Goal: Information Seeking & Learning: Learn about a topic

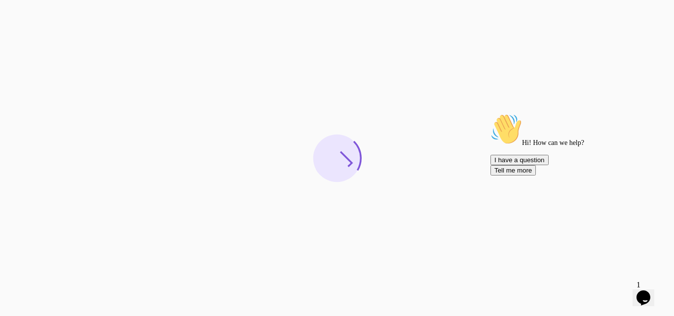
click at [490, 113] on icon "Chat attention grabber" at bounding box center [490, 113] width 0 height 0
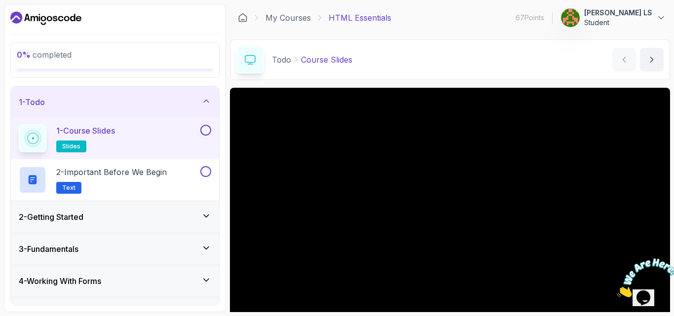
scroll to position [92, 0]
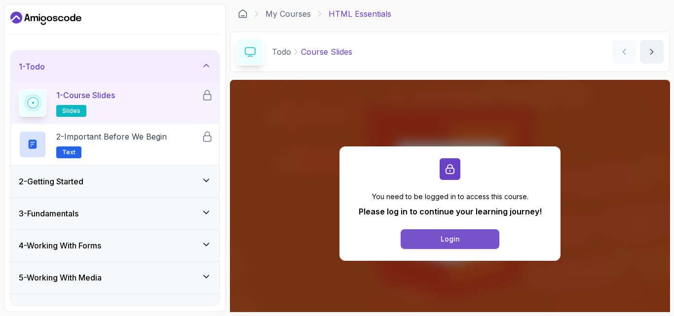
click at [465, 235] on button "Login" at bounding box center [450, 239] width 99 height 20
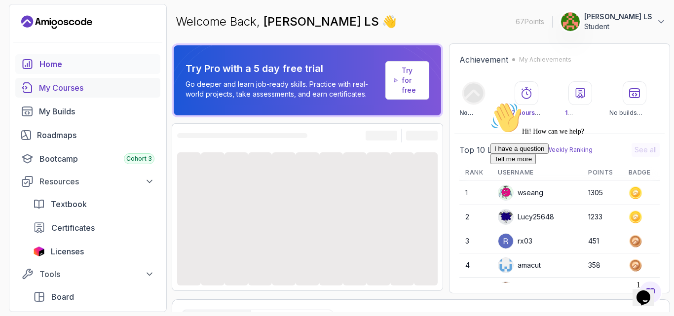
click at [78, 92] on div "My Courses" at bounding box center [96, 88] width 115 height 12
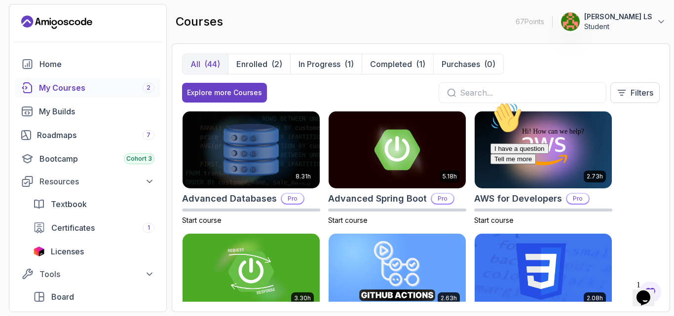
click at [467, 93] on input "text" at bounding box center [529, 93] width 138 height 12
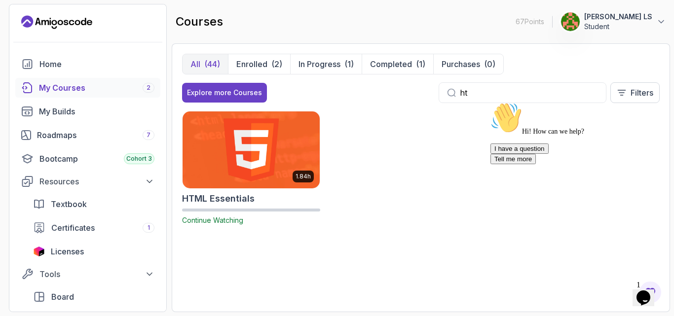
type input "ht"
click at [238, 179] on img at bounding box center [251, 150] width 144 height 80
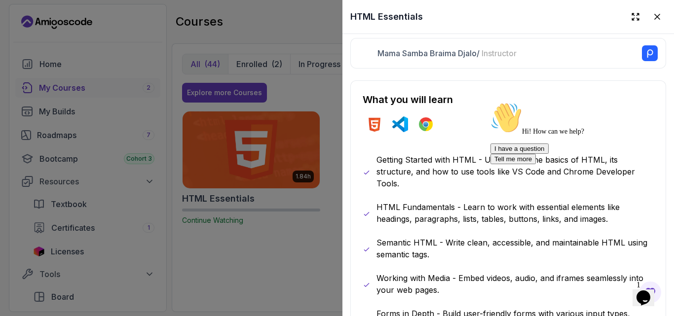
scroll to position [395, 0]
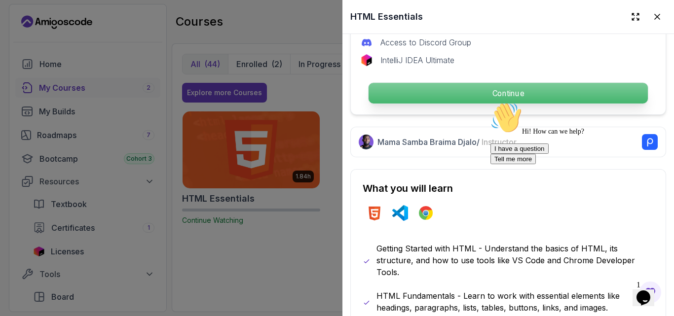
click at [412, 93] on p "Continue" at bounding box center [508, 93] width 279 height 21
click at [470, 93] on html "67 Points 1 [PERSON_NAME] LS Student Home My Courses 2 My Builds Roadmaps 7 Boo…" at bounding box center [337, 158] width 674 height 316
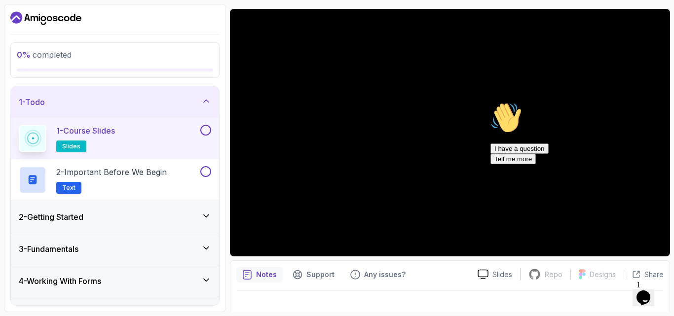
scroll to position [92, 0]
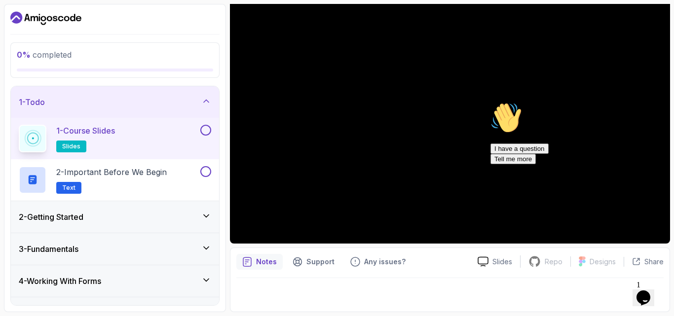
click at [490, 102] on icon "Chat attention grabber" at bounding box center [490, 102] width 0 height 0
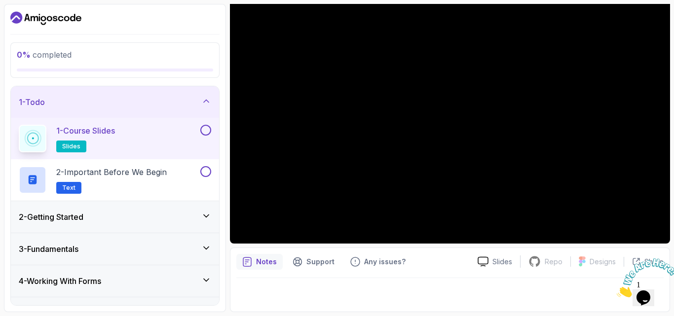
click at [206, 135] on button at bounding box center [205, 130] width 11 height 11
click at [152, 169] on p "2 - Important Before We Begin" at bounding box center [111, 172] width 111 height 12
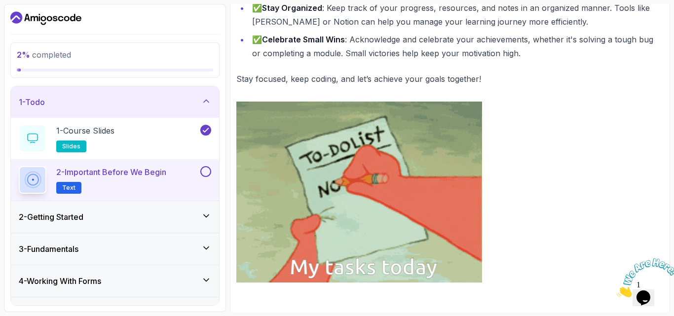
scroll to position [505, 0]
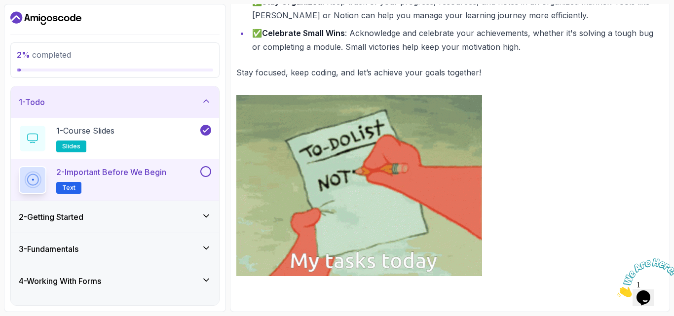
click at [206, 175] on button at bounding box center [205, 171] width 11 height 11
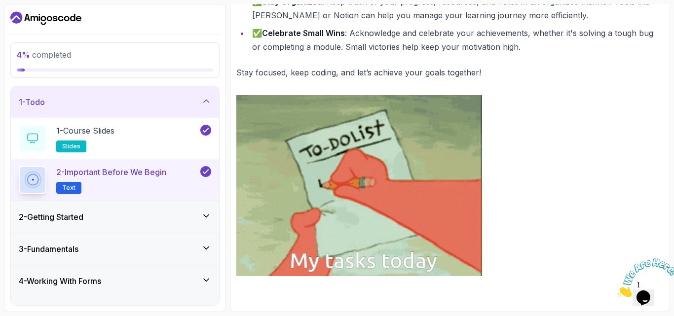
click at [210, 217] on icon at bounding box center [206, 216] width 10 height 10
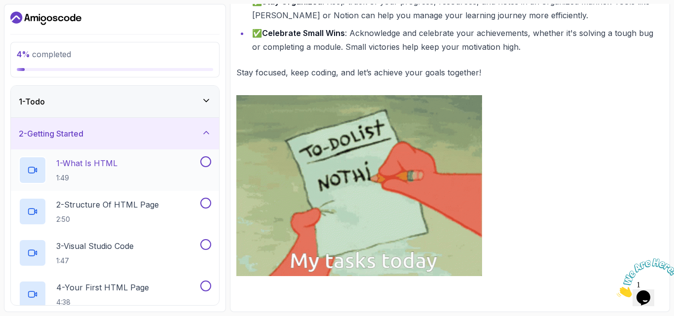
click at [112, 177] on p "1:49" at bounding box center [86, 178] width 61 height 10
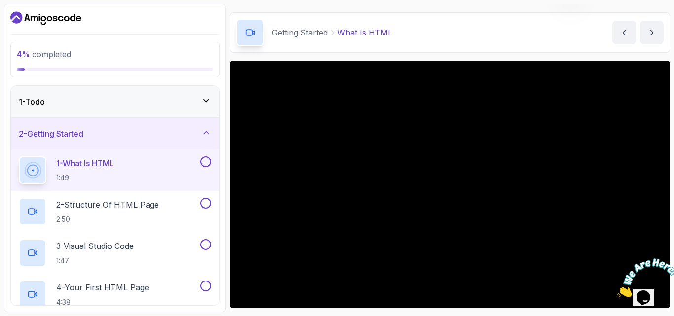
scroll to position [92, 0]
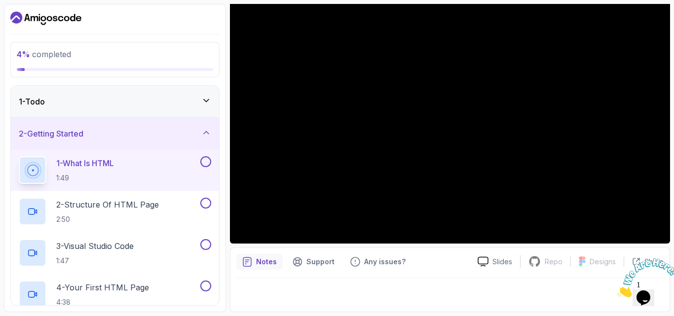
click at [208, 164] on button at bounding box center [205, 161] width 11 height 11
click at [168, 204] on div "2 - Structure Of HTML Page 2:50" at bounding box center [109, 212] width 180 height 28
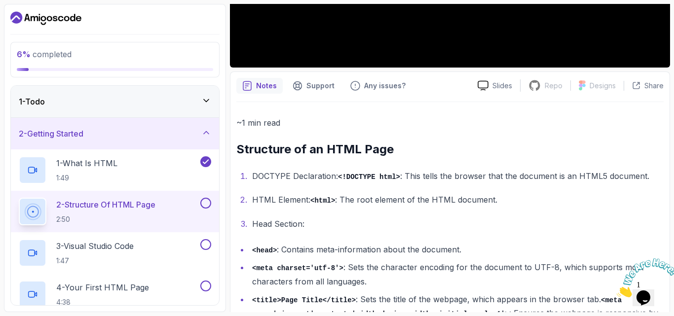
scroll to position [252, 0]
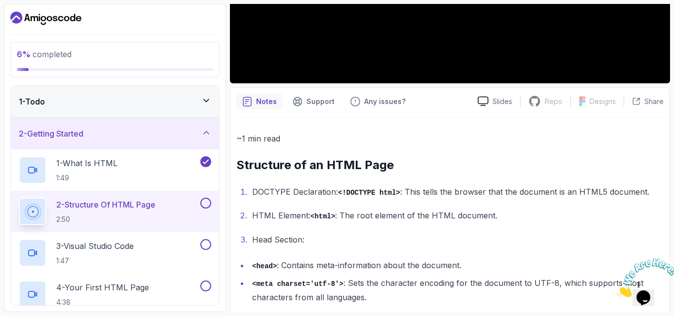
click at [209, 202] on button at bounding box center [205, 203] width 11 height 11
click at [168, 247] on div "3 - Visual Studio Code 1:47" at bounding box center [109, 253] width 180 height 28
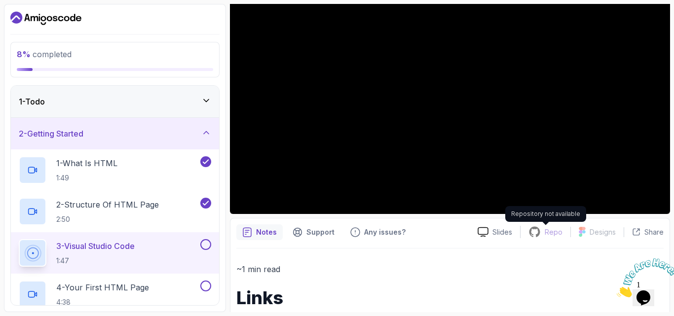
scroll to position [132, 0]
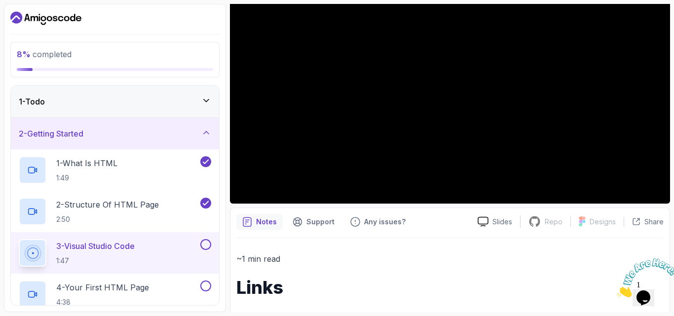
click at [205, 247] on button at bounding box center [205, 244] width 11 height 11
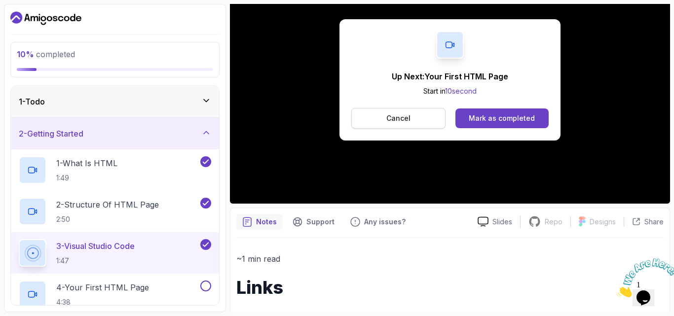
click at [379, 125] on button "Cancel" at bounding box center [398, 118] width 94 height 21
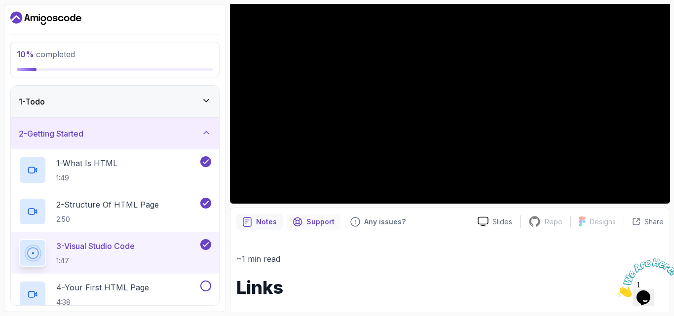
scroll to position [238, 0]
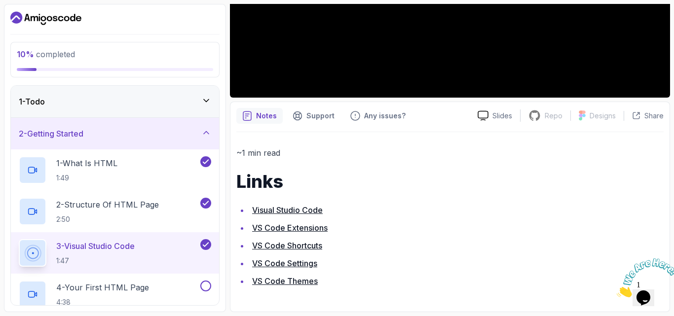
click at [298, 225] on link "VS Code Extensions" at bounding box center [289, 228] width 75 height 10
click at [311, 244] on link "VS Code Shortcuts" at bounding box center [287, 246] width 70 height 10
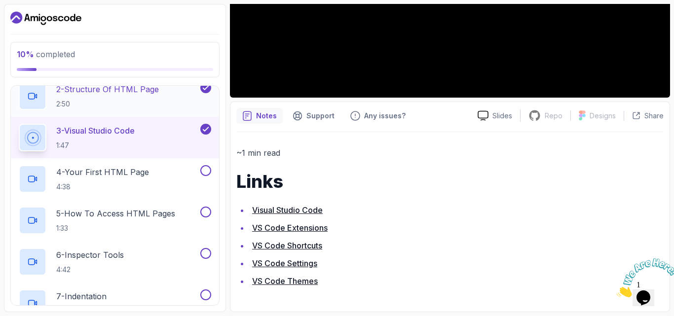
scroll to position [132, 0]
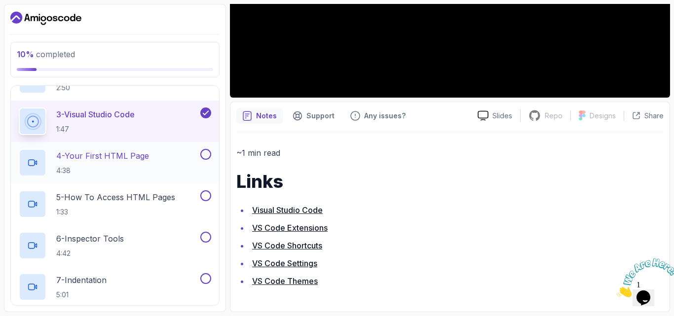
click at [131, 159] on p "4 - Your First HTML Page" at bounding box center [102, 156] width 93 height 12
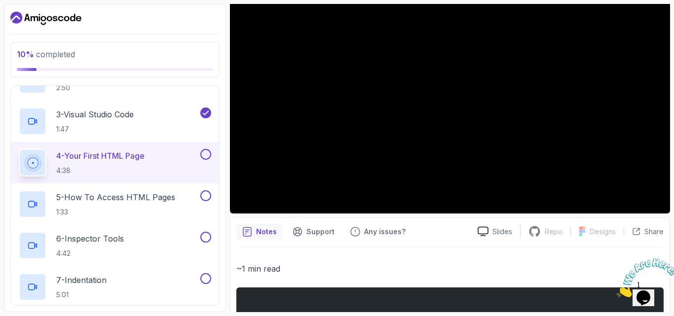
scroll to position [138, 0]
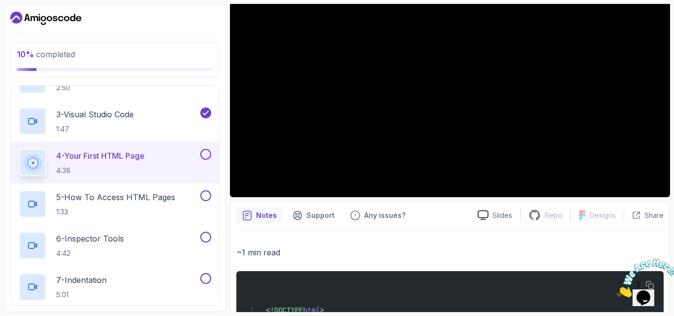
click at [204, 154] on button at bounding box center [205, 154] width 11 height 11
click at [163, 199] on p "5 - How To Access HTML Pages" at bounding box center [115, 197] width 119 height 12
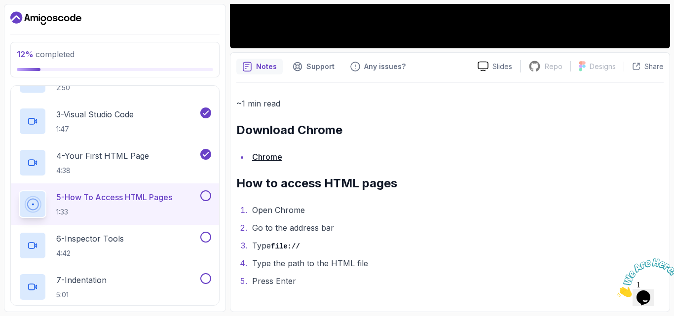
scroll to position [24, 0]
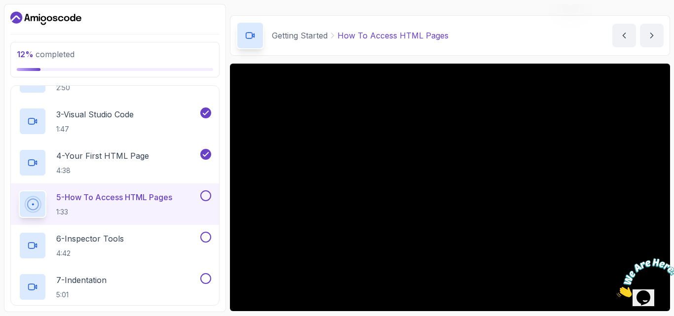
click at [617, 291] on icon "Close" at bounding box center [617, 295] width 0 height 8
click at [660, 290] on div "1 Opens Chat This icon Opens the chat window." at bounding box center [648, 285] width 24 height 9
click at [204, 197] on button at bounding box center [205, 195] width 11 height 11
click at [109, 240] on p "6 - Inspector Tools" at bounding box center [90, 239] width 68 height 12
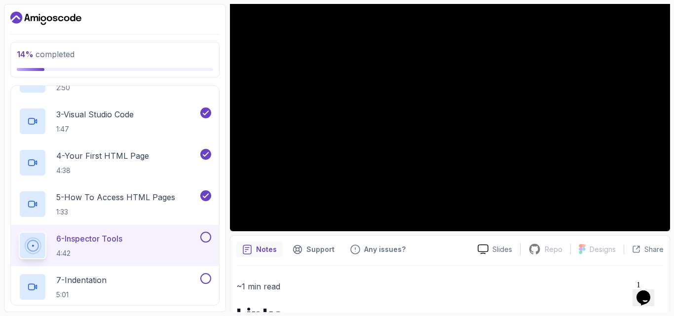
scroll to position [167, 0]
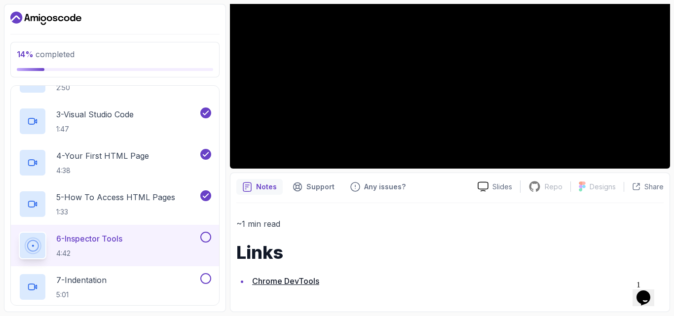
click at [210, 235] on button at bounding box center [205, 237] width 11 height 11
click at [112, 286] on div "7 - Indentation 5:01" at bounding box center [109, 287] width 180 height 28
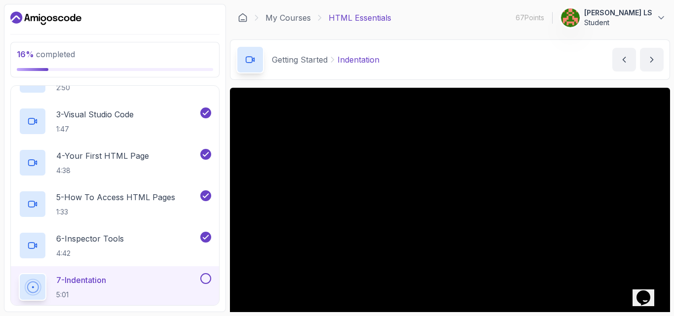
scroll to position [132, 0]
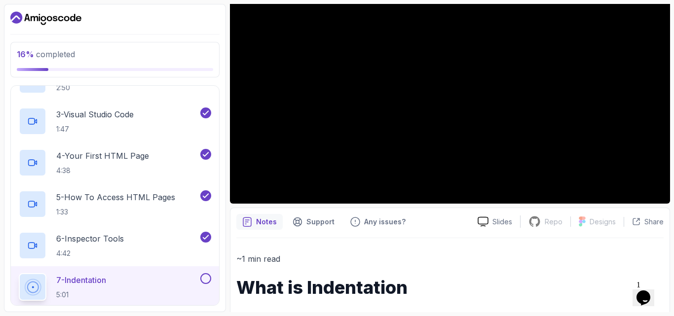
click at [209, 282] on button at bounding box center [205, 278] width 11 height 11
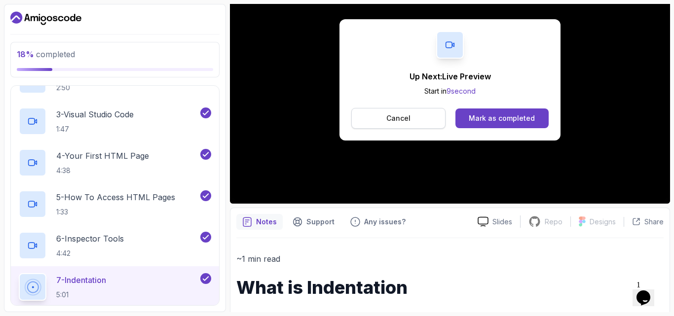
click at [390, 125] on button "Cancel" at bounding box center [398, 118] width 94 height 21
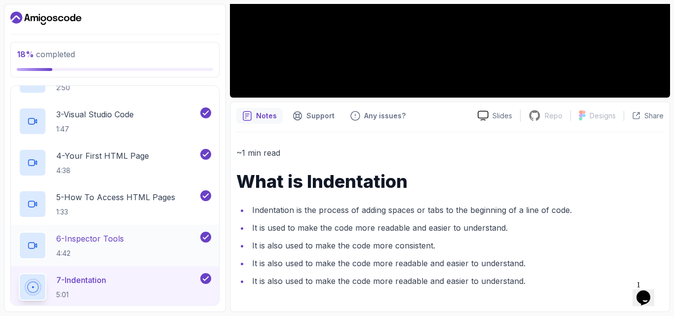
scroll to position [263, 0]
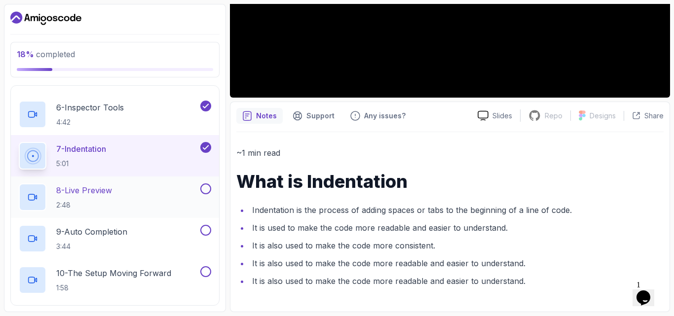
click at [153, 191] on div "8 - Live Preview 2:48" at bounding box center [109, 198] width 180 height 28
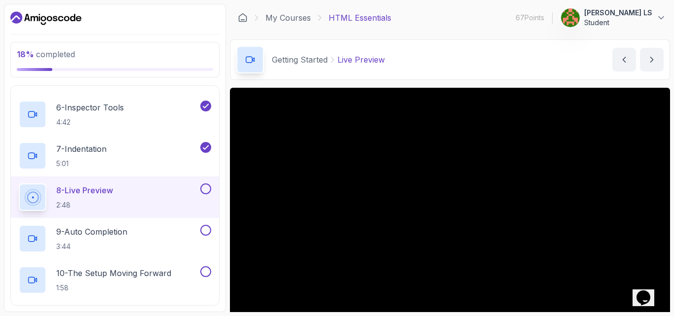
scroll to position [132, 0]
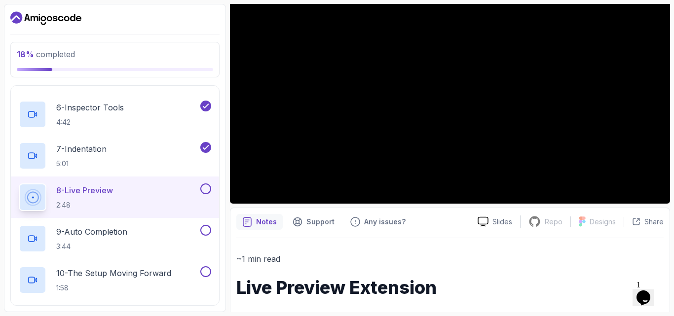
click at [208, 191] on button at bounding box center [205, 189] width 11 height 11
click at [108, 233] on p "9 - Auto Completion" at bounding box center [91, 232] width 71 height 12
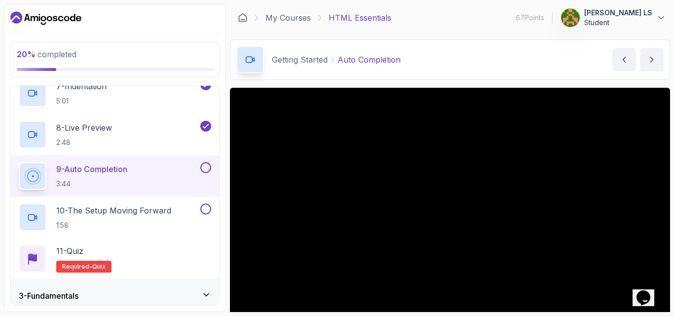
scroll to position [92, 0]
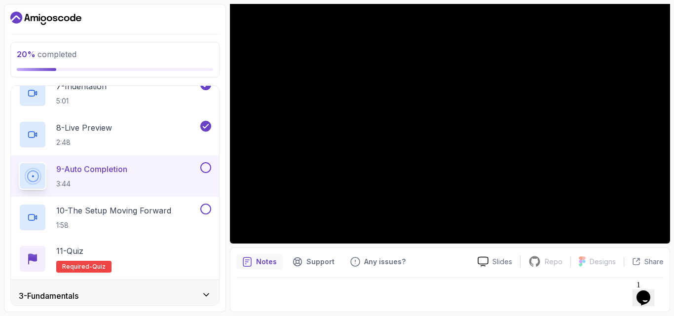
click at [203, 170] on button at bounding box center [205, 167] width 11 height 11
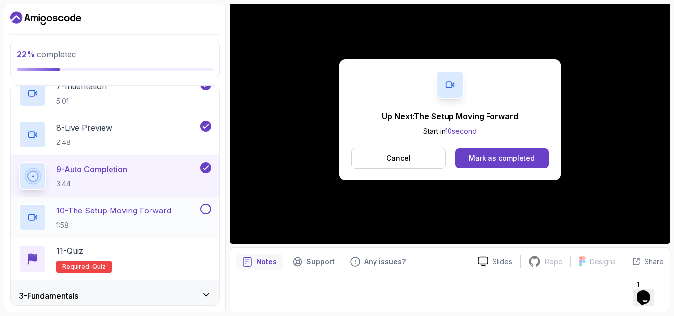
click at [155, 207] on p "10 - The Setup Moving Forward" at bounding box center [113, 211] width 115 height 12
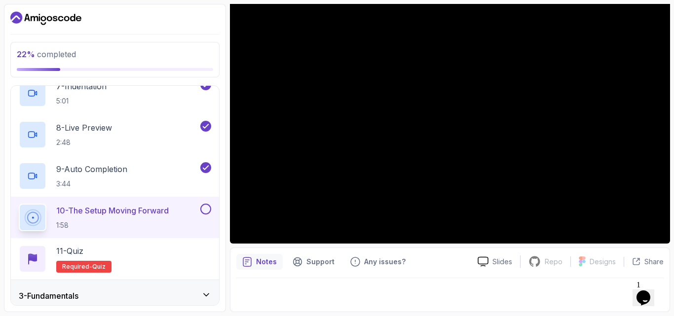
click at [202, 294] on icon at bounding box center [206, 295] width 10 height 10
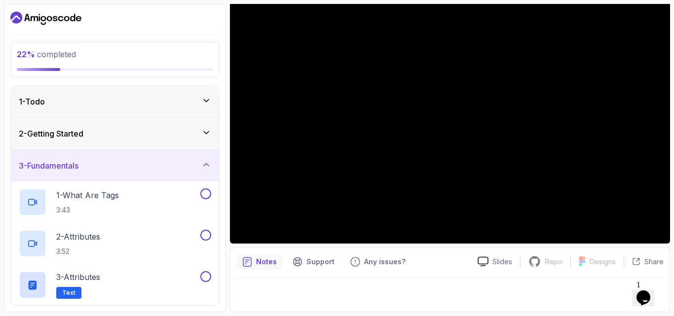
click at [208, 160] on icon at bounding box center [206, 165] width 10 height 10
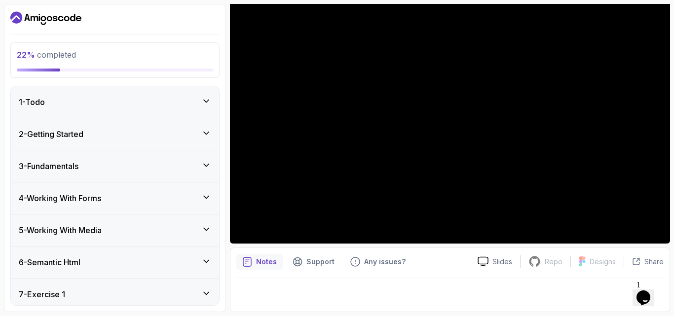
click at [205, 134] on icon at bounding box center [206, 133] width 10 height 10
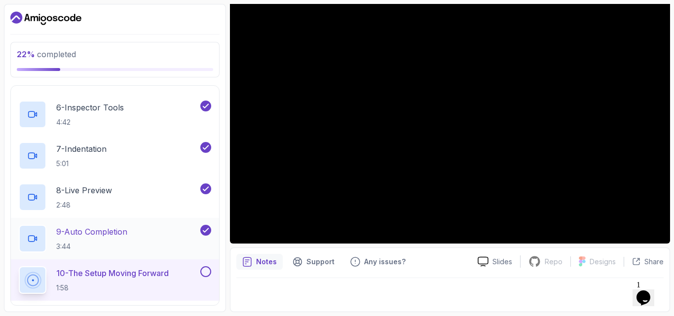
scroll to position [395, 0]
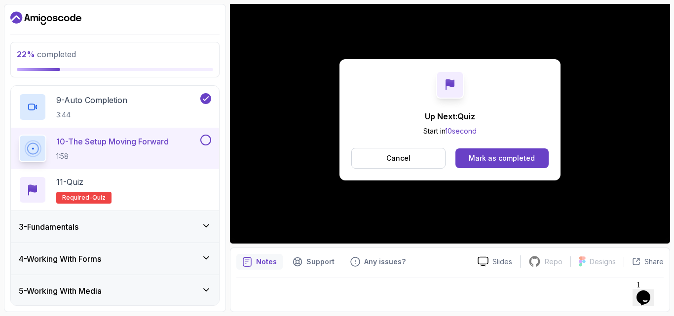
click at [206, 140] on button at bounding box center [205, 140] width 11 height 11
click at [145, 197] on div "11 - Quiz Required- quiz" at bounding box center [115, 190] width 192 height 28
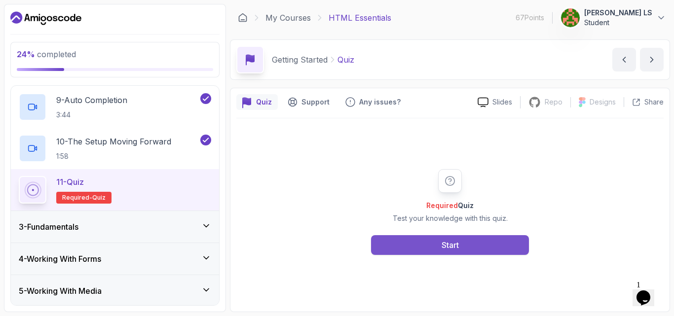
click at [398, 250] on button "Start" at bounding box center [450, 245] width 158 height 20
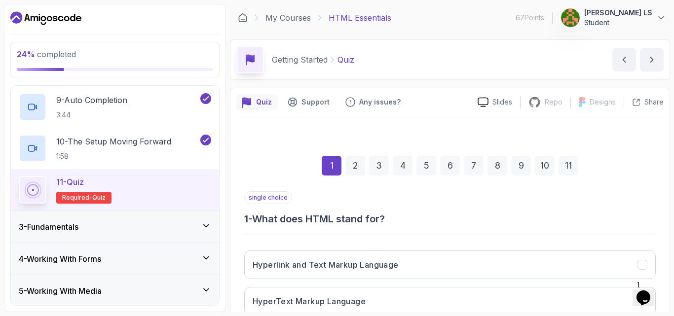
scroll to position [132, 0]
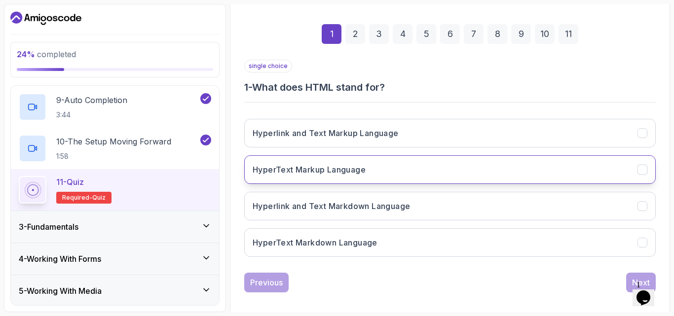
click at [334, 175] on h3 "HyperText Markup Language" at bounding box center [309, 170] width 113 height 12
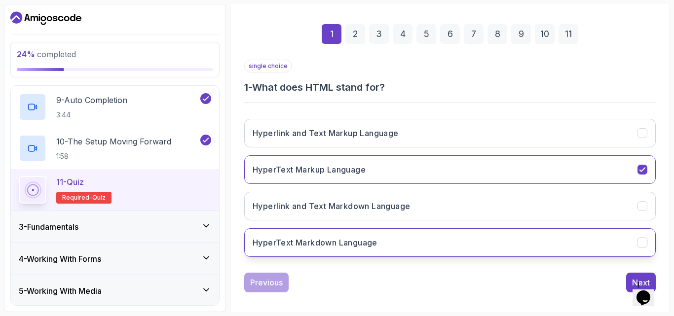
scroll to position [140, 0]
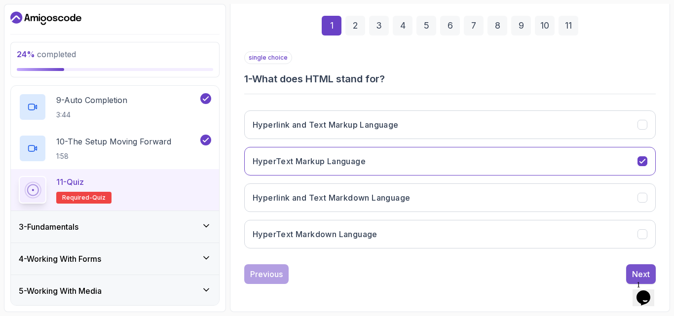
click at [637, 272] on div "Next" at bounding box center [641, 274] width 18 height 12
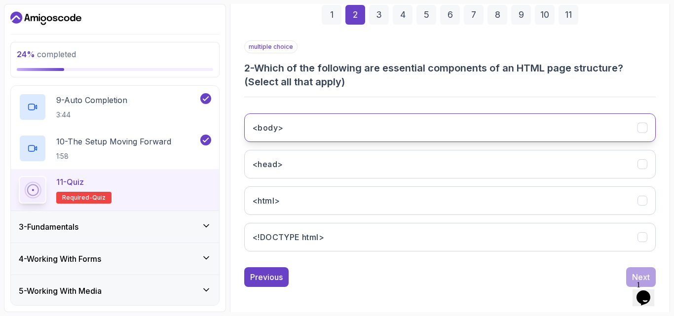
scroll to position [154, 0]
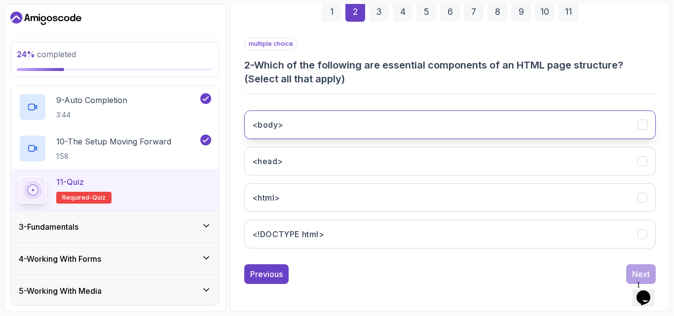
click at [359, 127] on button "<body>" at bounding box center [449, 125] width 411 height 29
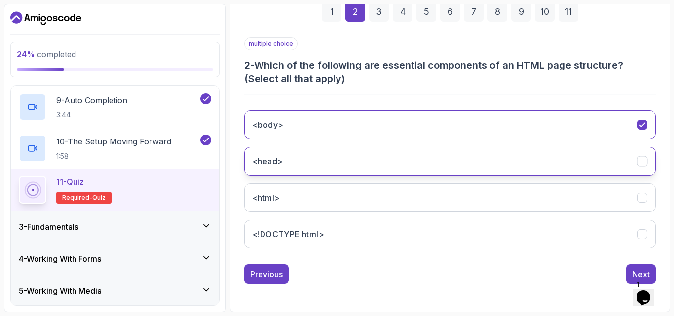
click at [333, 162] on button "<head>" at bounding box center [449, 161] width 411 height 29
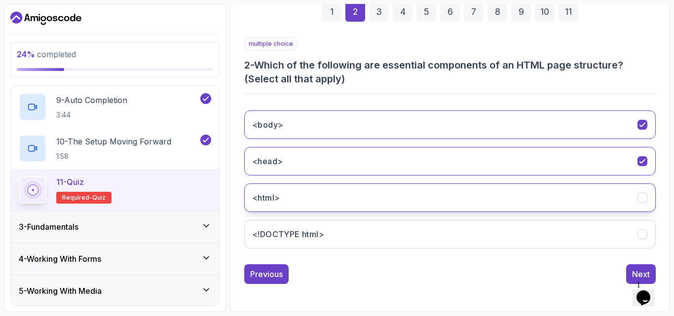
click at [374, 200] on button "<html>" at bounding box center [449, 198] width 411 height 29
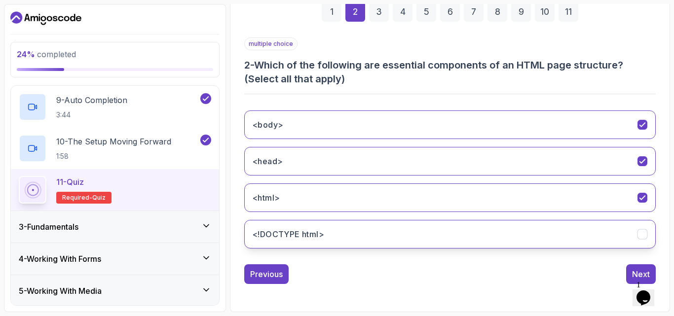
click at [389, 235] on button "<!DOCTYPE html>" at bounding box center [449, 234] width 411 height 29
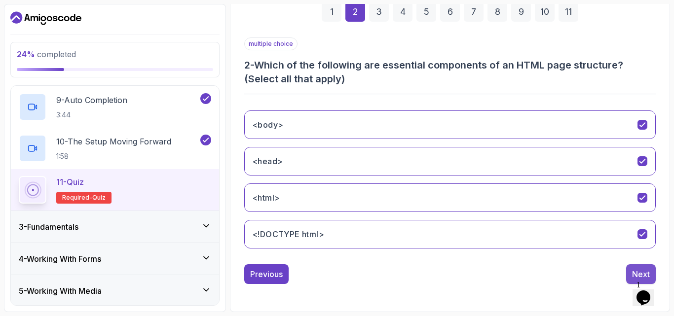
click at [643, 268] on div "Next" at bounding box center [641, 274] width 18 height 12
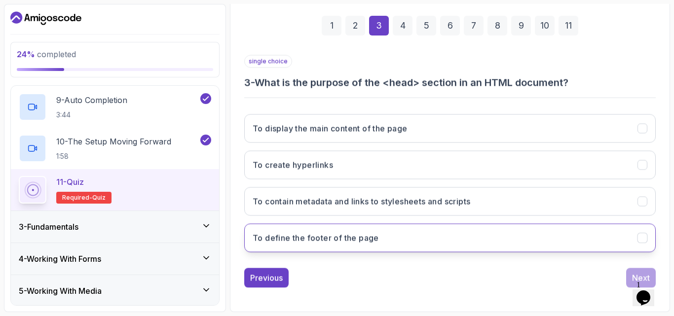
scroll to position [140, 0]
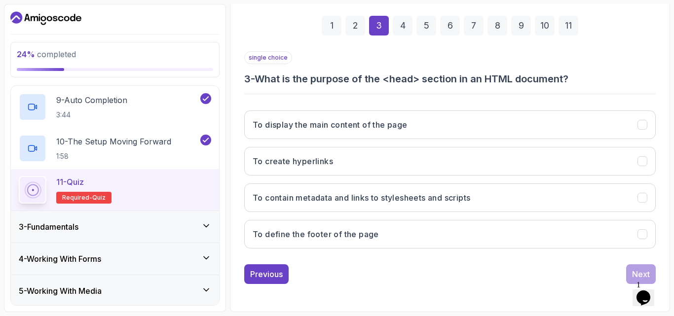
click at [358, 27] on div "2" at bounding box center [355, 26] width 20 height 20
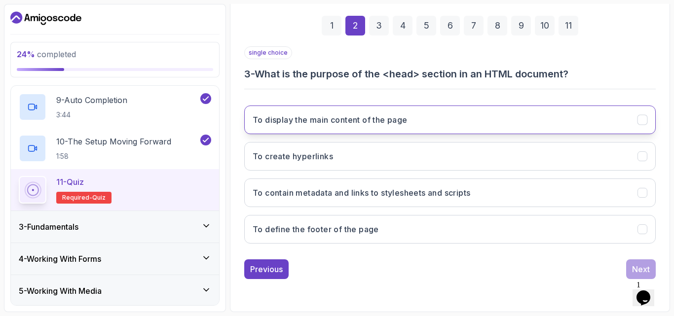
scroll to position [154, 0]
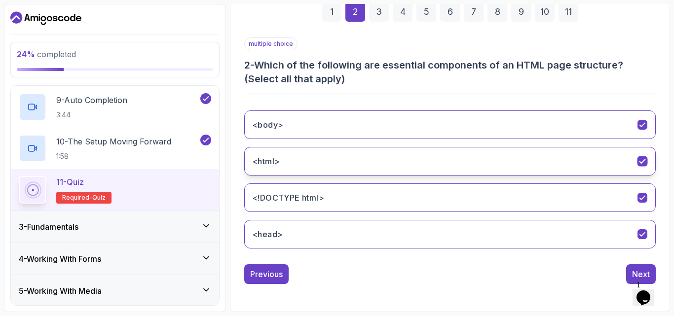
click at [319, 160] on button "<html>" at bounding box center [449, 161] width 411 height 29
click at [435, 163] on button "<html>" at bounding box center [449, 161] width 411 height 29
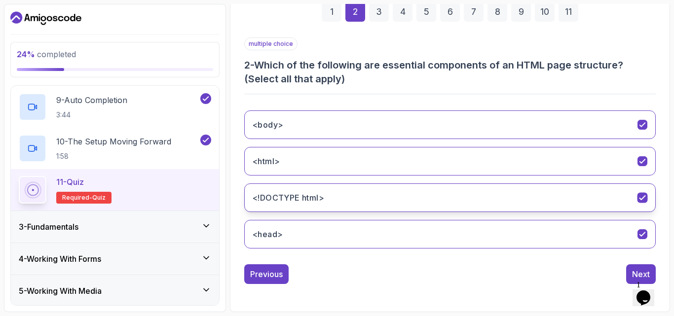
click at [487, 205] on button "<!DOCTYPE html>" at bounding box center [449, 198] width 411 height 29
click at [488, 205] on button "<!DOCTYPE html>" at bounding box center [449, 198] width 411 height 29
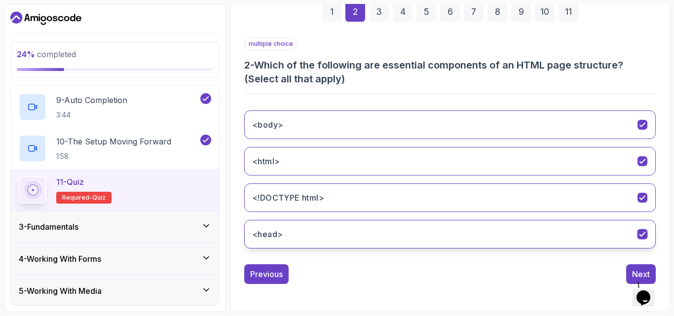
click at [521, 233] on button "<head>" at bounding box center [449, 234] width 411 height 29
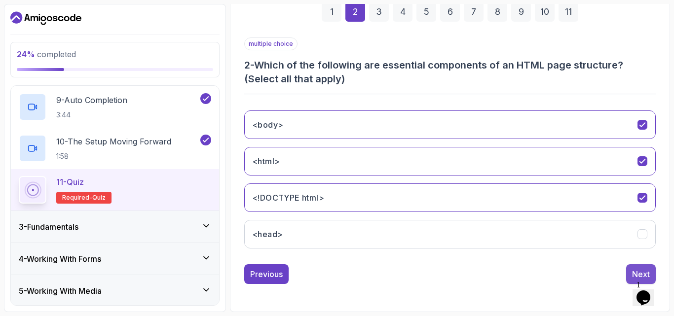
click at [639, 266] on button "Next" at bounding box center [641, 274] width 30 height 20
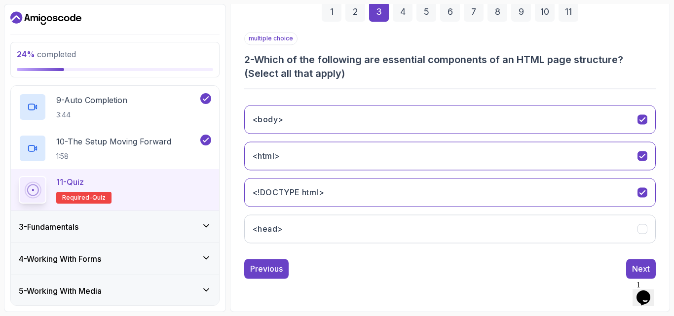
scroll to position [140, 0]
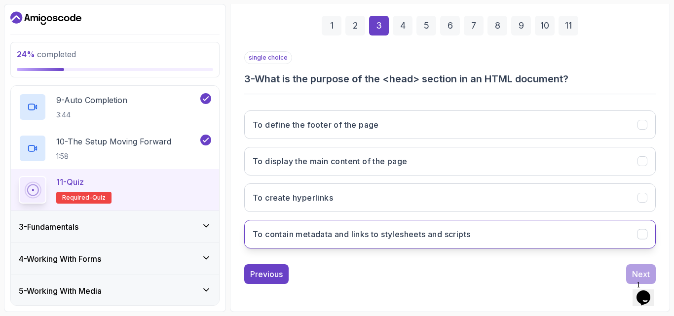
click at [383, 238] on h3 "To contain metadata and links to stylesheets and scripts" at bounding box center [362, 234] width 218 height 12
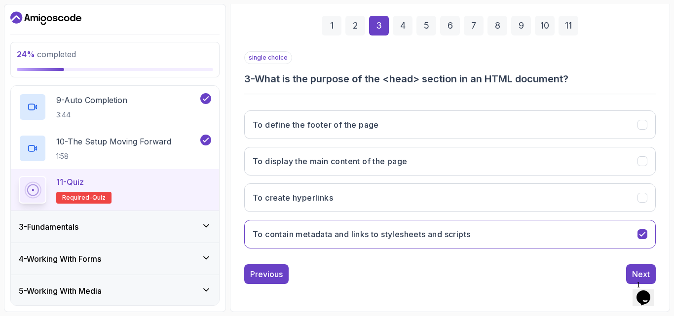
click at [408, 27] on div "4" at bounding box center [403, 26] width 20 height 20
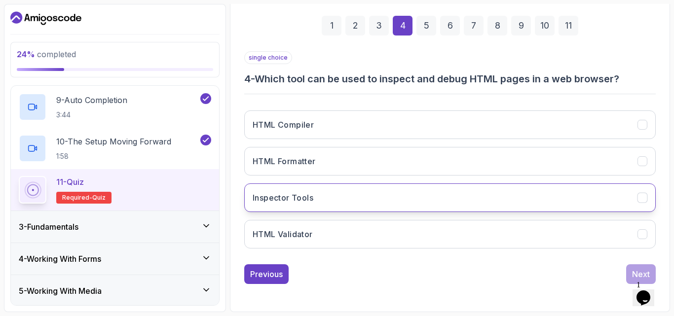
click at [380, 193] on button "Inspector Tools" at bounding box center [449, 198] width 411 height 29
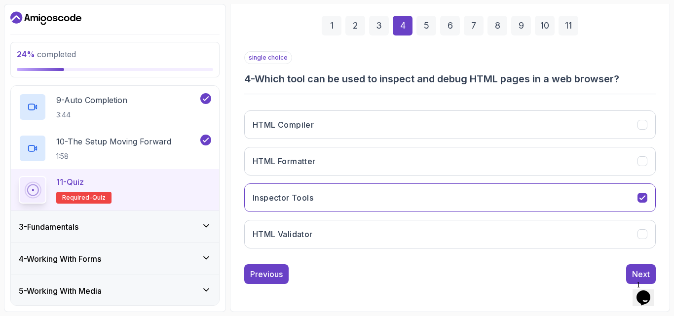
click at [425, 26] on div "5" at bounding box center [426, 26] width 20 height 20
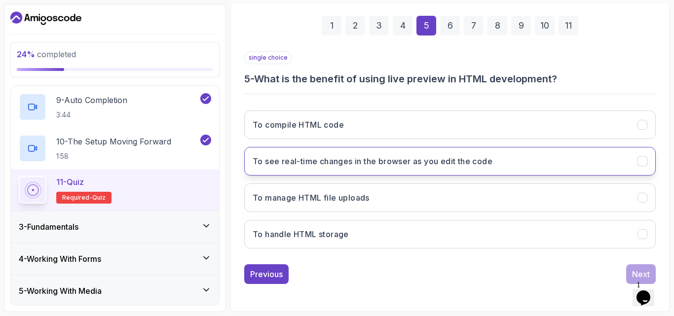
click at [360, 166] on h3 "To see real-time changes in the browser as you edit the code" at bounding box center [373, 161] width 240 height 12
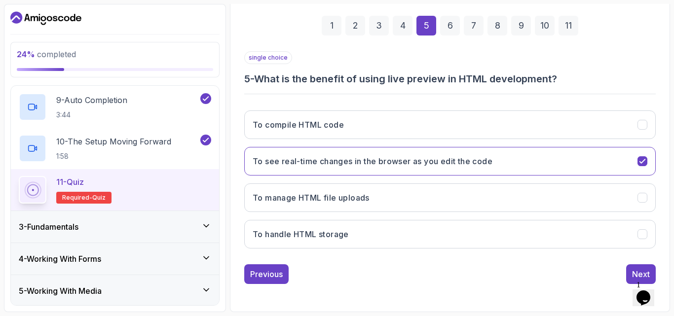
click at [451, 28] on div "6" at bounding box center [450, 26] width 20 height 20
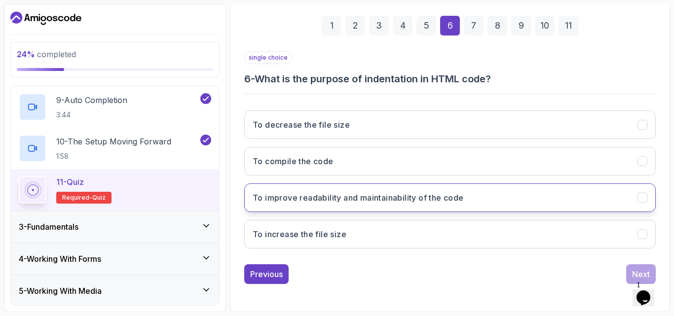
click at [375, 198] on h3 "To improve readability and maintainability of the code" at bounding box center [358, 198] width 211 height 12
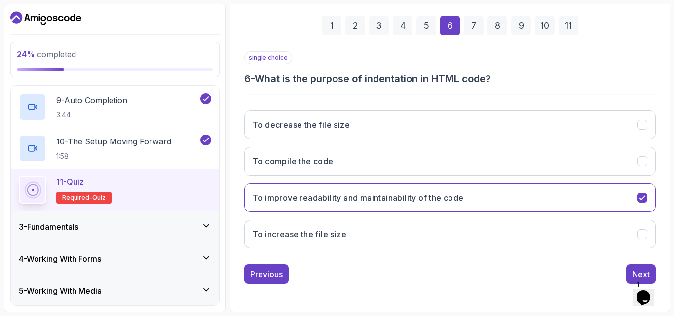
click at [478, 26] on div "7" at bounding box center [474, 26] width 20 height 20
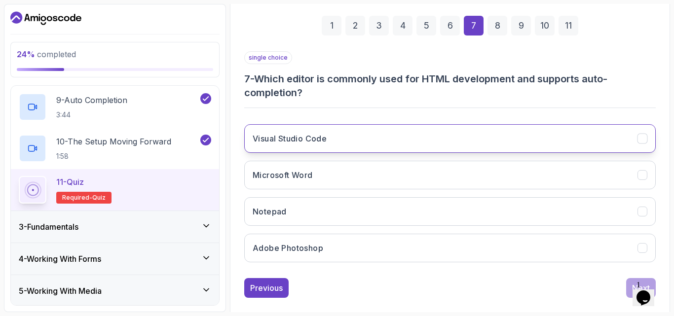
click at [354, 141] on button "Visual Studio Code" at bounding box center [449, 138] width 411 height 29
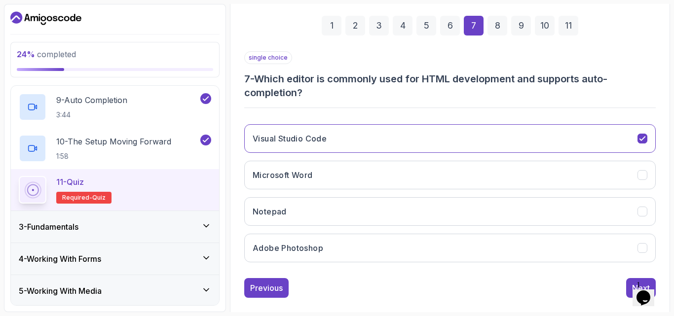
click at [500, 23] on div "8" at bounding box center [497, 26] width 20 height 20
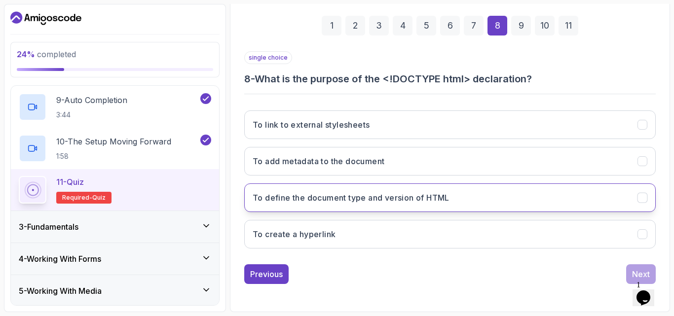
click at [378, 198] on h3 "To define the document type and version of HTML" at bounding box center [351, 198] width 197 height 12
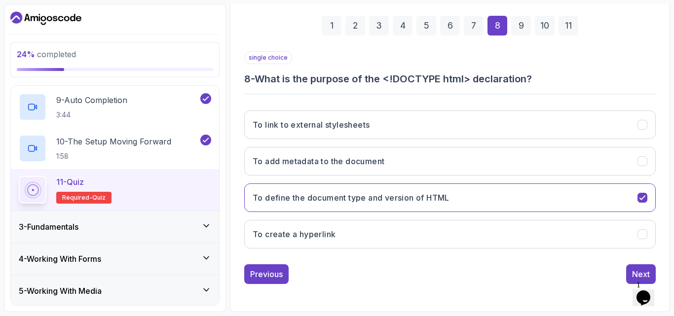
click at [523, 30] on div "9" at bounding box center [521, 26] width 20 height 20
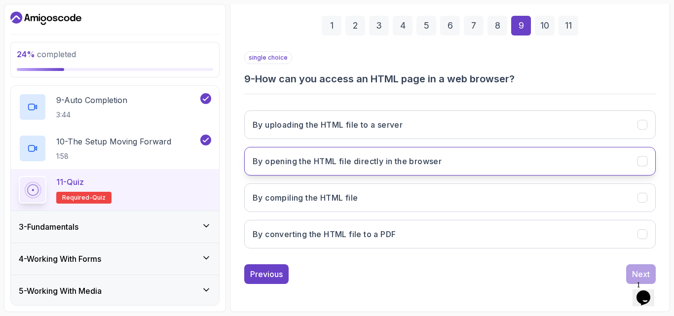
click at [421, 161] on h3 "By opening the HTML file directly in the browser" at bounding box center [347, 161] width 189 height 12
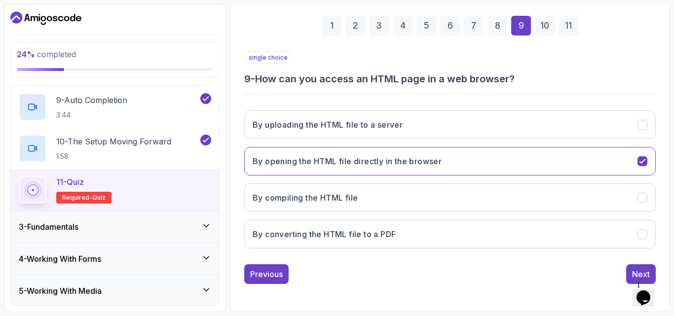
click at [550, 23] on div "10" at bounding box center [545, 26] width 20 height 20
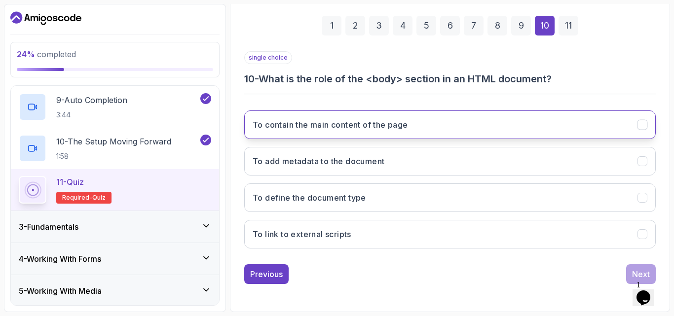
click at [433, 124] on button "To contain the main content of the page" at bounding box center [449, 125] width 411 height 29
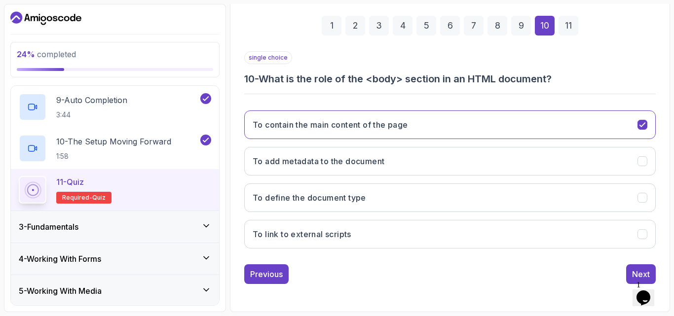
click at [563, 29] on div "11" at bounding box center [568, 26] width 20 height 20
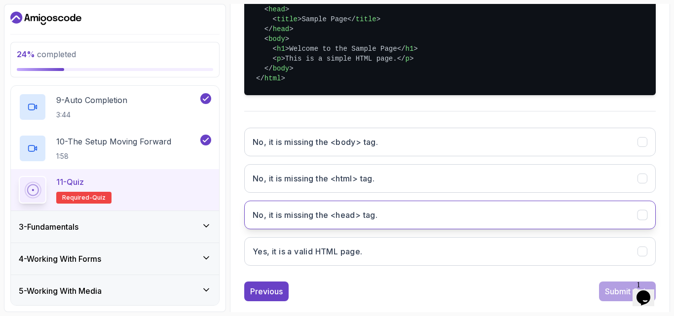
scroll to position [286, 0]
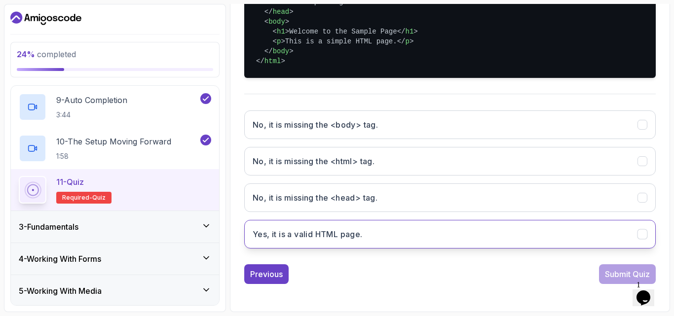
click at [380, 238] on button "Yes, it is a valid HTML page." at bounding box center [449, 234] width 411 height 29
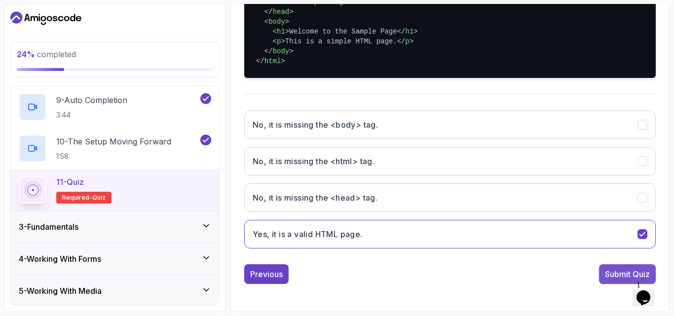
click at [609, 272] on div "Submit Quiz" at bounding box center [627, 274] width 45 height 12
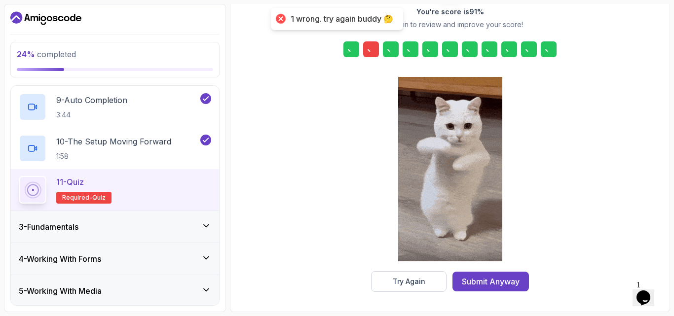
scroll to position [157, 0]
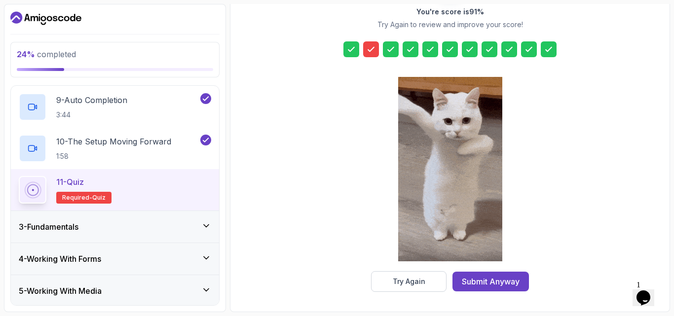
click at [370, 47] on icon at bounding box center [371, 49] width 10 height 10
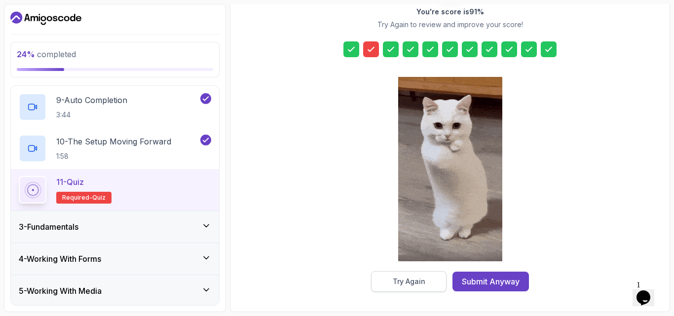
click at [423, 281] on div "Try Again" at bounding box center [409, 282] width 33 height 10
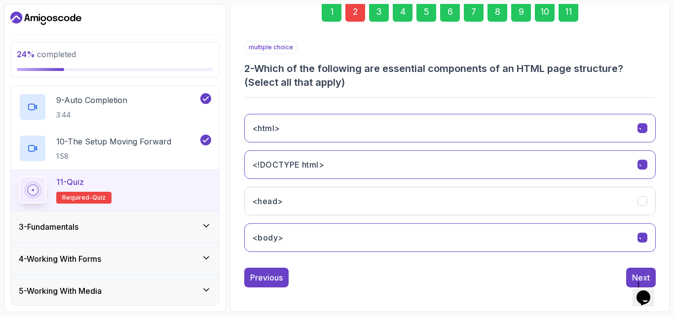
scroll to position [154, 0]
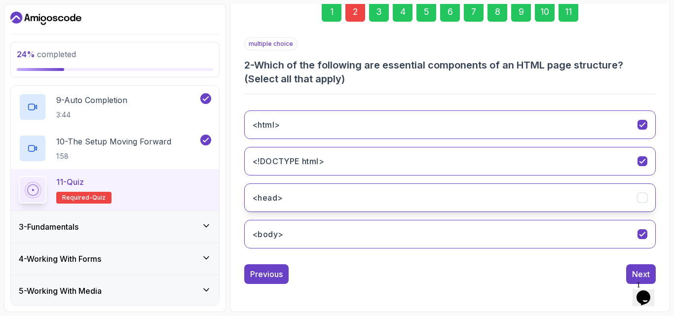
click at [642, 199] on icon "<head>" at bounding box center [641, 198] width 5 height 4
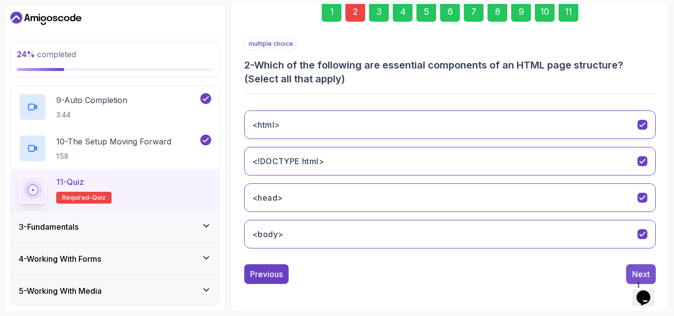
click at [633, 276] on div "Next" at bounding box center [641, 274] width 18 height 12
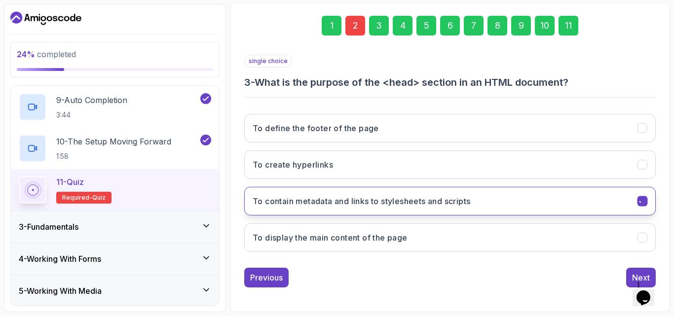
scroll to position [140, 0]
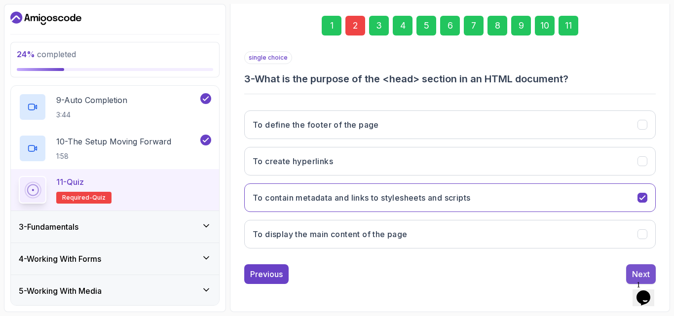
click at [633, 276] on div "Next" at bounding box center [641, 274] width 18 height 12
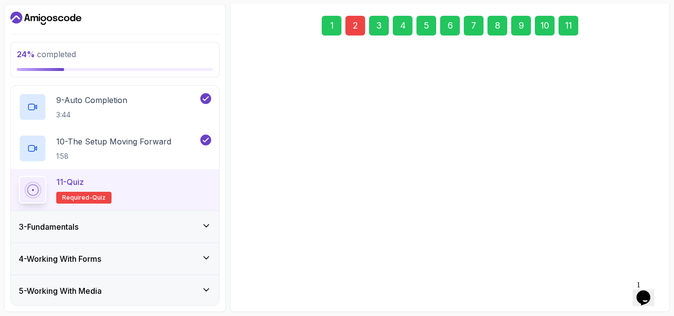
click at [633, 276] on button "Next" at bounding box center [641, 271] width 30 height 20
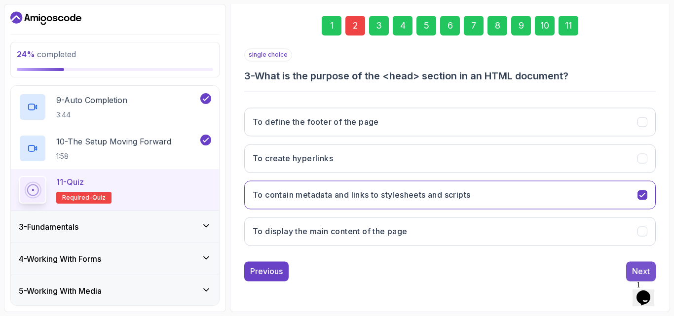
click at [633, 276] on button "Next" at bounding box center [641, 271] width 30 height 20
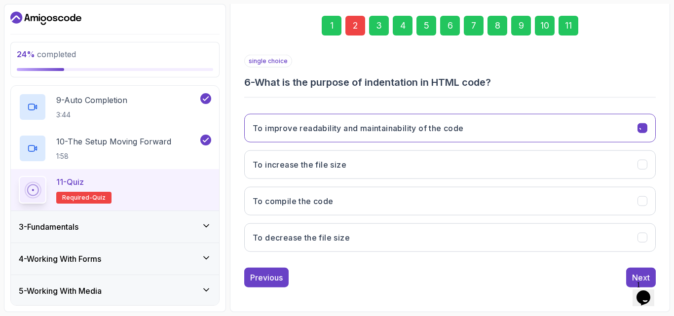
click at [633, 276] on div "Next" at bounding box center [641, 278] width 18 height 12
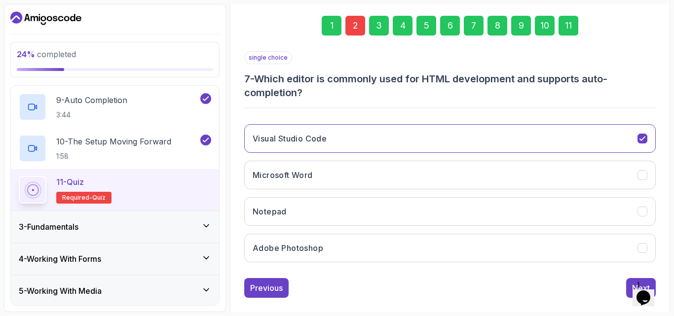
click at [633, 276] on div "single choice 7 - Which editor is commonly used for HTML development and suppor…" at bounding box center [449, 174] width 411 height 247
click at [631, 282] on button "Next" at bounding box center [641, 288] width 30 height 20
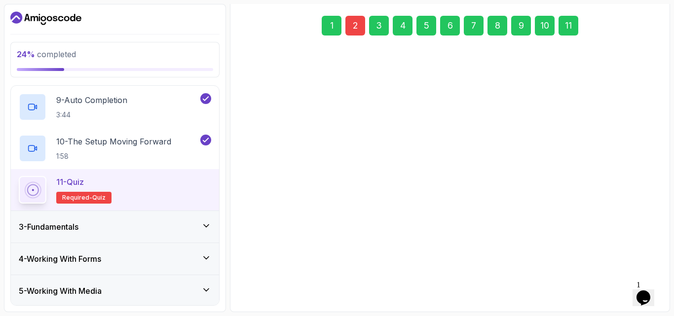
click at [630, 280] on button "Next" at bounding box center [641, 274] width 30 height 20
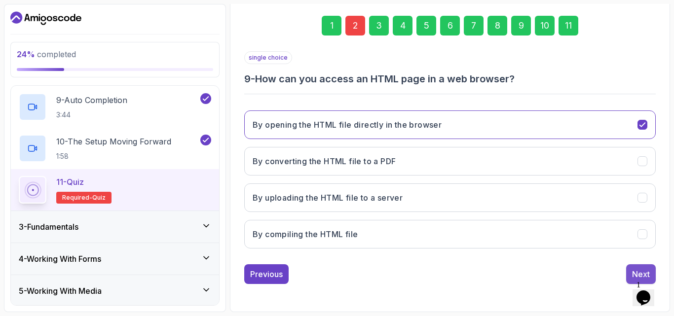
click at [637, 275] on div "Next" at bounding box center [641, 274] width 18 height 12
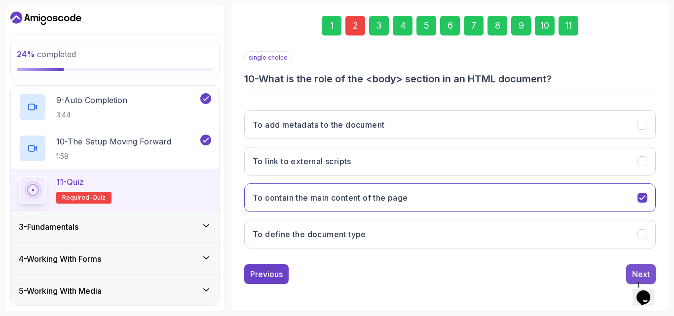
click at [637, 268] on div "Next" at bounding box center [641, 274] width 18 height 12
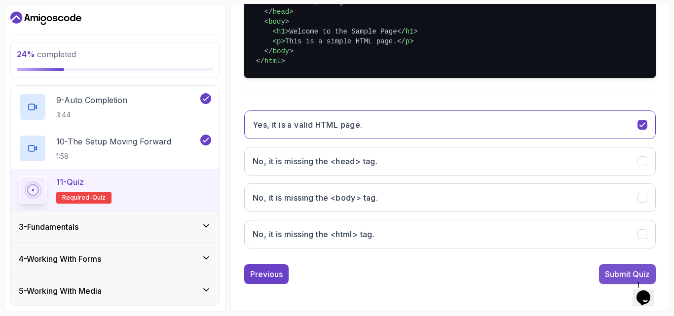
click at [615, 271] on div "Submit Quiz" at bounding box center [627, 274] width 45 height 12
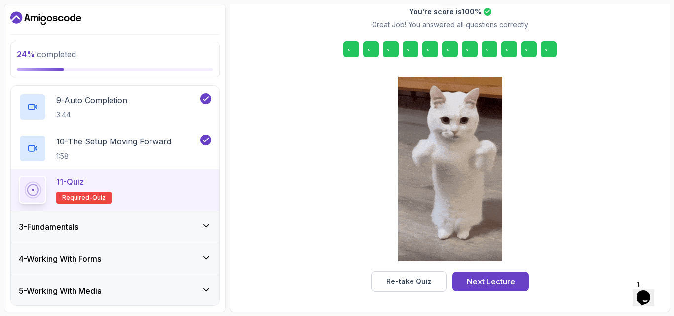
scroll to position [157, 0]
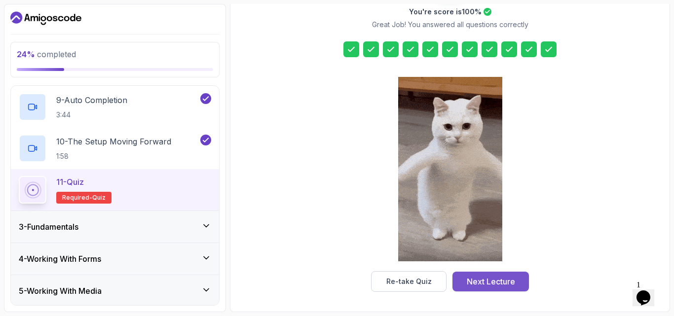
click at [508, 283] on div "Next Lecture" at bounding box center [491, 282] width 48 height 12
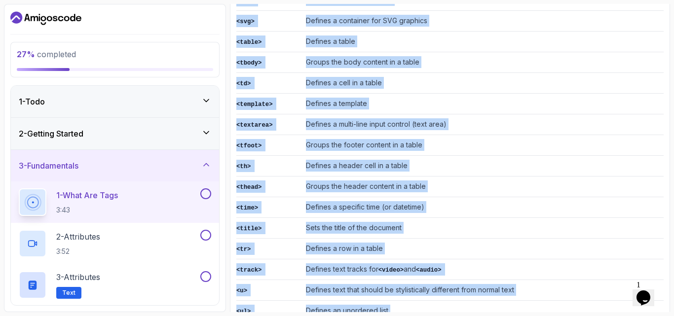
scroll to position [2331, 0]
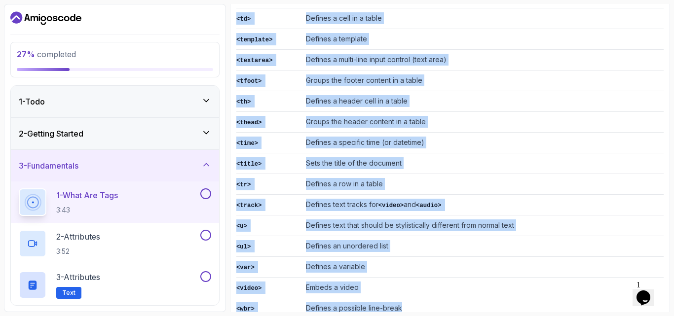
drag, startPoint x: 237, startPoint y: 84, endPoint x: 413, endPoint y: 251, distance: 242.2
copy table "Tag Description <!DOCTYPE> Defines the document type <a> Defines a hyperlink <a…"
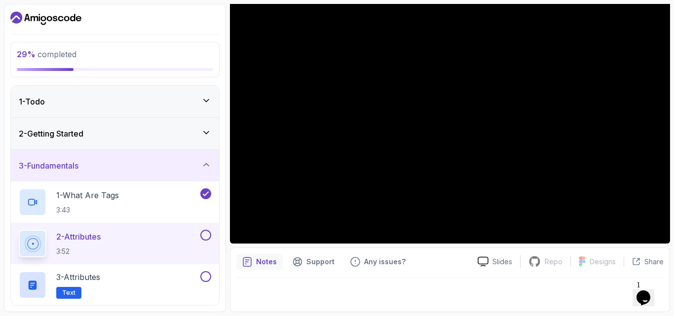
scroll to position [92, 0]
click at [164, 240] on div "2 - Attributes 3:52" at bounding box center [109, 244] width 180 height 28
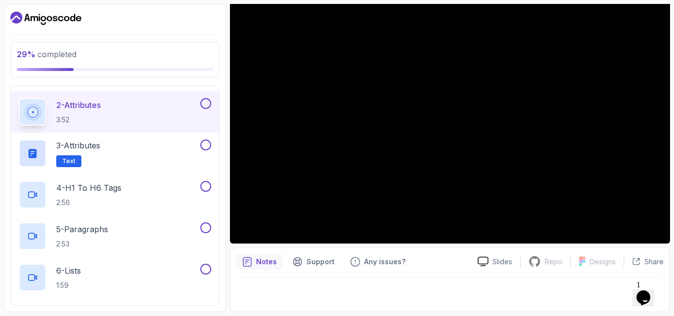
click at [204, 104] on button at bounding box center [205, 103] width 11 height 11
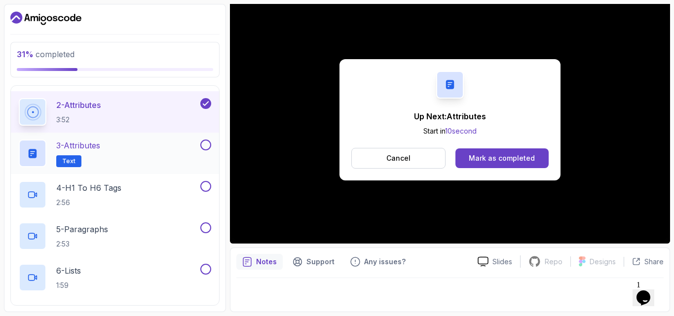
click at [118, 152] on div "3 - Attributes Text" at bounding box center [109, 154] width 180 height 28
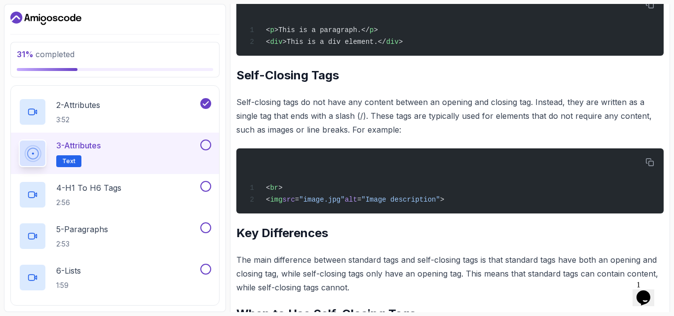
scroll to position [523, 0]
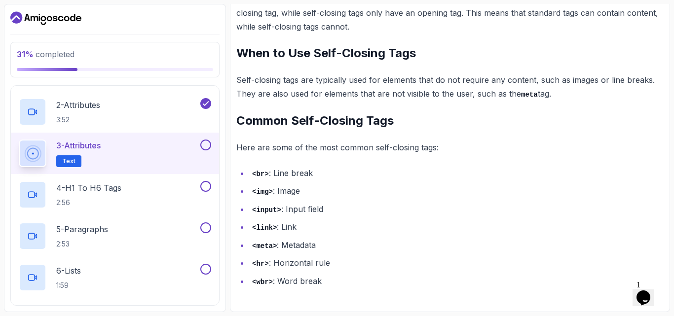
click at [207, 146] on button at bounding box center [205, 145] width 11 height 11
click at [162, 185] on div "4 - H1 To H6 Tags 2:56" at bounding box center [109, 195] width 180 height 28
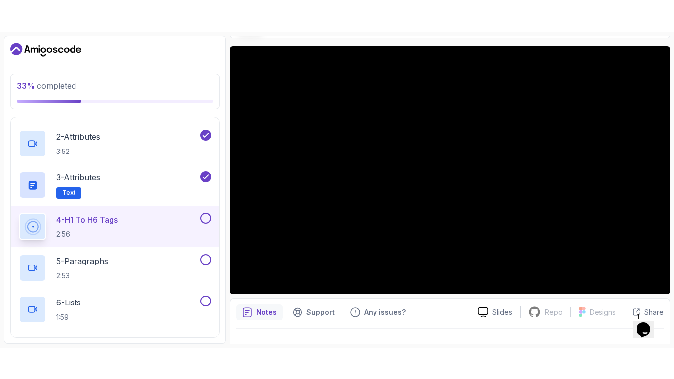
scroll to position [92, 0]
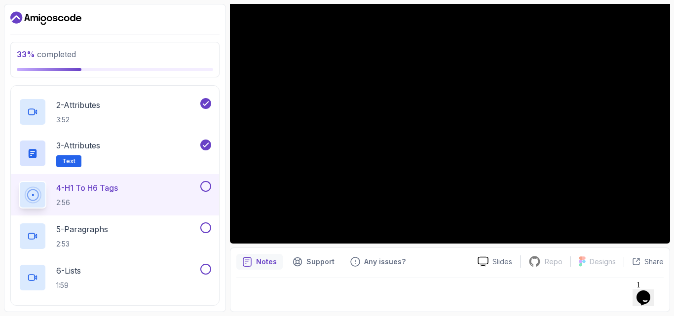
click at [203, 187] on button at bounding box center [205, 186] width 11 height 11
click at [136, 241] on div "5 - Paragraphs 2:53" at bounding box center [109, 237] width 180 height 28
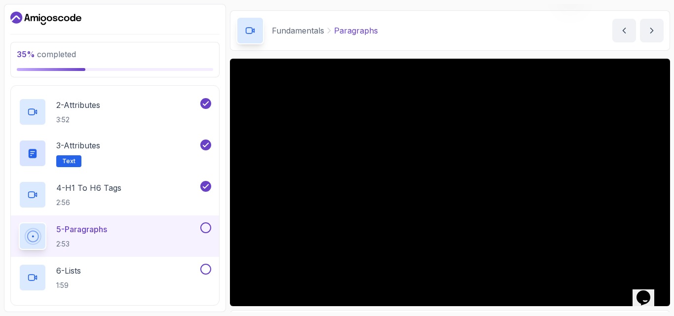
scroll to position [92, 0]
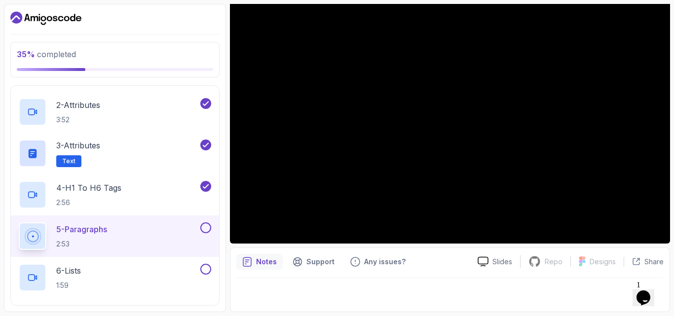
click at [205, 227] on button at bounding box center [205, 228] width 11 height 11
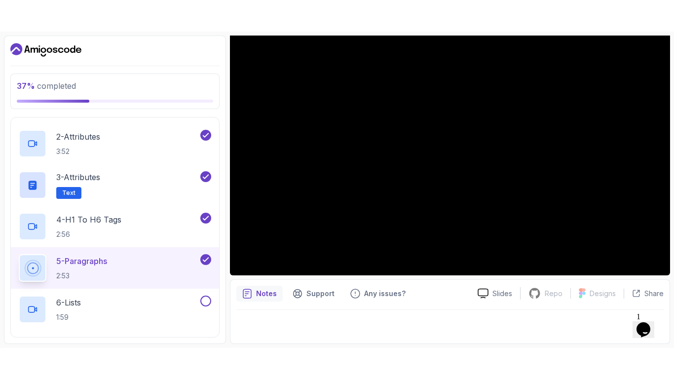
scroll to position [263, 0]
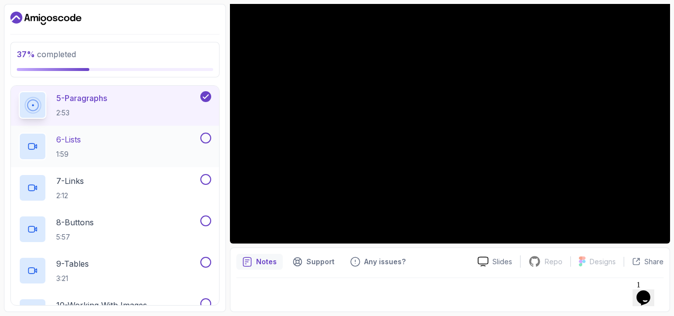
click at [94, 140] on div "6 - Lists 1:59" at bounding box center [109, 147] width 180 height 28
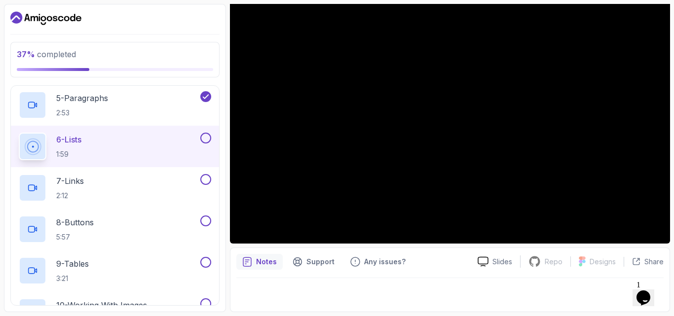
scroll to position [29, 0]
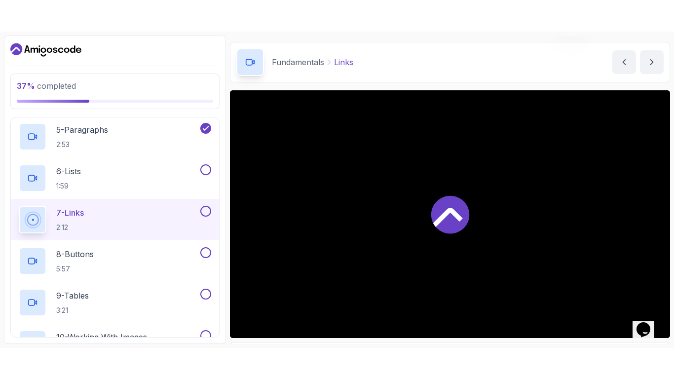
scroll to position [92, 0]
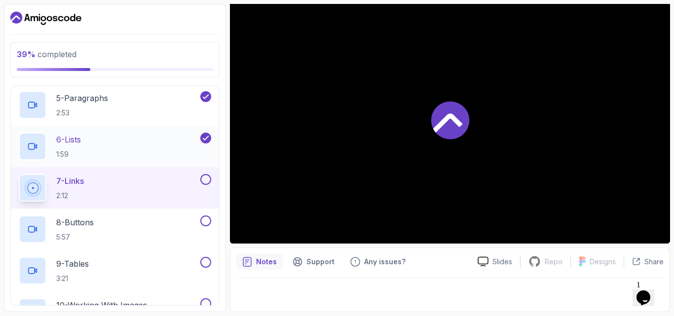
click at [207, 140] on icon at bounding box center [205, 138] width 9 height 10
click at [207, 138] on button at bounding box center [205, 138] width 11 height 11
click at [147, 183] on div "7 - Links 2:12" at bounding box center [109, 188] width 180 height 28
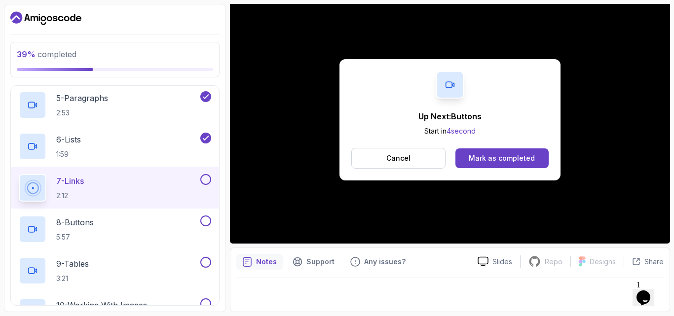
click at [207, 181] on button at bounding box center [205, 179] width 11 height 11
click at [154, 226] on div "8 - Buttons 5:57" at bounding box center [109, 230] width 180 height 28
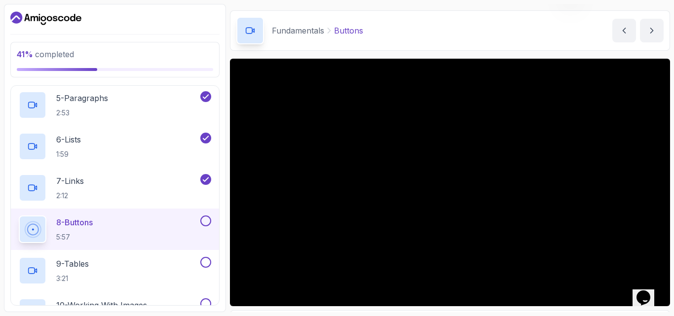
scroll to position [92, 0]
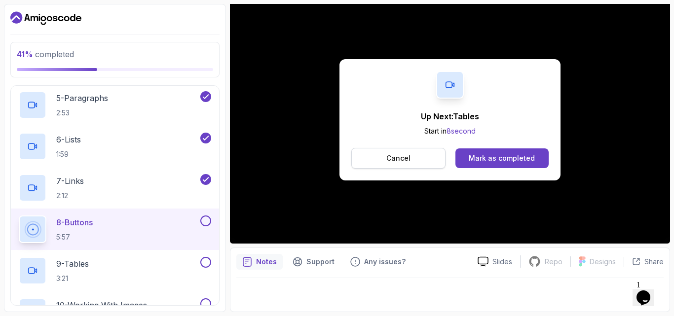
click at [421, 154] on button "Cancel" at bounding box center [398, 158] width 94 height 21
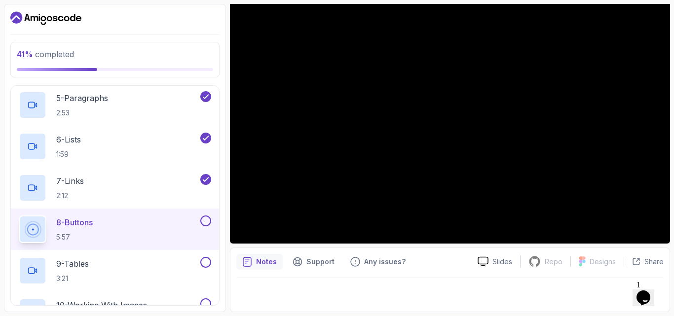
click at [205, 223] on button at bounding box center [205, 221] width 11 height 11
click at [147, 267] on div "9 - Tables 3:21" at bounding box center [109, 271] width 180 height 28
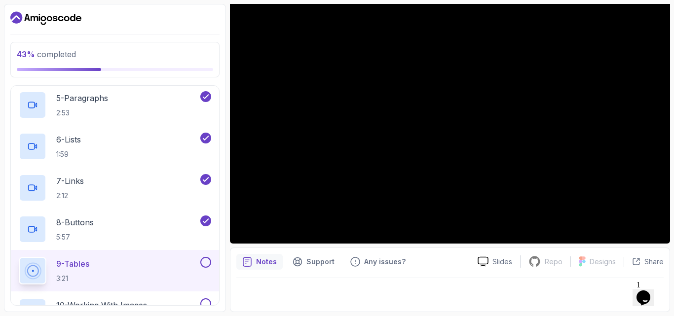
click at [210, 262] on button at bounding box center [205, 262] width 11 height 11
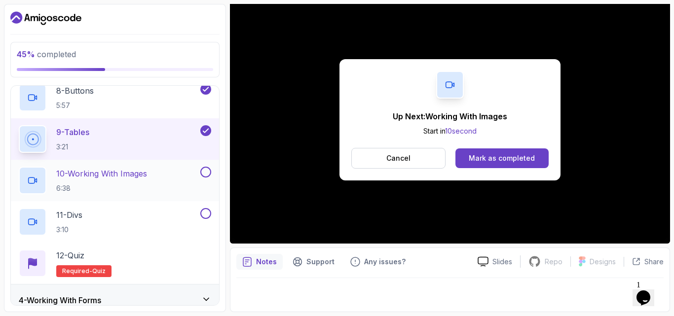
click at [147, 177] on p "10 - Working With Images" at bounding box center [101, 174] width 91 height 12
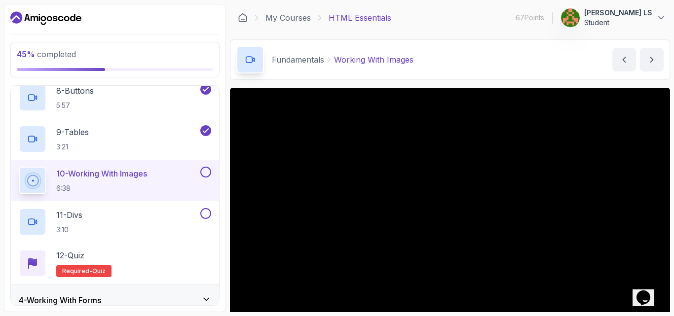
scroll to position [132, 0]
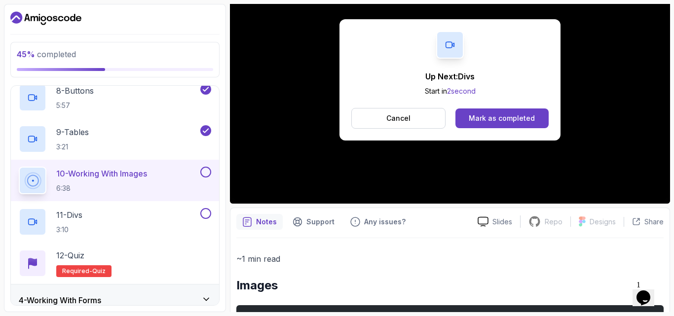
click at [205, 173] on button at bounding box center [205, 172] width 11 height 11
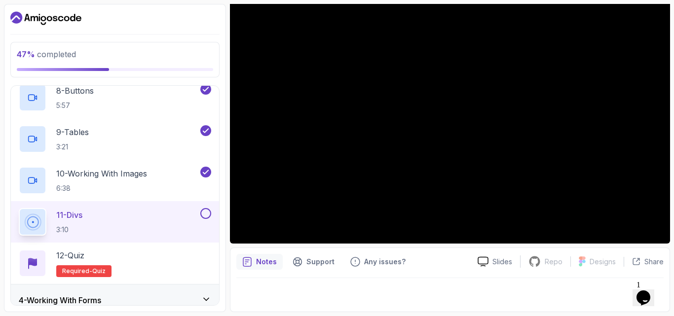
click at [144, 220] on div "11 - Divs 3:10" at bounding box center [109, 222] width 180 height 28
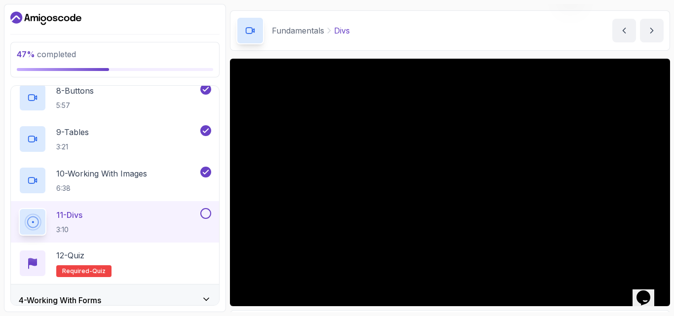
scroll to position [92, 0]
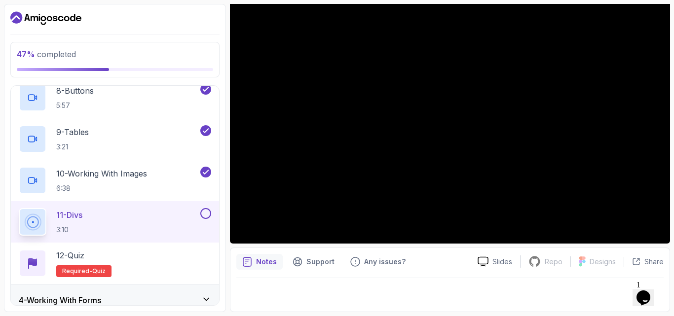
click at [205, 212] on button at bounding box center [205, 213] width 11 height 11
click at [74, 264] on h2 "12 - Quiz Required- quiz" at bounding box center [83, 264] width 55 height 28
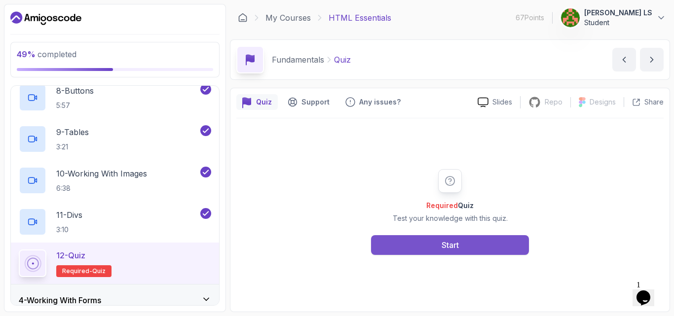
click at [435, 244] on button "Start" at bounding box center [450, 245] width 158 height 20
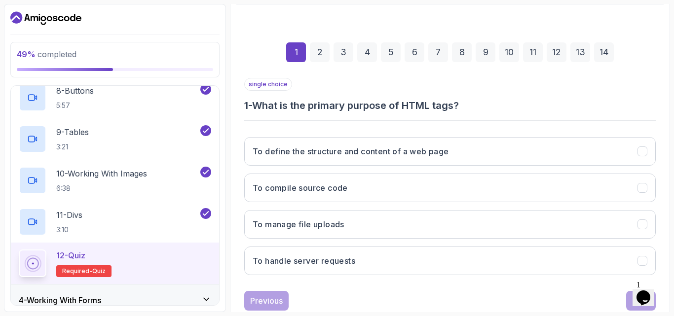
scroll to position [132, 0]
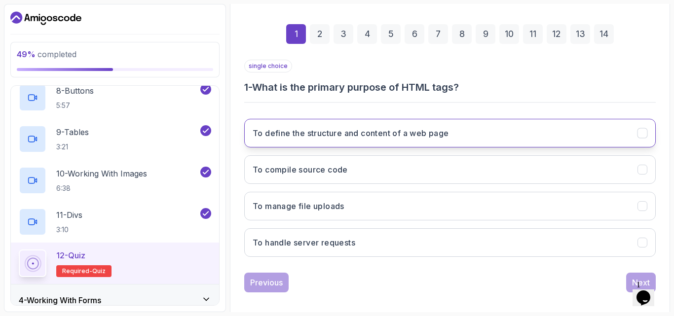
click at [330, 137] on h3 "To define the structure and content of a web page" at bounding box center [351, 133] width 196 height 12
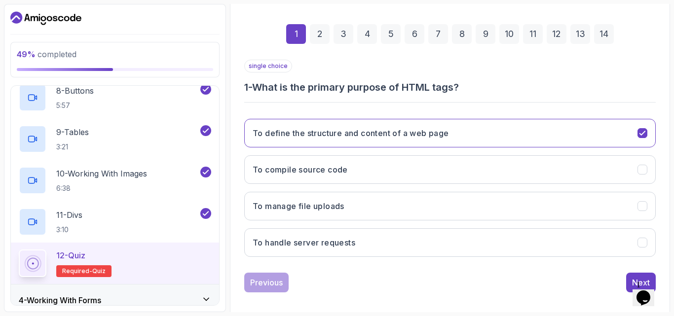
click at [323, 35] on div "2" at bounding box center [320, 34] width 20 height 20
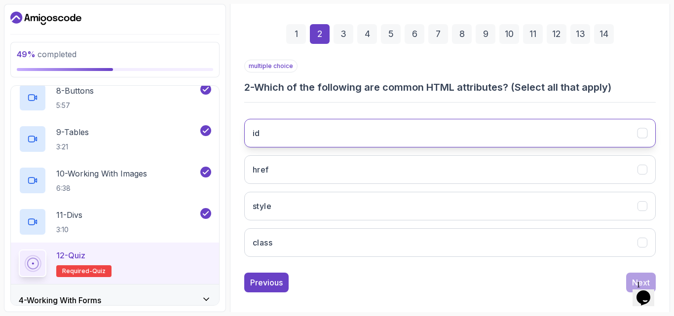
click at [369, 131] on button "id" at bounding box center [449, 133] width 411 height 29
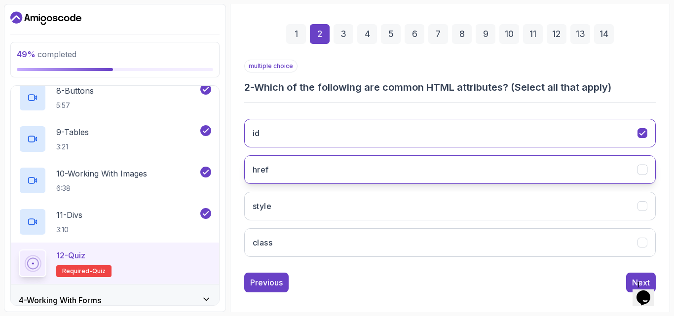
click at [354, 173] on button "href" at bounding box center [449, 169] width 411 height 29
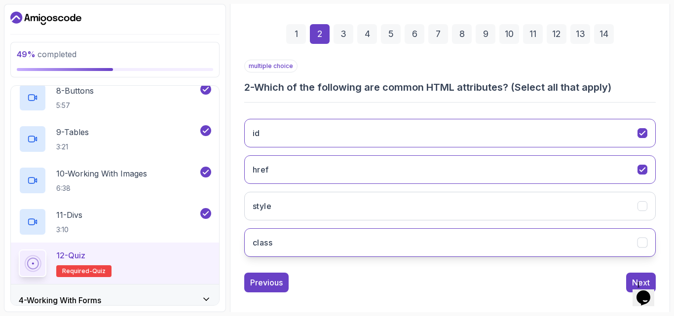
click at [353, 247] on button "class" at bounding box center [449, 242] width 411 height 29
click at [348, 41] on div "3" at bounding box center [344, 34] width 20 height 20
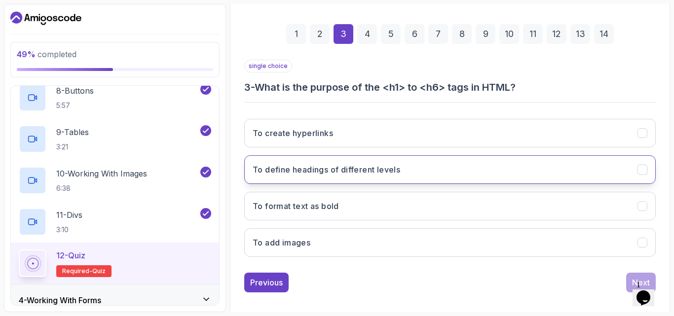
click at [344, 173] on h3 "To define headings of different levels" at bounding box center [327, 170] width 148 height 12
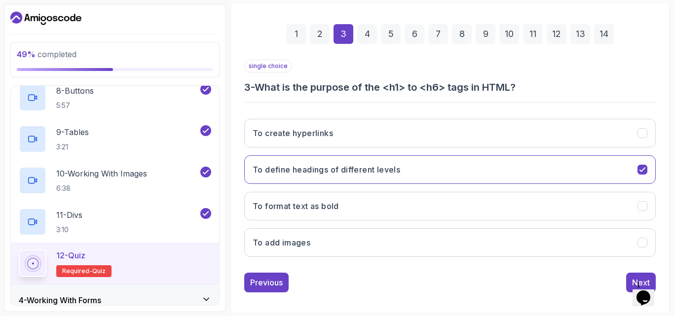
click at [369, 39] on div "4" at bounding box center [367, 34] width 20 height 20
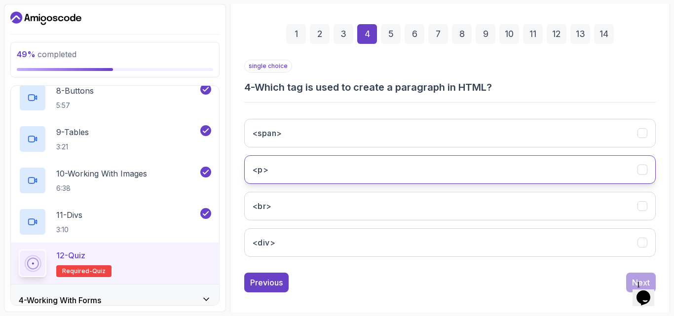
click at [303, 175] on button "<p>" at bounding box center [449, 169] width 411 height 29
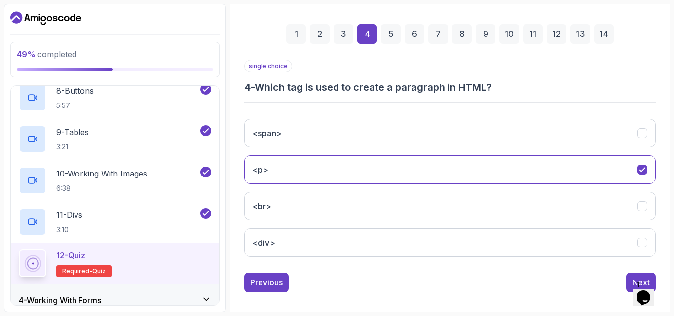
click at [389, 37] on div "5" at bounding box center [391, 34] width 20 height 20
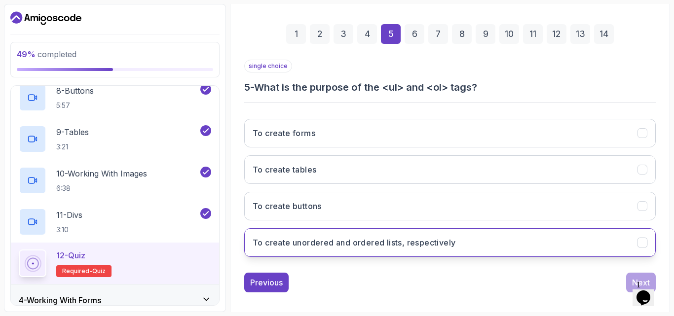
click at [318, 242] on h3 "To create unordered and ordered lists, respectively" at bounding box center [354, 243] width 203 height 12
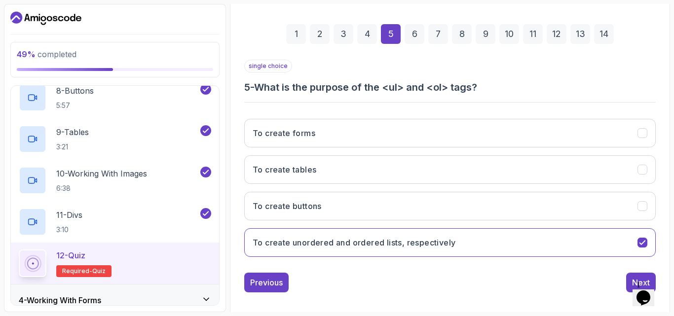
click at [422, 34] on div "6" at bounding box center [415, 34] width 20 height 20
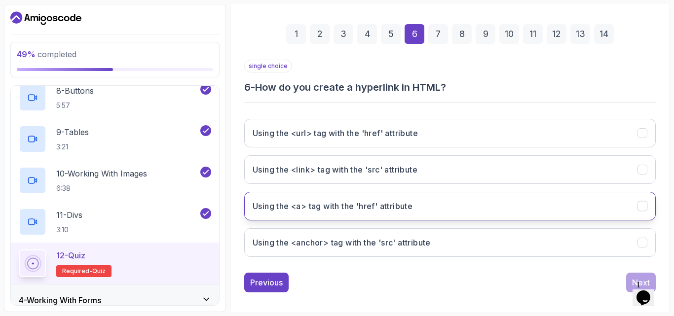
click at [334, 214] on button "Using the <a> tag with the 'href' attribute" at bounding box center [449, 206] width 411 height 29
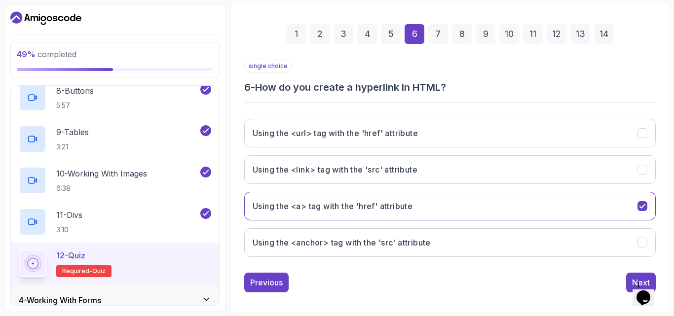
click at [435, 33] on div "7" at bounding box center [438, 34] width 20 height 20
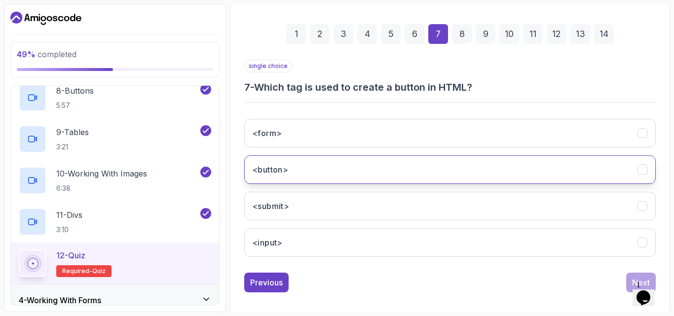
click at [302, 182] on button "<button>" at bounding box center [449, 169] width 411 height 29
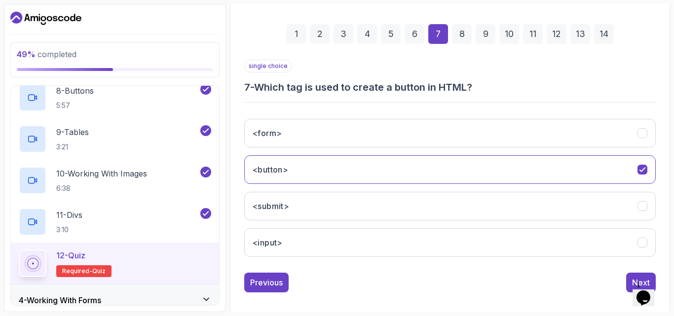
click at [467, 37] on div "8" at bounding box center [462, 34] width 20 height 20
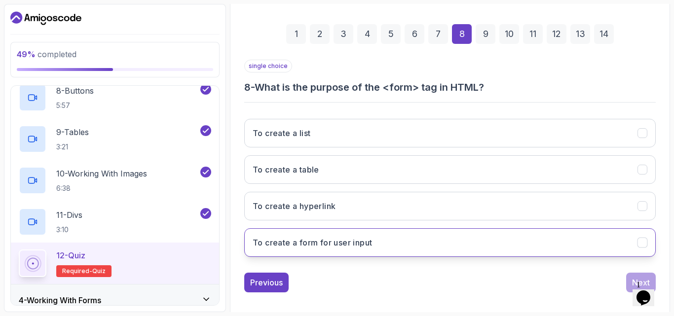
click at [358, 246] on h3 "To create a form for user input" at bounding box center [312, 243] width 119 height 12
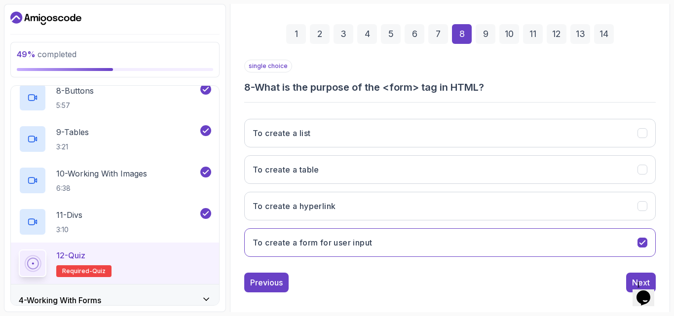
click at [481, 33] on div "9" at bounding box center [486, 34] width 20 height 20
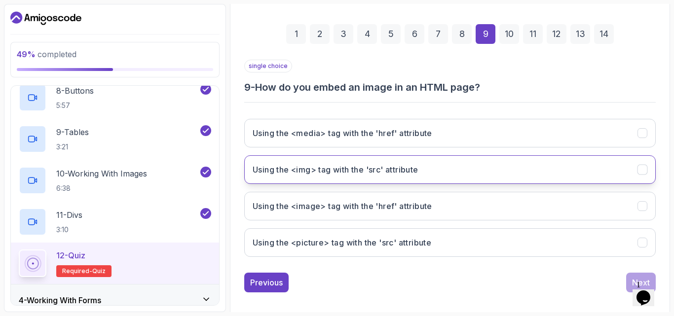
click at [335, 174] on h3 "Using the <img> tag with the 'src' attribute" at bounding box center [336, 170] width 166 height 12
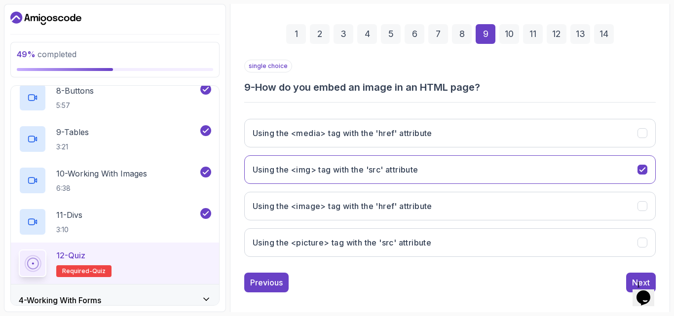
click at [514, 37] on div "10" at bounding box center [509, 34] width 20 height 20
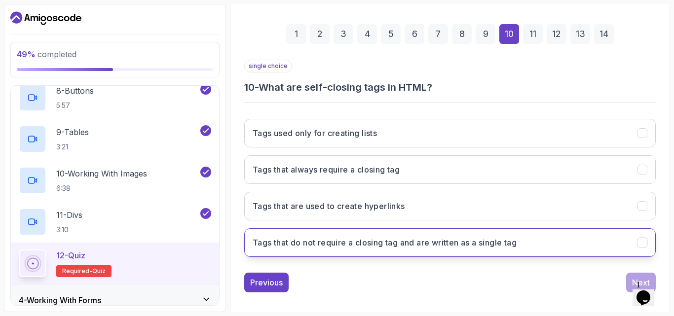
click at [320, 245] on h3 "Tags that do not require a closing tag and are written as a single tag" at bounding box center [385, 243] width 264 height 12
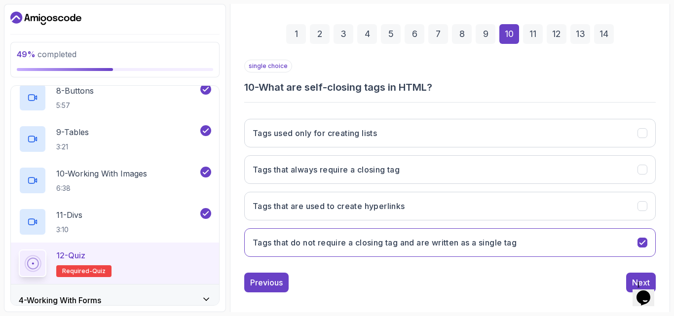
click at [534, 33] on div "11" at bounding box center [533, 34] width 20 height 20
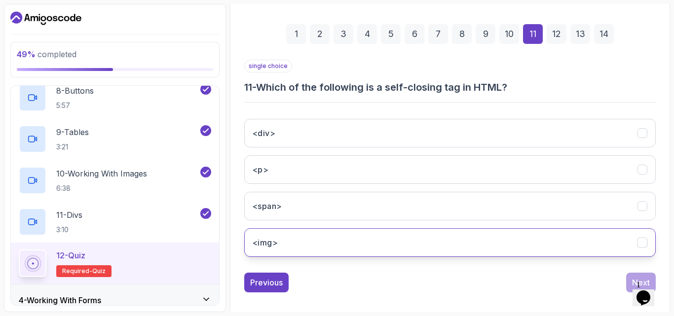
click at [312, 238] on button "<img>" at bounding box center [449, 242] width 411 height 29
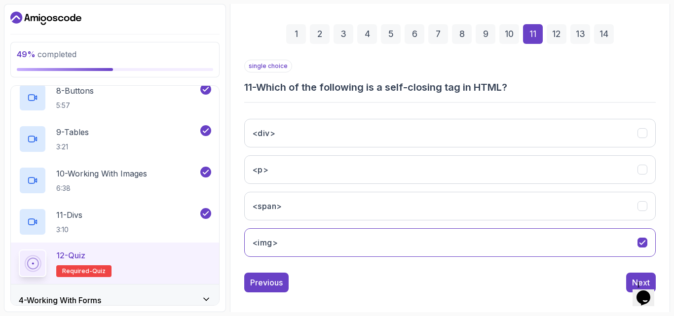
click at [485, 108] on div "single choice 11 - Which of the following is a self-closing tag in HTML? <div> …" at bounding box center [449, 162] width 411 height 205
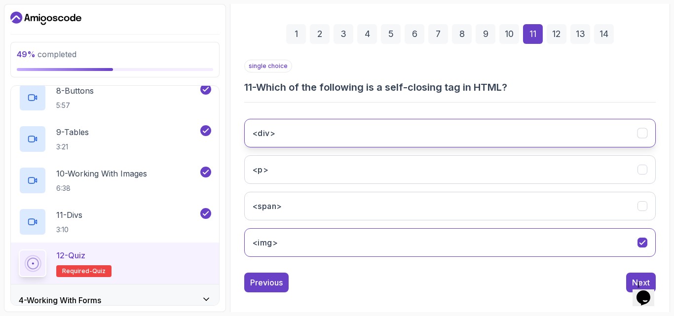
click at [478, 123] on button "<div>" at bounding box center [449, 133] width 411 height 29
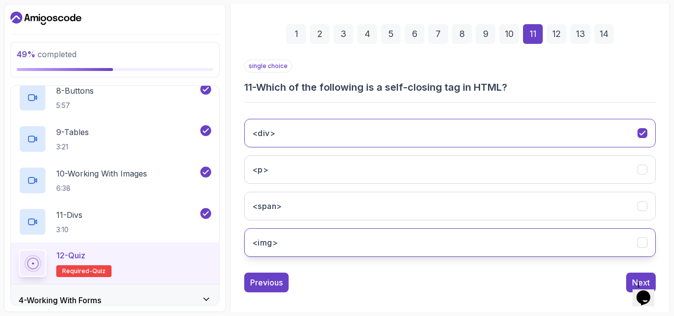
click at [444, 250] on button "<img>" at bounding box center [449, 242] width 411 height 29
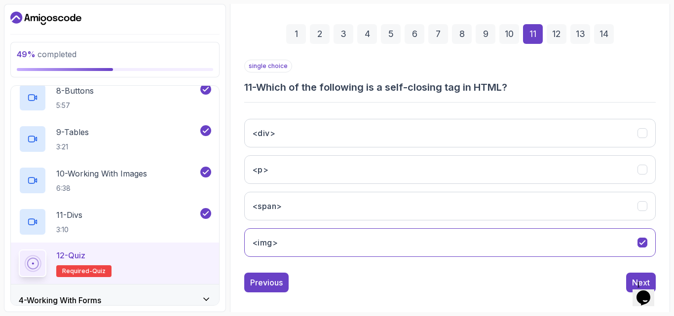
click at [558, 36] on div "12" at bounding box center [557, 34] width 20 height 20
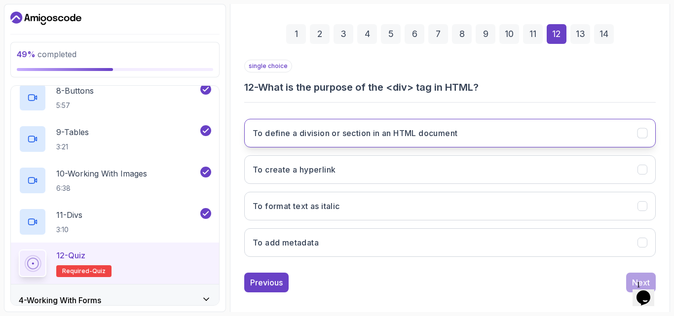
click at [352, 139] on button "To define a division or section in an HTML document" at bounding box center [449, 133] width 411 height 29
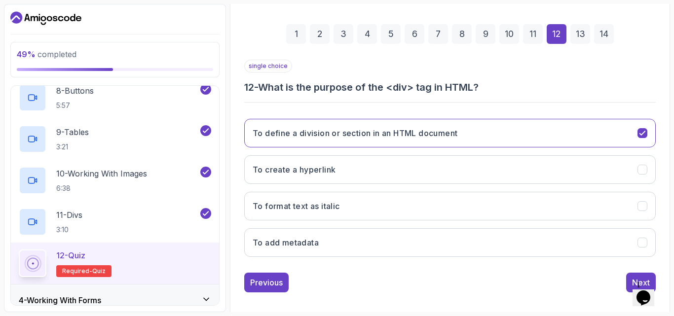
click at [579, 34] on div "13" at bounding box center [580, 34] width 20 height 20
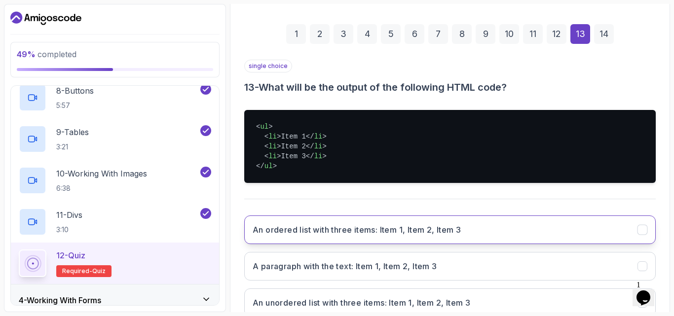
click at [354, 228] on h3 "An ordered list with three items: Item 1, Item 2, Item 3" at bounding box center [357, 230] width 208 height 12
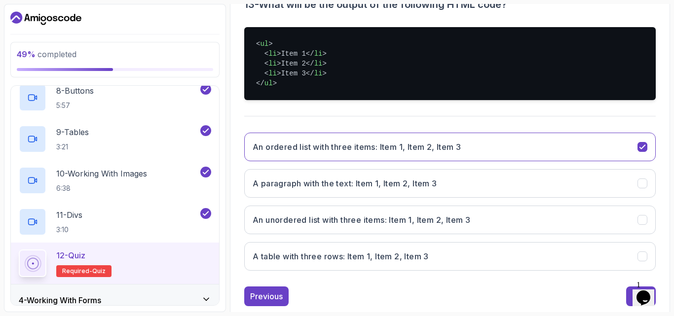
scroll to position [237, 0]
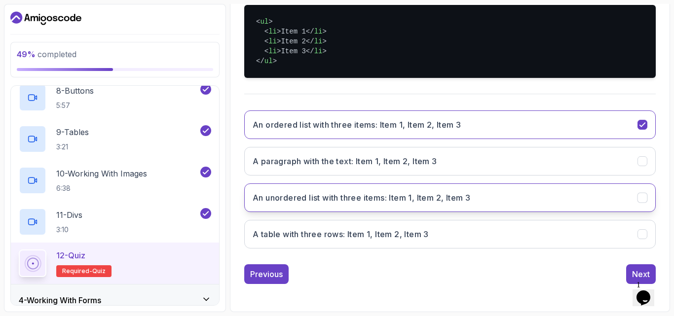
click at [343, 196] on h3 "An unordered list with three items: Item 1, Item 2, Item 3" at bounding box center [362, 198] width 218 height 12
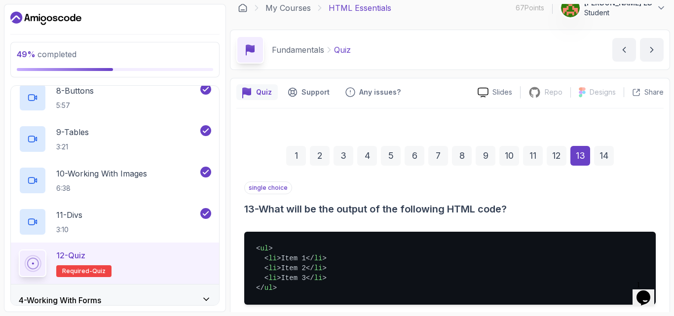
scroll to position [0, 0]
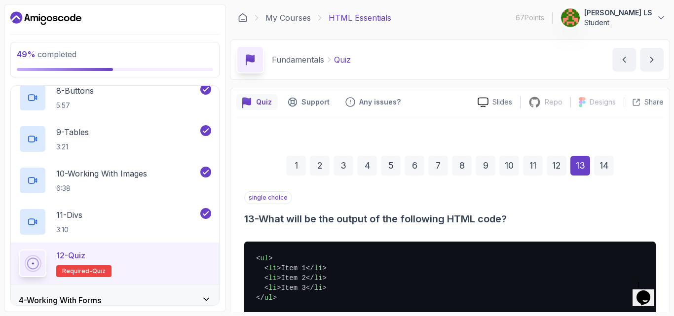
click at [610, 169] on div "14" at bounding box center [604, 166] width 20 height 20
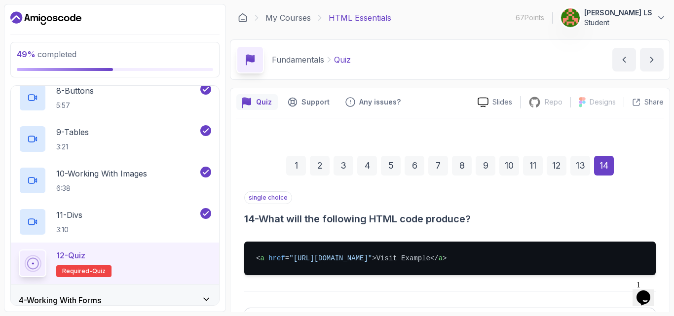
scroll to position [132, 0]
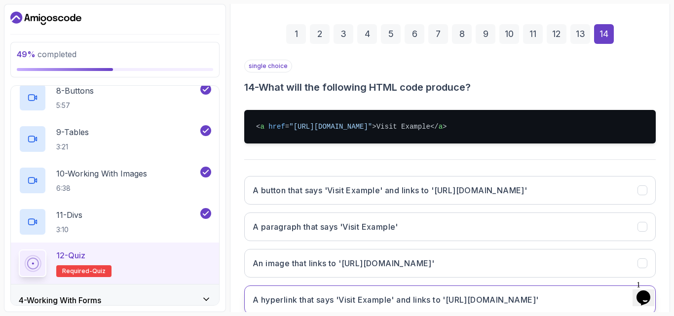
click at [326, 298] on h3 "A hyperlink that says 'Visit Example' and links to '[URL][DOMAIN_NAME]'" at bounding box center [396, 300] width 286 height 12
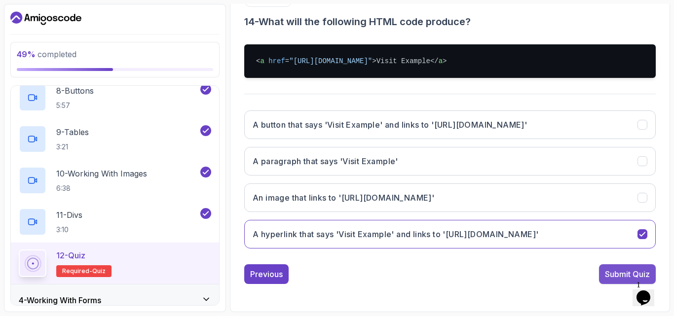
click at [619, 274] on div "Submit Quiz" at bounding box center [627, 274] width 45 height 12
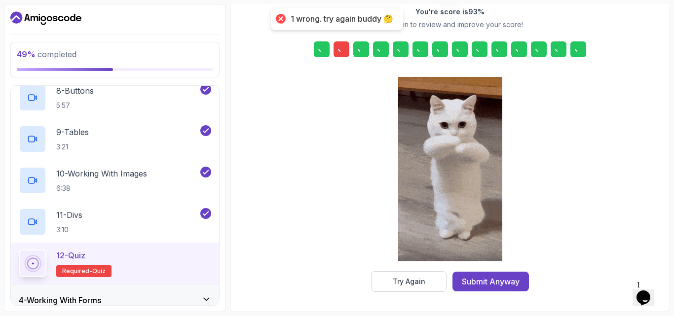
scroll to position [157, 0]
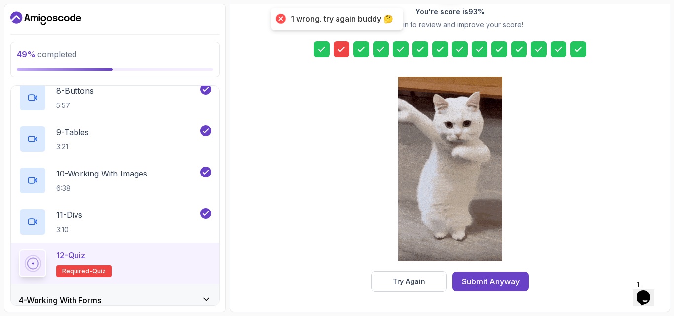
click at [346, 50] on icon at bounding box center [341, 49] width 10 height 10
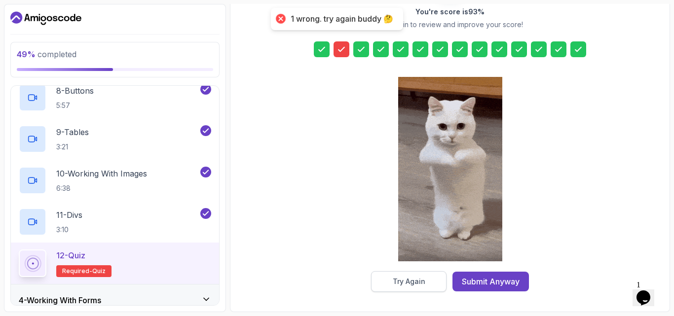
click at [423, 277] on div "Try Again" at bounding box center [409, 282] width 33 height 10
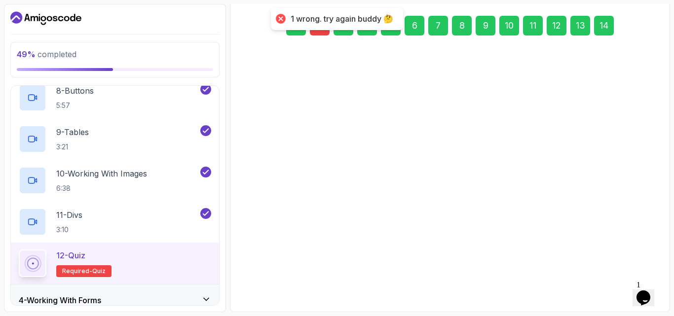
scroll to position [140, 0]
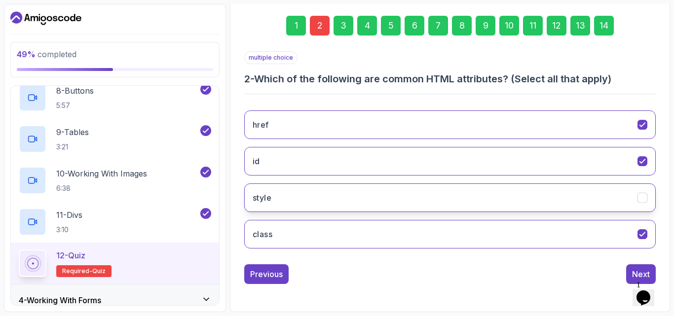
click at [366, 207] on button "style" at bounding box center [449, 198] width 411 height 29
click at [599, 28] on div "14" at bounding box center [604, 26] width 20 height 20
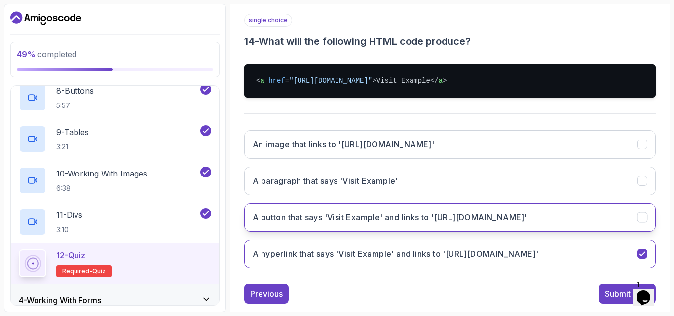
scroll to position [197, 0]
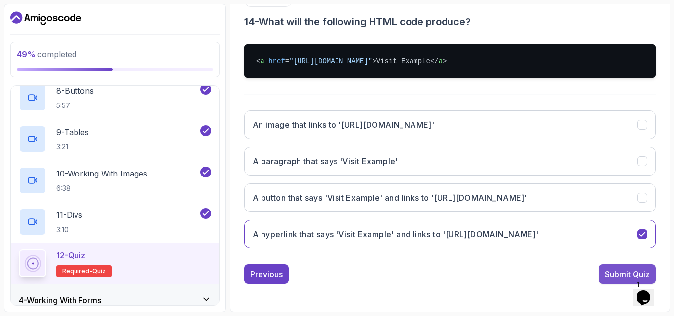
click at [624, 278] on div "Submit Quiz" at bounding box center [627, 274] width 45 height 12
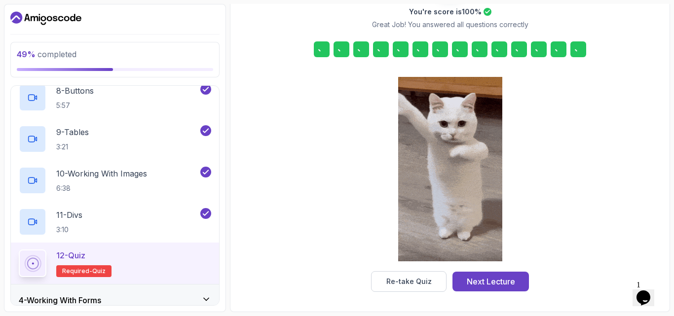
scroll to position [157, 0]
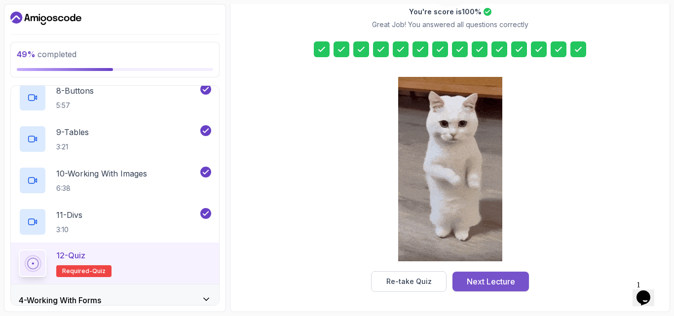
click at [498, 284] on div "Next Lecture" at bounding box center [491, 282] width 48 height 12
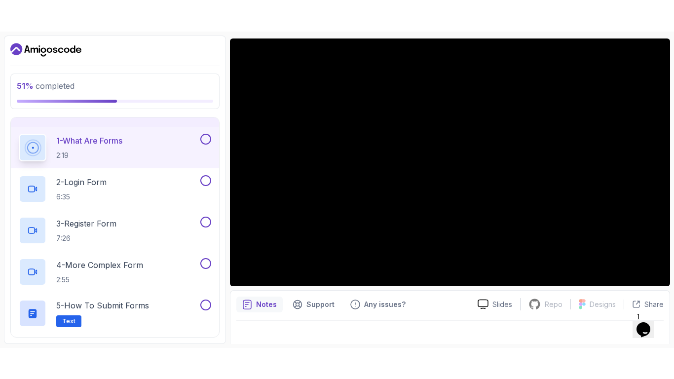
scroll to position [92, 0]
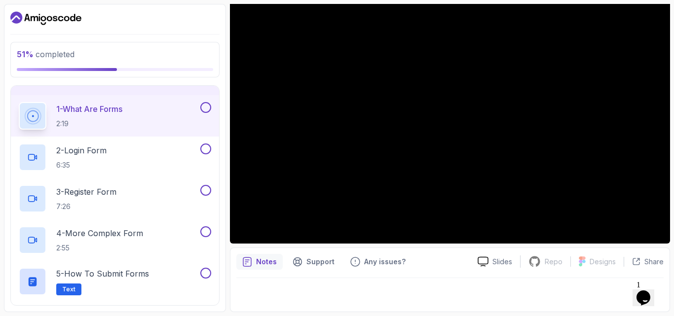
click at [206, 113] on button "1 - What Are Forms 2:19" at bounding box center [115, 116] width 192 height 28
click at [206, 105] on button at bounding box center [205, 107] width 11 height 11
click at [138, 153] on div "2 - Login Form 6:35" at bounding box center [109, 158] width 180 height 28
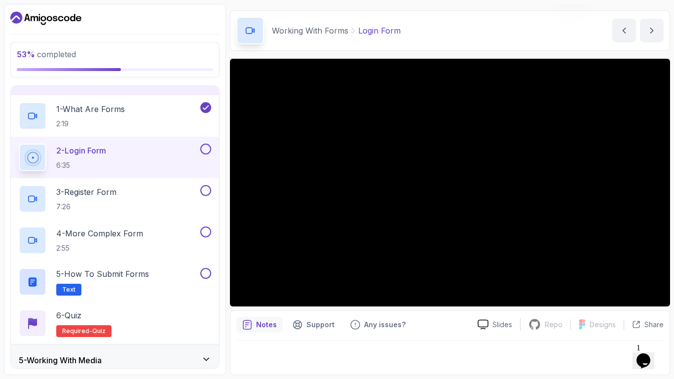
scroll to position [92, 0]
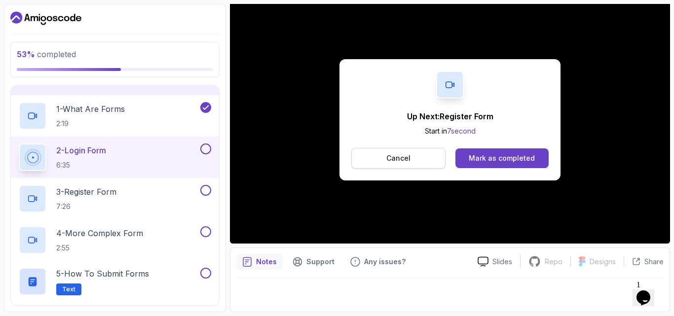
click at [393, 164] on button "Cancel" at bounding box center [398, 158] width 94 height 21
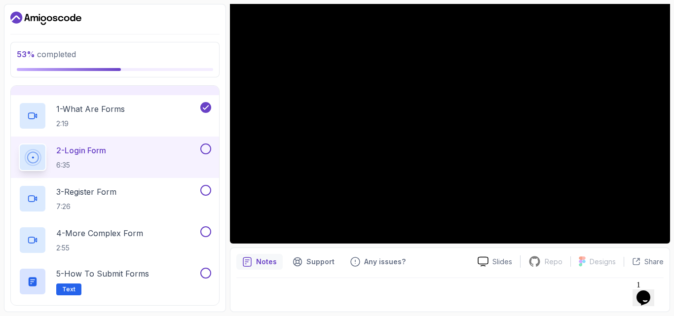
click at [200, 151] on div at bounding box center [204, 149] width 13 height 11
click at [207, 150] on button at bounding box center [205, 149] width 11 height 11
click at [160, 190] on div "3 - Register Form 7:26" at bounding box center [109, 199] width 180 height 28
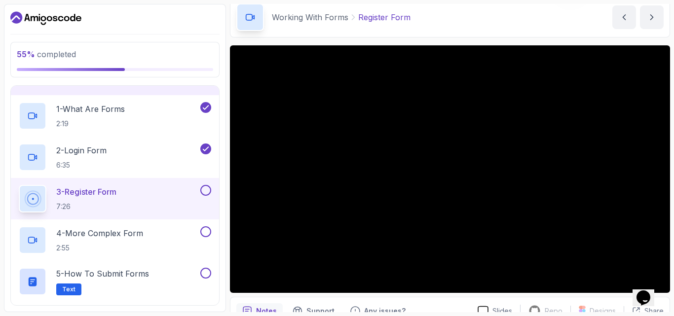
scroll to position [92, 0]
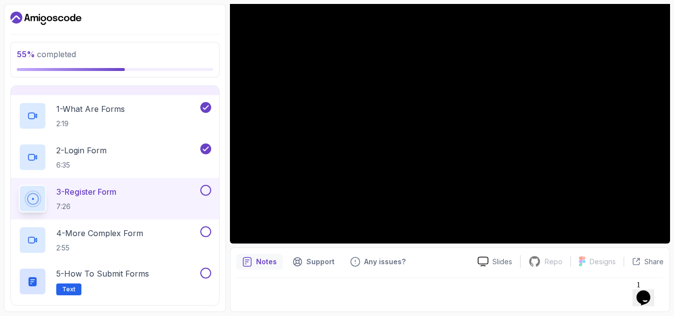
click at [207, 190] on button at bounding box center [205, 190] width 11 height 11
click at [206, 193] on button at bounding box center [205, 190] width 11 height 11
click at [170, 235] on div "4 - More Complex Form 2:55" at bounding box center [109, 240] width 180 height 28
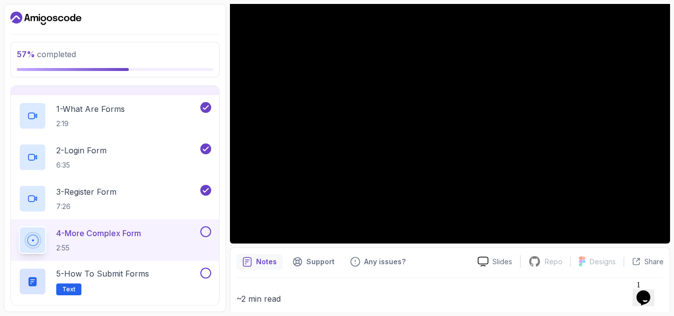
click at [157, 231] on div "4 - More Complex Form 2:55" at bounding box center [109, 240] width 180 height 28
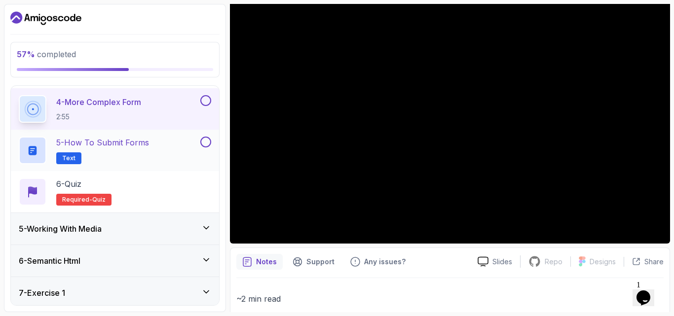
click at [137, 143] on p "5 - How to Submit Forms" at bounding box center [102, 143] width 93 height 12
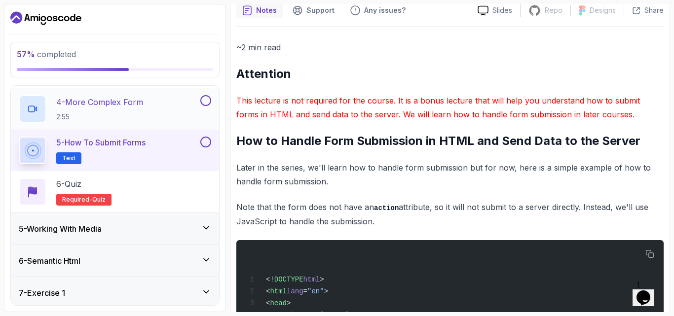
click at [135, 106] on p "4 - More Complex Form" at bounding box center [99, 102] width 87 height 12
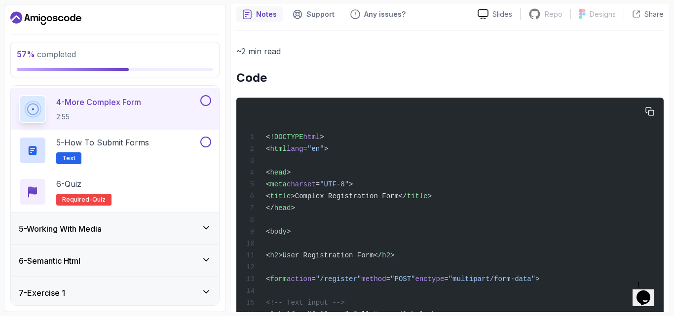
scroll to position [471, 0]
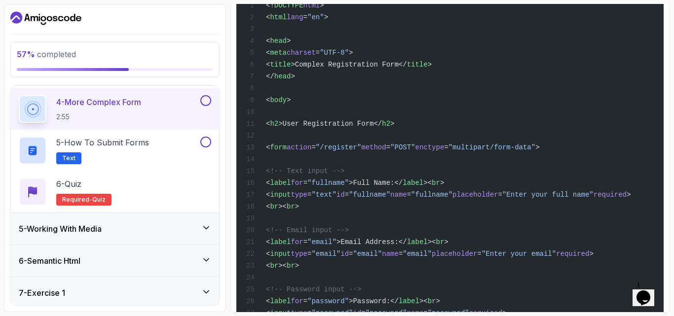
drag, startPoint x: 278, startPoint y: 148, endPoint x: 569, endPoint y: 154, distance: 291.2
copy span "< form action = "/register" method = "POST" enctype = "multipart/form-data" >"
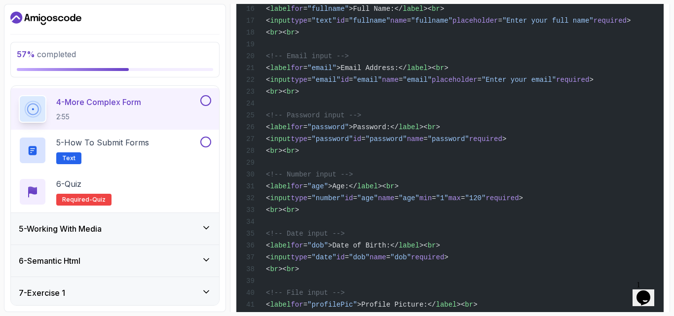
scroll to position [658, 0]
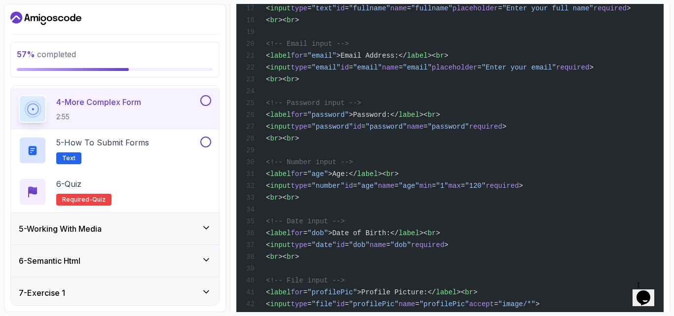
drag, startPoint x: 295, startPoint y: 186, endPoint x: 331, endPoint y: 209, distance: 42.3
copy code "< label for = "age" >Age:</ label >< br > < input type = "number" id = "age" na…"
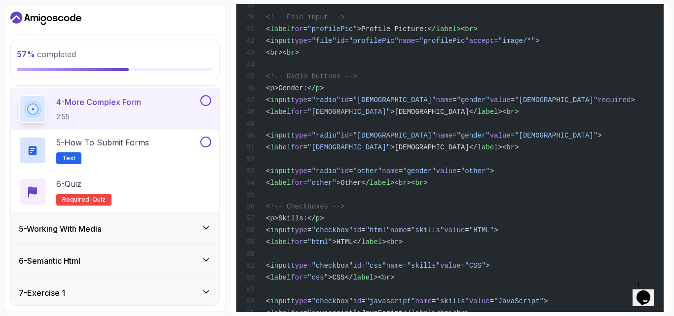
scroll to position [789, 0]
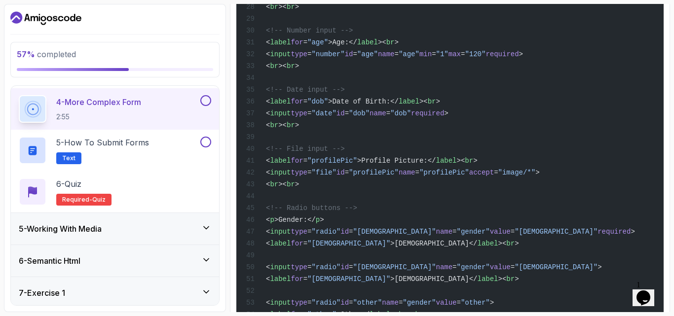
drag, startPoint x: 296, startPoint y: 179, endPoint x: 336, endPoint y: 200, distance: 46.3
click at [339, 203] on div "<! DOCTYPE html > < html lang = "en" > < head > < meta charset = "UTF-8" > < ti…" at bounding box center [449, 237] width 411 height 1166
copy code "< label for = "profilePic" >Profile Picture:</ label >< br > < input type = "fi…"
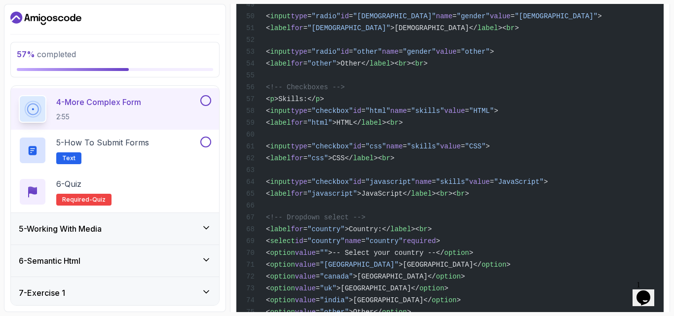
scroll to position [1052, 0]
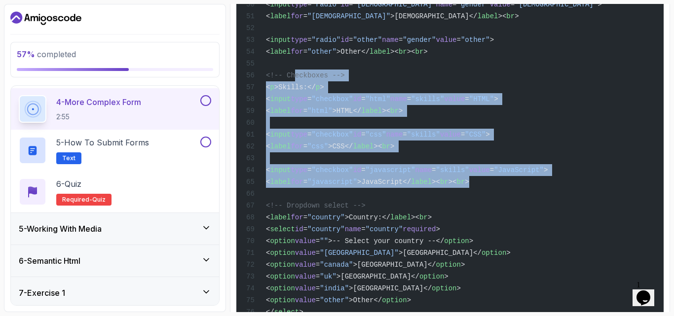
drag, startPoint x: 486, startPoint y: 214, endPoint x: 294, endPoint y: 107, distance: 220.6
copy code "<!-- Checkboxes --> < p >Skills:</ p > < input type = "checkbox" id = "html" na…"
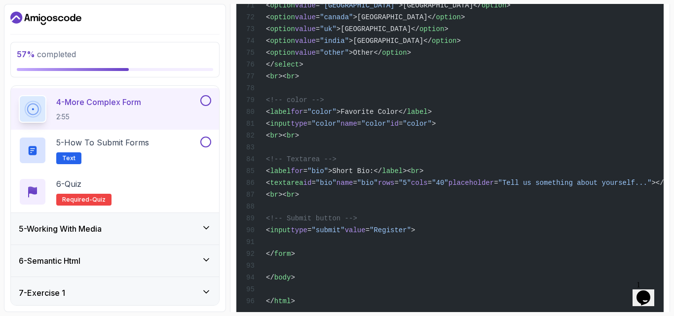
scroll to position [1316, 0]
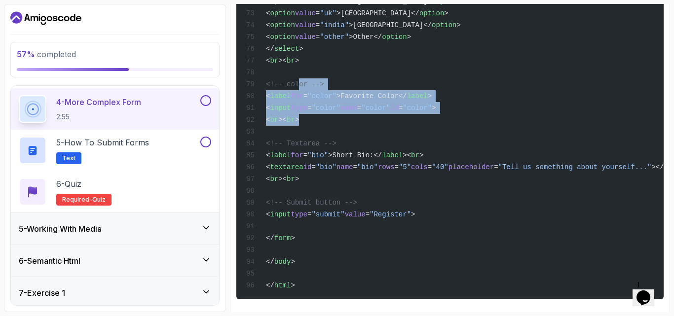
drag, startPoint x: 309, startPoint y: 146, endPoint x: 339, endPoint y: 164, distance: 35.2
copy code "<!-- color --> < label for = "color" >Favorite Color</ label > < input type = "…"
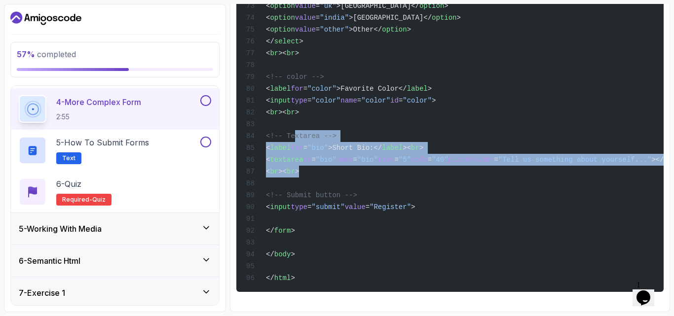
drag, startPoint x: 292, startPoint y: 123, endPoint x: 333, endPoint y: 154, distance: 51.4
copy code "<!-- Textarea --> < label for = "bio" >Short Bio:</ label >< br > < textarea id…"
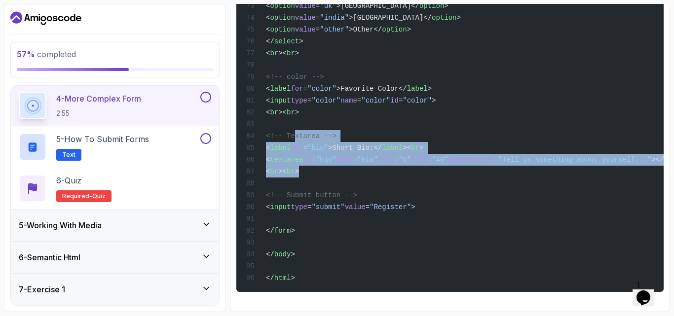
scroll to position [263, 0]
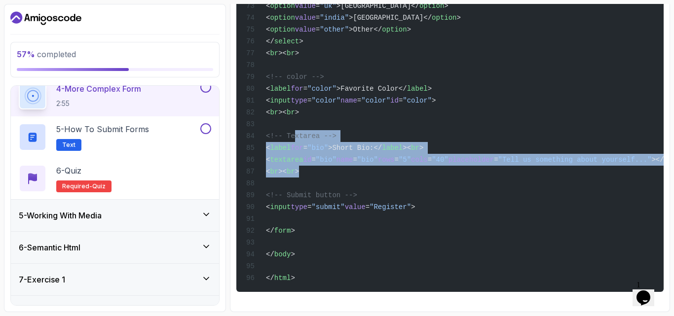
click at [209, 89] on button at bounding box center [205, 87] width 11 height 11
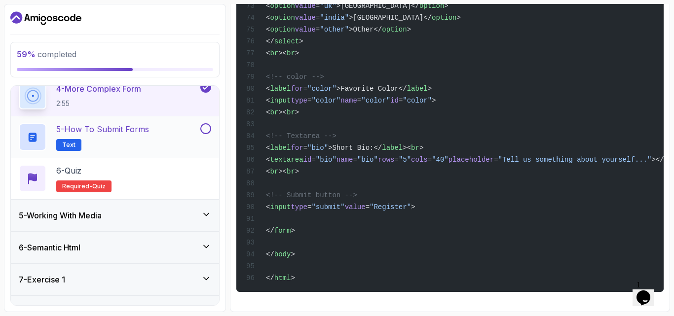
click at [206, 132] on button at bounding box center [205, 128] width 11 height 11
click at [128, 170] on div "6 - Quiz Required- quiz" at bounding box center [115, 179] width 192 height 28
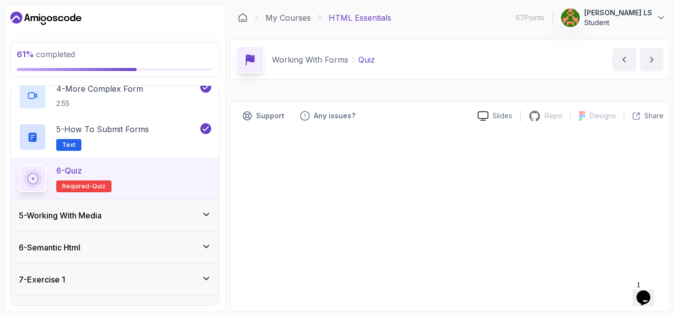
scroll to position [269, 0]
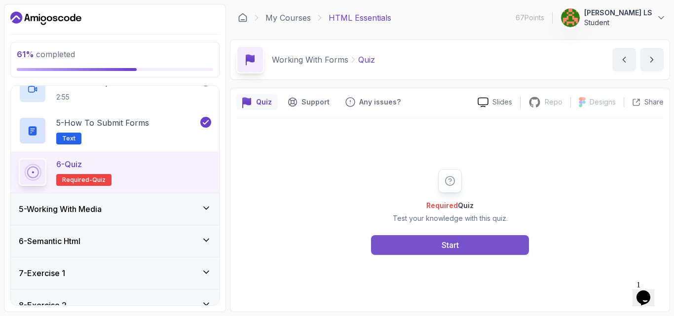
click at [423, 252] on button "Start" at bounding box center [450, 245] width 158 height 20
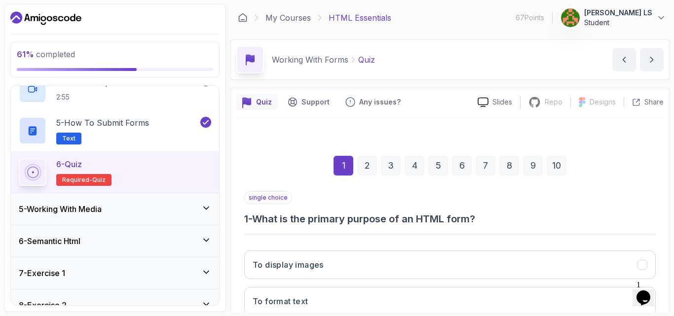
scroll to position [132, 0]
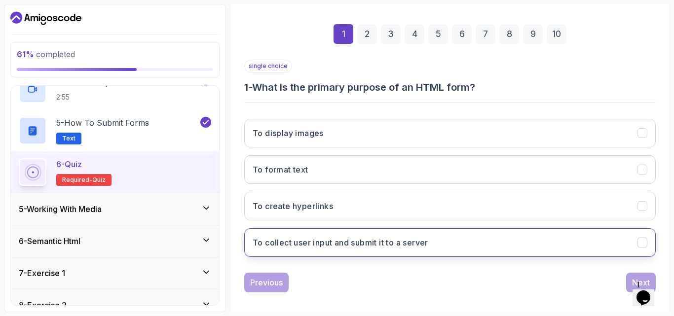
click at [379, 248] on h3 "To collect user input and submit it to a server" at bounding box center [341, 243] width 176 height 12
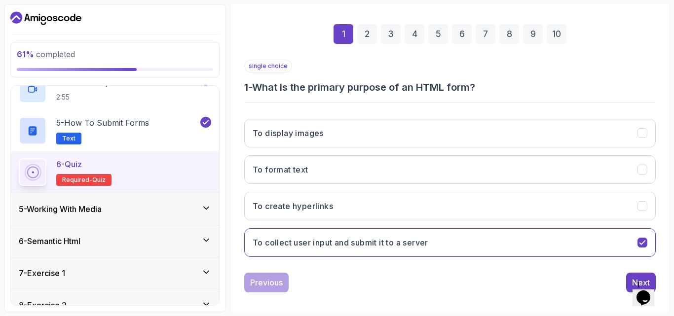
click at [371, 37] on div "2" at bounding box center [367, 34] width 20 height 20
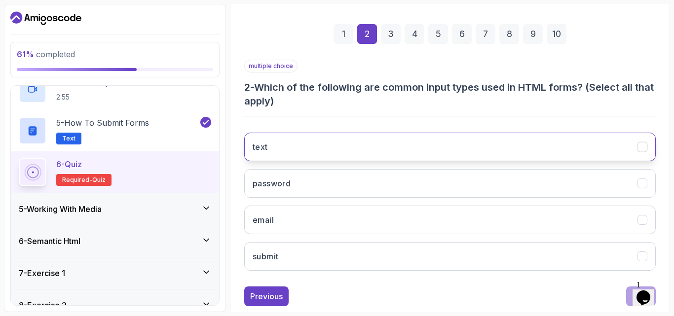
click at [302, 148] on button "text" at bounding box center [449, 147] width 411 height 29
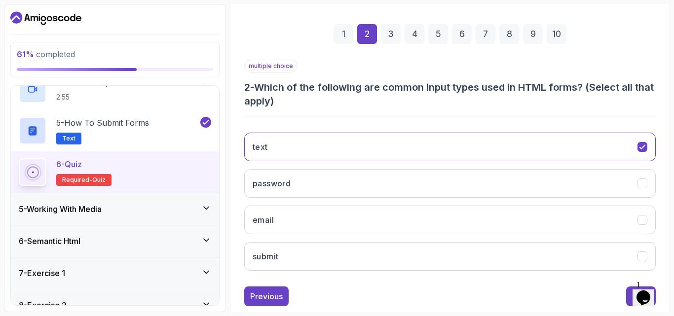
drag, startPoint x: 312, startPoint y: 182, endPoint x: 302, endPoint y: 198, distance: 18.4
click at [312, 183] on button "password" at bounding box center [449, 183] width 411 height 29
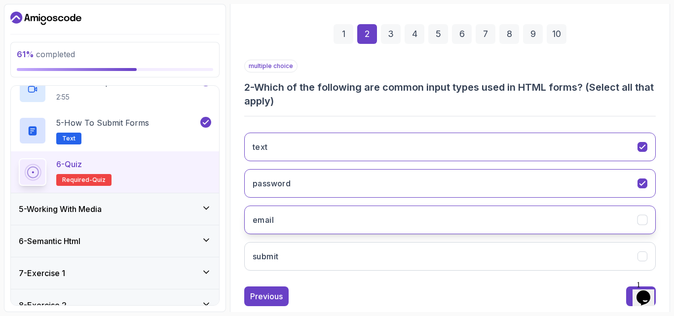
click at [290, 227] on button "email" at bounding box center [449, 220] width 411 height 29
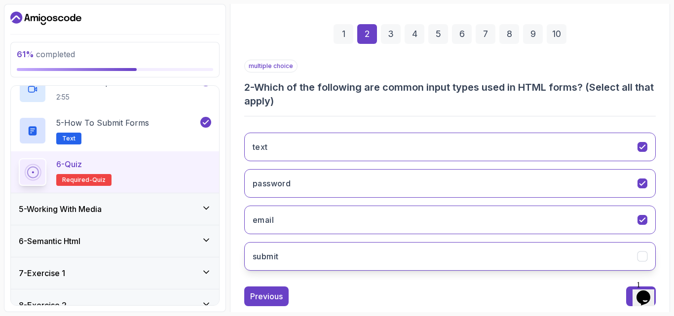
click at [287, 258] on button "submit" at bounding box center [449, 256] width 411 height 29
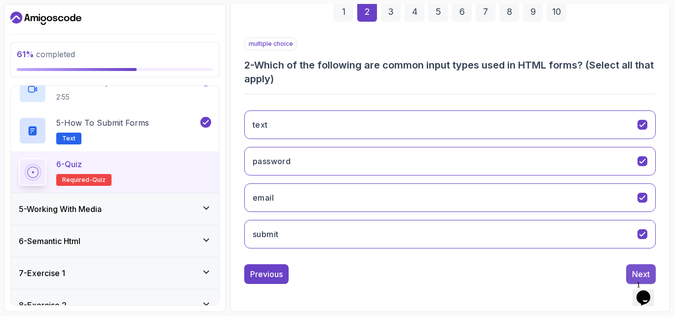
click at [648, 268] on button "Next" at bounding box center [641, 274] width 30 height 20
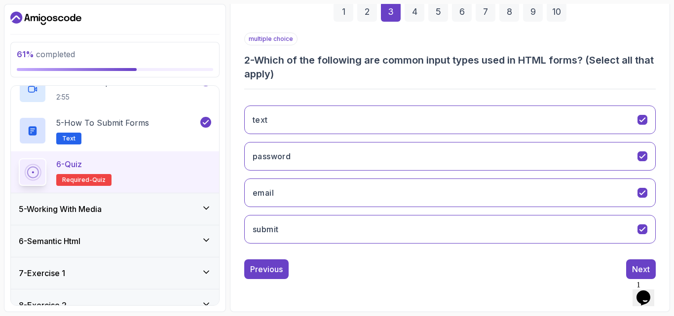
scroll to position [140, 0]
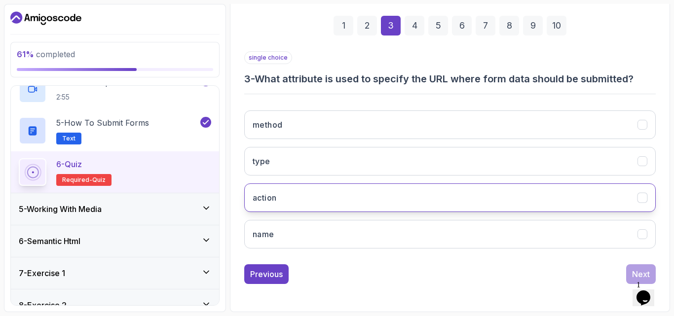
click at [304, 198] on button "action" at bounding box center [449, 198] width 411 height 29
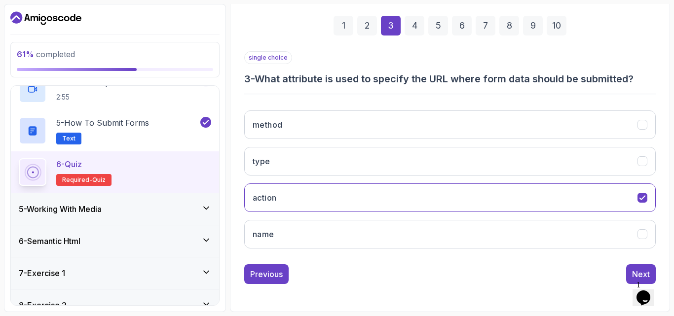
click at [413, 26] on div "4" at bounding box center [415, 26] width 20 height 20
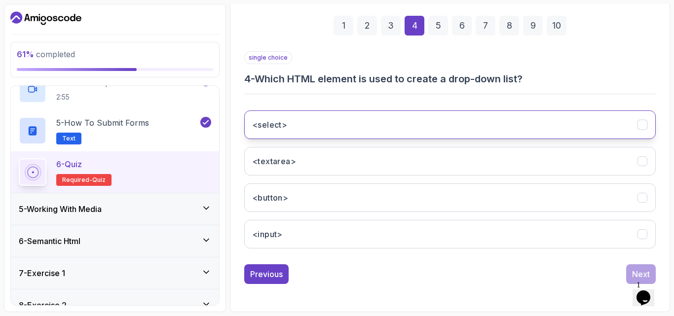
click at [305, 130] on button "<select>" at bounding box center [449, 125] width 411 height 29
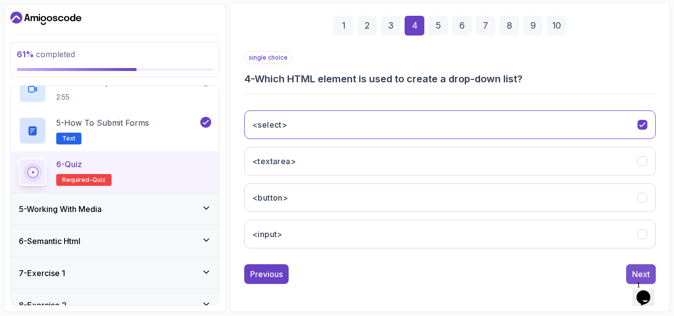
click at [638, 268] on div "Next" at bounding box center [641, 274] width 18 height 12
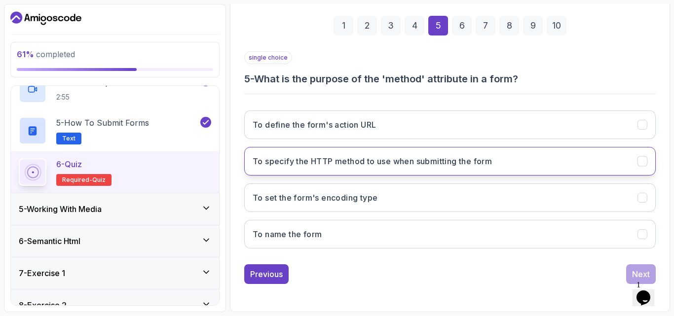
click at [346, 167] on button "To specify the HTTP method to use when submitting the form" at bounding box center [449, 161] width 411 height 29
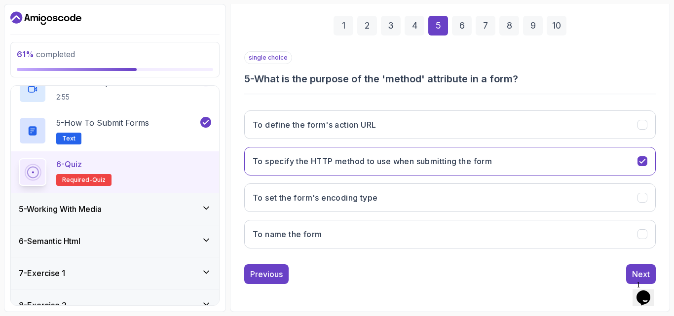
click at [460, 28] on div "6" at bounding box center [462, 26] width 20 height 20
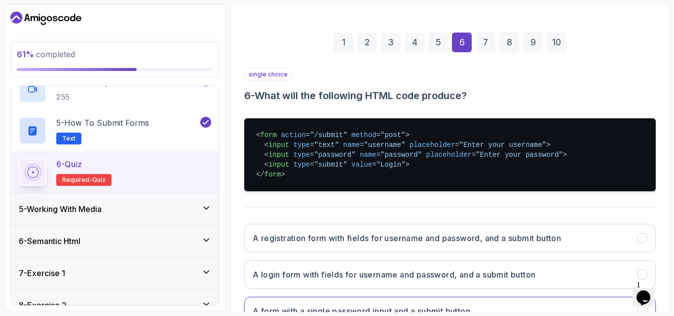
scroll to position [105, 0]
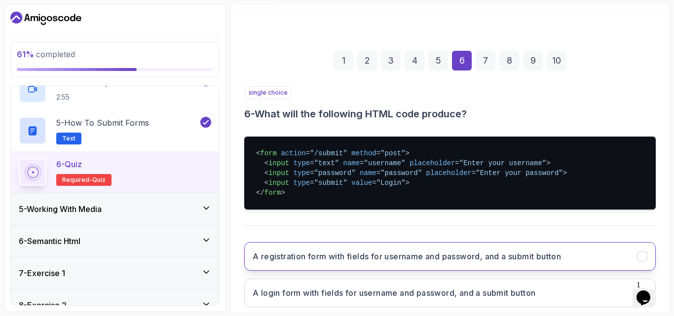
click at [429, 253] on h3 "A registration form with fields for username and password, and a submit button" at bounding box center [407, 257] width 308 height 12
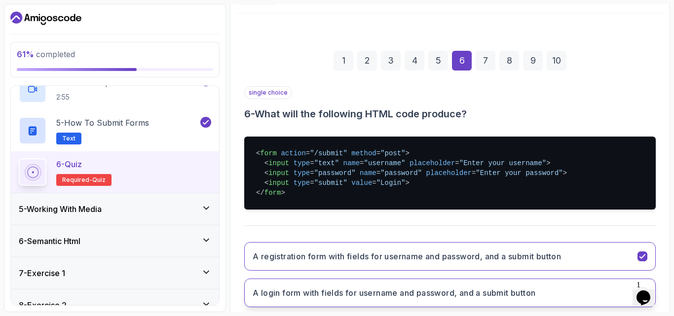
click at [368, 292] on h3 "A login form with fields for username and password, and a submit button" at bounding box center [394, 293] width 283 height 12
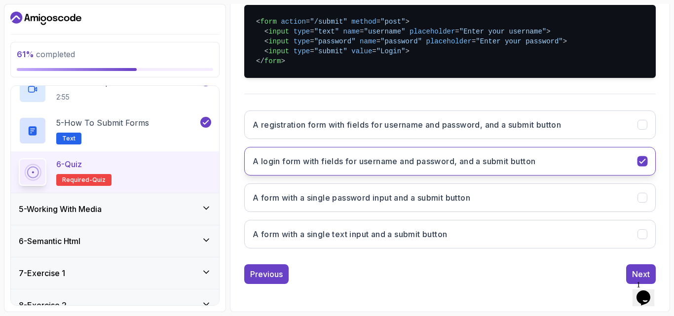
scroll to position [0, 0]
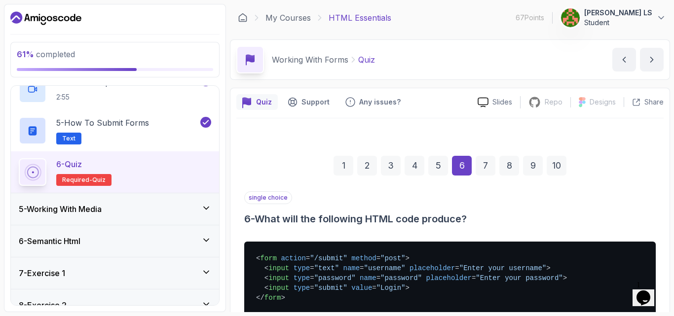
click at [489, 168] on div "7" at bounding box center [486, 166] width 20 height 20
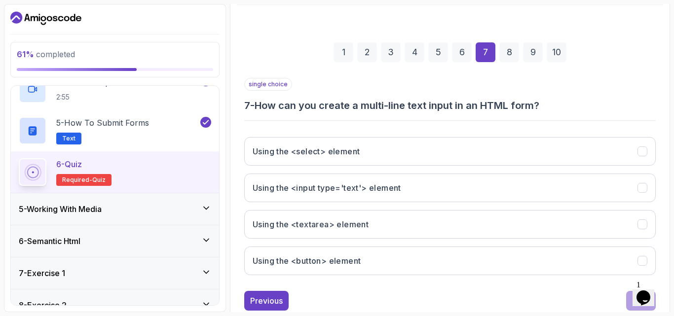
scroll to position [132, 0]
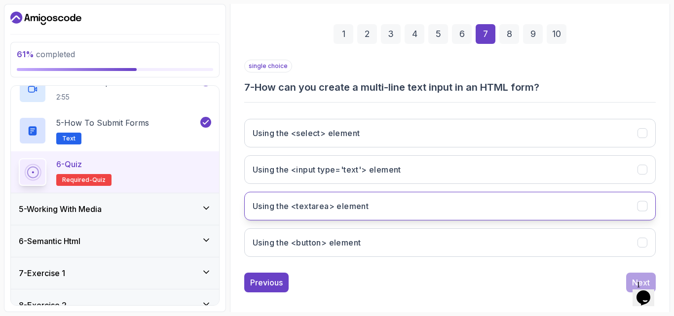
click at [382, 204] on button "Using the <textarea> element" at bounding box center [449, 206] width 411 height 29
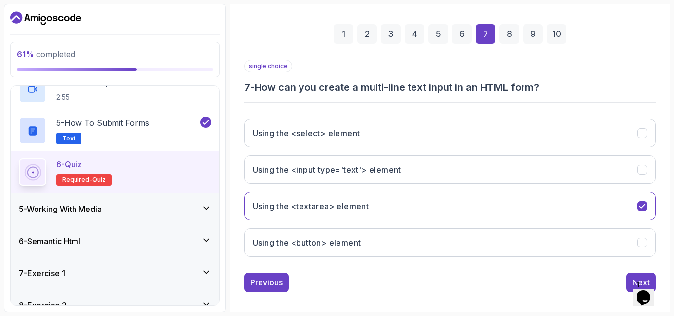
click at [514, 38] on div "8" at bounding box center [509, 34] width 20 height 20
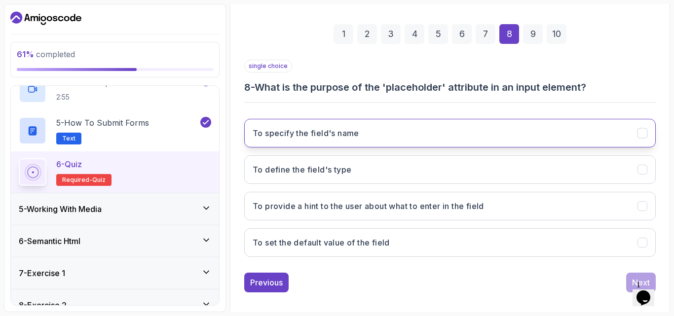
click at [348, 132] on h3 "To specify the field's name" at bounding box center [306, 133] width 107 height 12
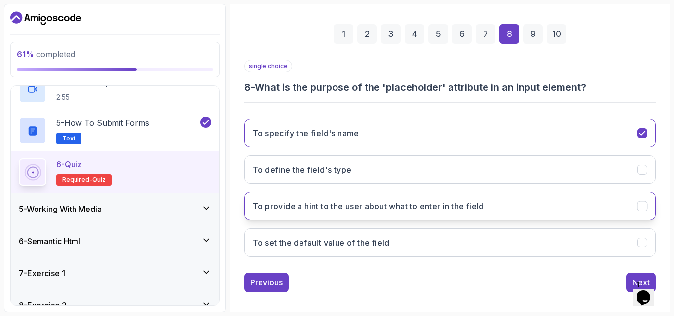
click at [332, 211] on h3 "To provide a hint to the user about what to enter in the field" at bounding box center [368, 206] width 231 height 12
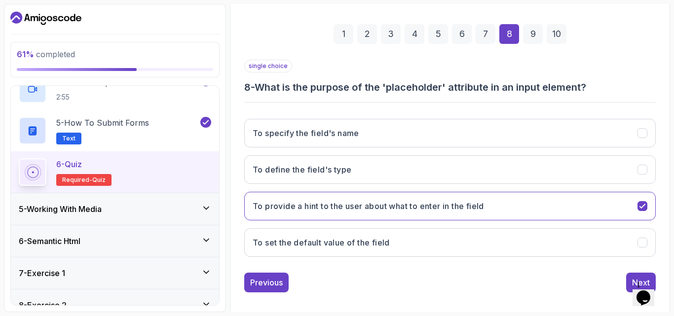
click at [535, 36] on div "9" at bounding box center [533, 34] width 20 height 20
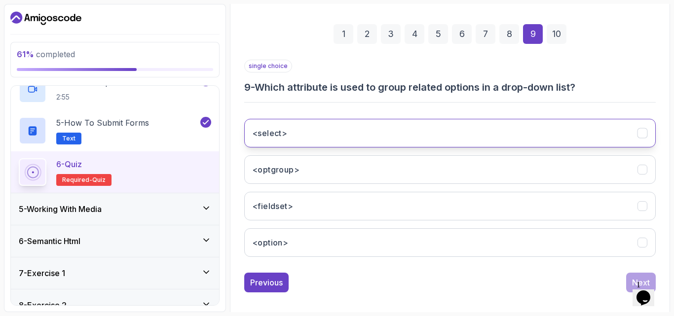
click at [337, 140] on button "<select>" at bounding box center [449, 133] width 411 height 29
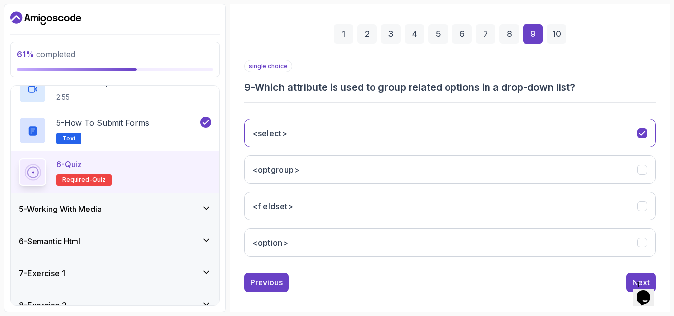
click at [553, 28] on div "10" at bounding box center [557, 34] width 20 height 20
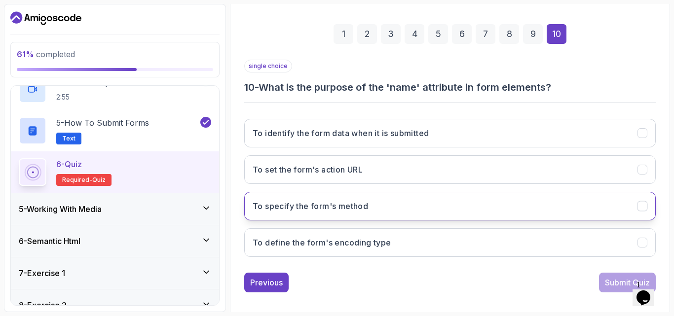
click at [351, 216] on button "To specify the form's method" at bounding box center [449, 206] width 411 height 29
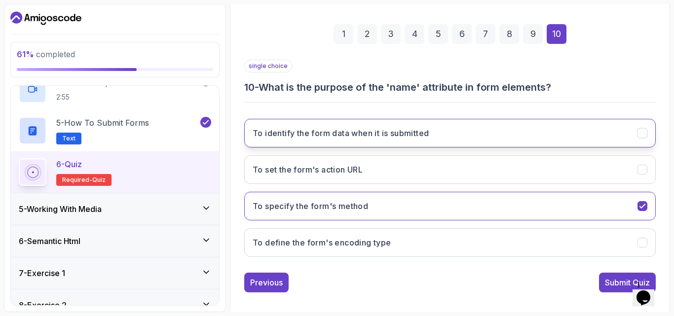
click at [378, 136] on h3 "To identify the form data when it is submitted" at bounding box center [341, 133] width 176 height 12
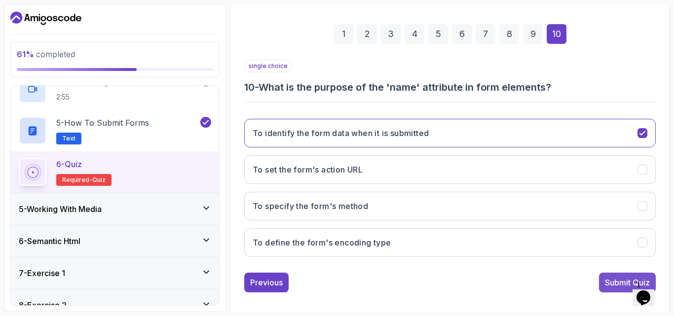
click at [624, 288] on div "Submit Quiz" at bounding box center [627, 283] width 45 height 12
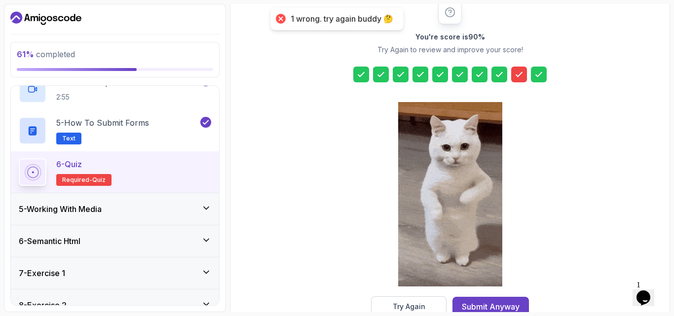
click at [517, 78] on icon at bounding box center [519, 75] width 10 height 10
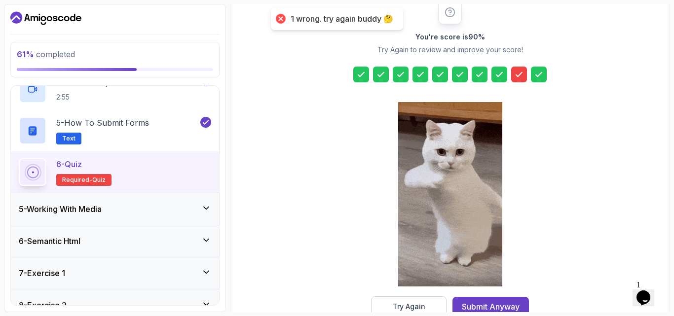
click at [420, 312] on section "61 % completed 1 - Todo 2 - Getting Started 3 - Fundamentals 4 - Working With F…" at bounding box center [337, 158] width 674 height 316
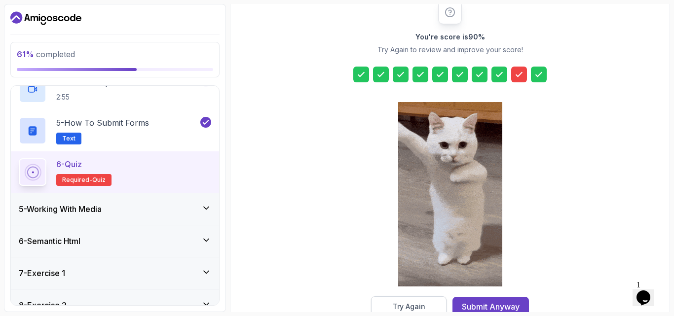
click at [422, 307] on div "Try Again" at bounding box center [409, 307] width 33 height 10
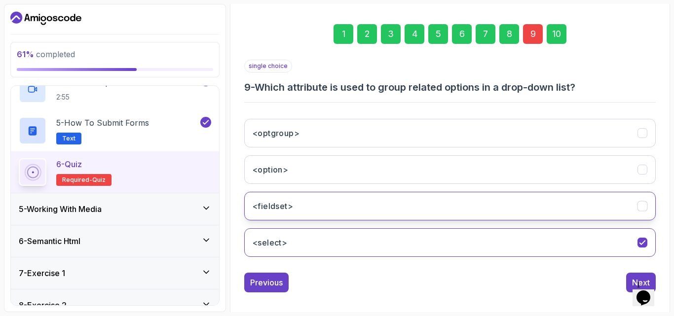
click at [334, 205] on button "<fieldset>" at bounding box center [449, 206] width 411 height 29
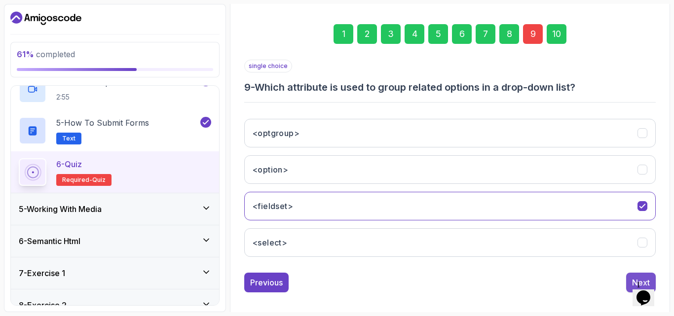
click at [629, 283] on button "Next" at bounding box center [641, 283] width 30 height 20
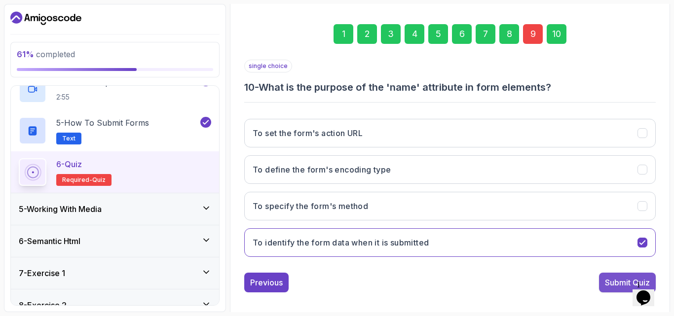
click at [614, 281] on div "Submit Quiz" at bounding box center [627, 283] width 45 height 12
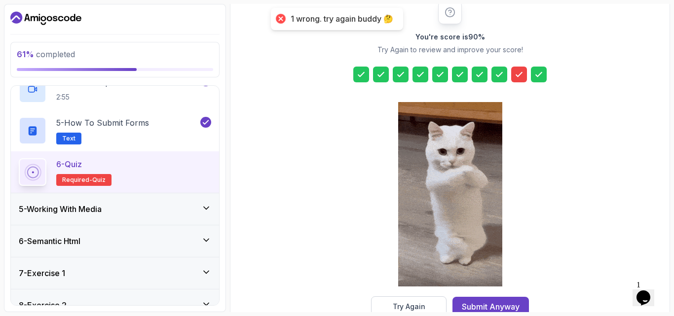
click at [520, 72] on icon at bounding box center [519, 75] width 10 height 10
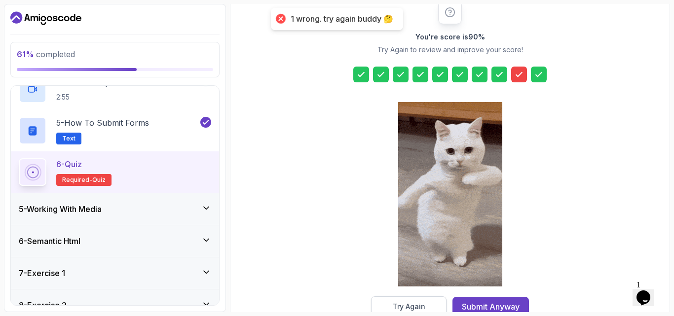
click at [408, 306] on div "Try Again" at bounding box center [409, 307] width 33 height 10
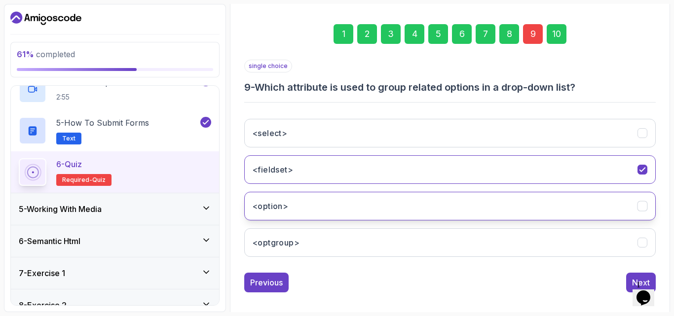
click at [302, 215] on button "<option>" at bounding box center [449, 206] width 411 height 29
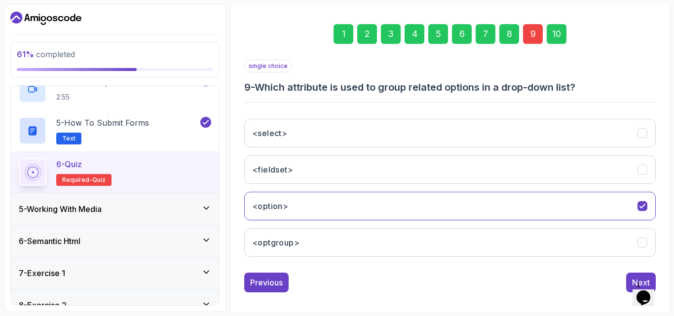
click at [558, 24] on div "10" at bounding box center [557, 34] width 20 height 20
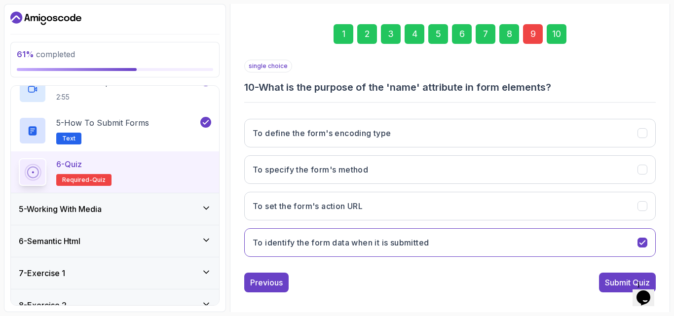
click at [616, 281] on div "Submit Quiz" at bounding box center [627, 283] width 45 height 12
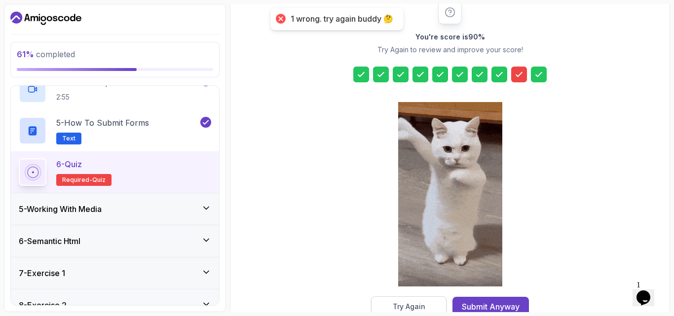
click at [418, 306] on div "Try Again" at bounding box center [409, 307] width 33 height 10
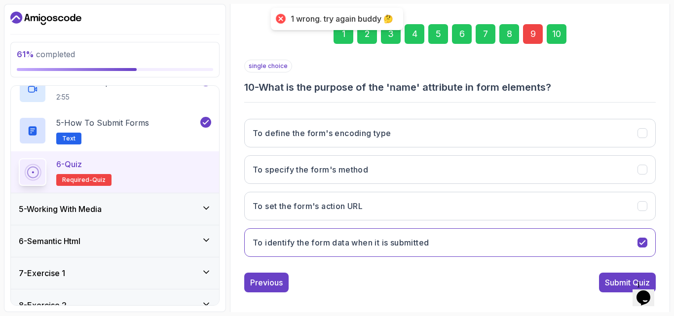
click at [531, 37] on div "9" at bounding box center [533, 34] width 20 height 20
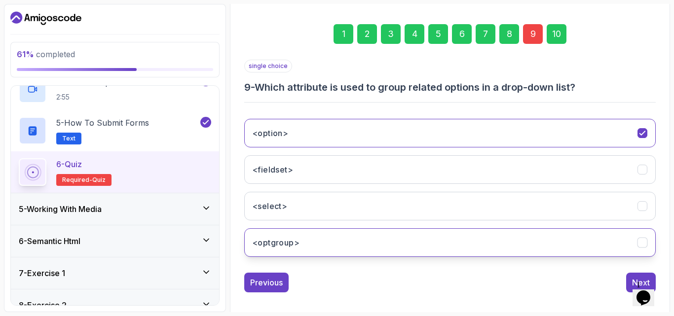
click at [328, 248] on button "<optgroup>" at bounding box center [449, 242] width 411 height 29
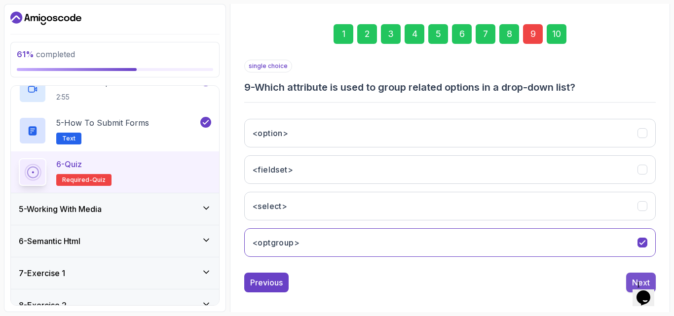
click at [629, 285] on button "Next" at bounding box center [641, 283] width 30 height 20
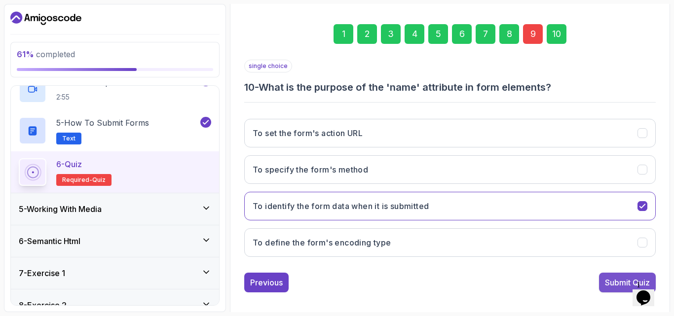
click at [610, 281] on div "Submit Quiz" at bounding box center [627, 283] width 45 height 12
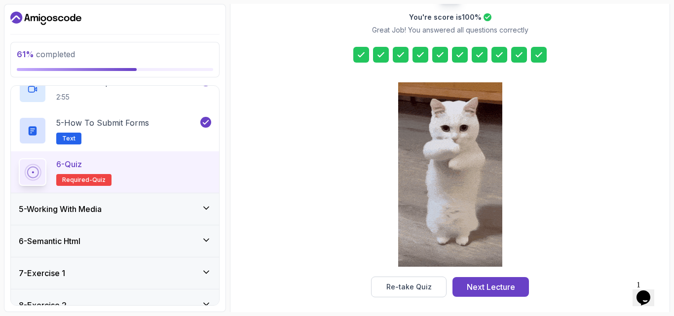
scroll to position [157, 0]
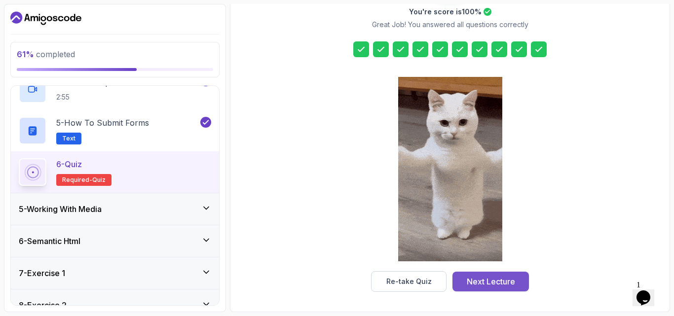
click at [482, 275] on button "Next Lecture" at bounding box center [490, 282] width 76 height 20
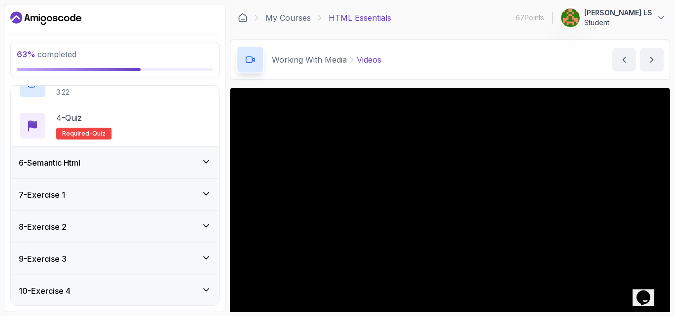
scroll to position [298, 0]
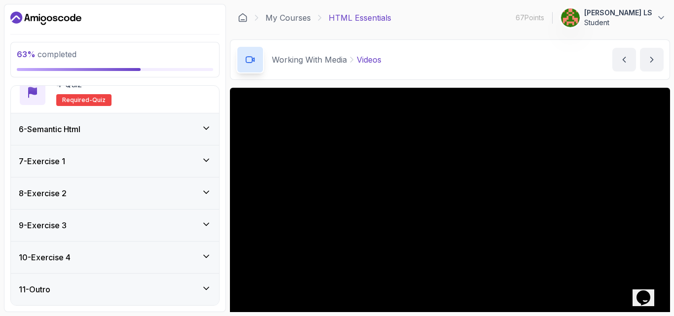
click at [134, 165] on div "7 - Exercise 1" at bounding box center [115, 161] width 192 height 12
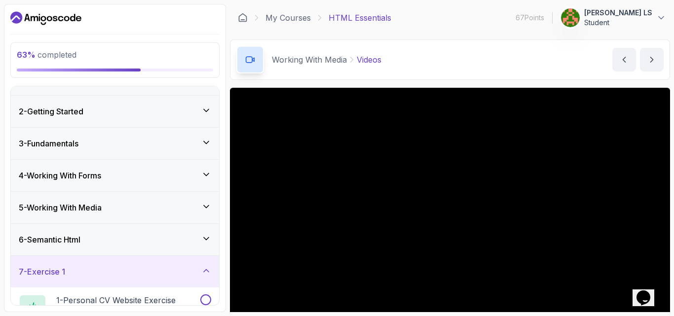
scroll to position [0, 0]
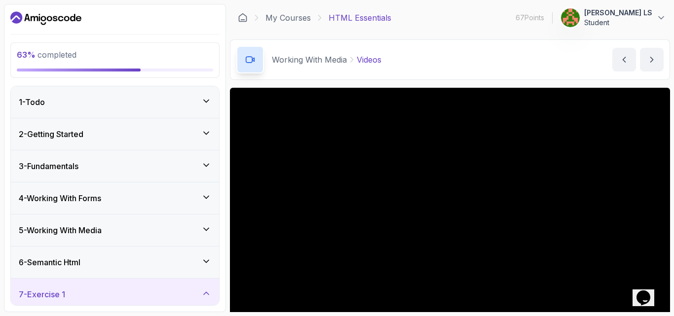
click at [208, 230] on icon at bounding box center [206, 229] width 10 height 10
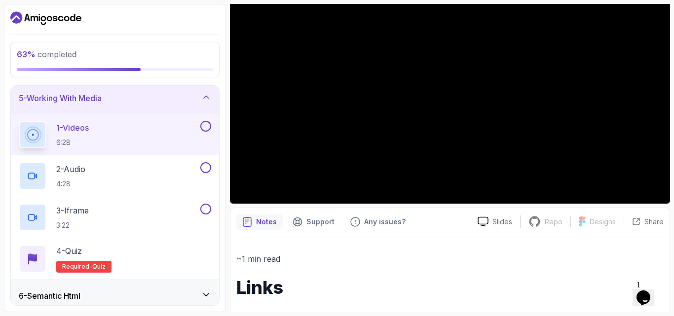
scroll to position [122, 0]
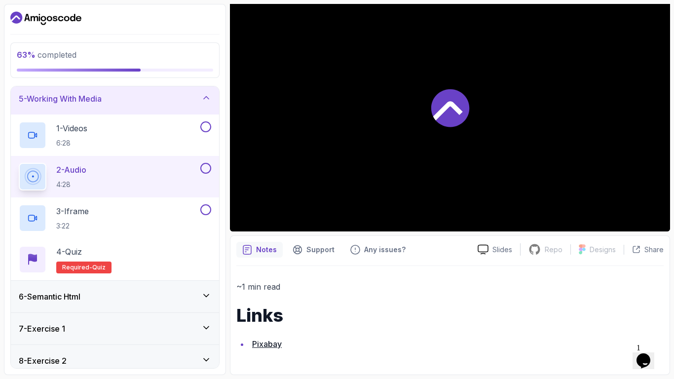
scroll to position [122, 0]
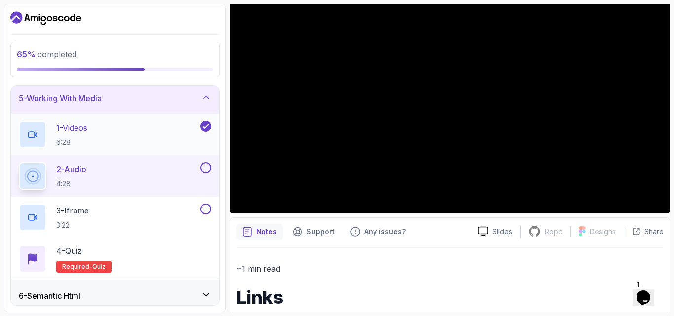
click at [151, 133] on div "1 - Videos 6:28" at bounding box center [109, 135] width 180 height 28
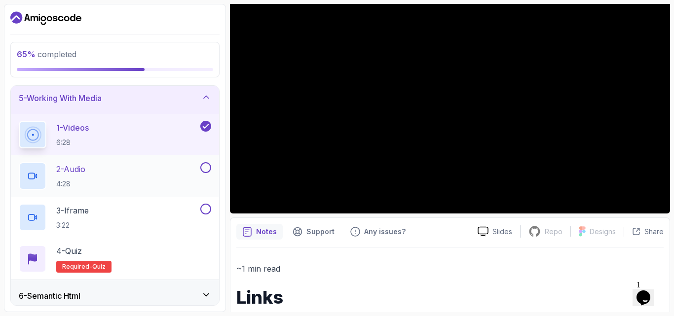
click at [132, 174] on div "2 - Audio 4:28" at bounding box center [109, 176] width 180 height 28
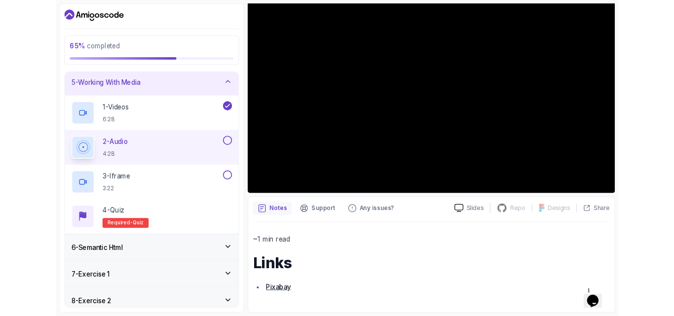
scroll to position [122, 0]
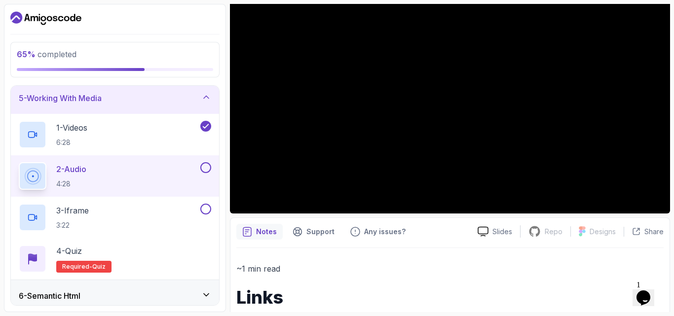
click at [209, 167] on button at bounding box center [205, 167] width 11 height 11
click at [147, 213] on div "3 - Iframe 3:22" at bounding box center [109, 218] width 180 height 28
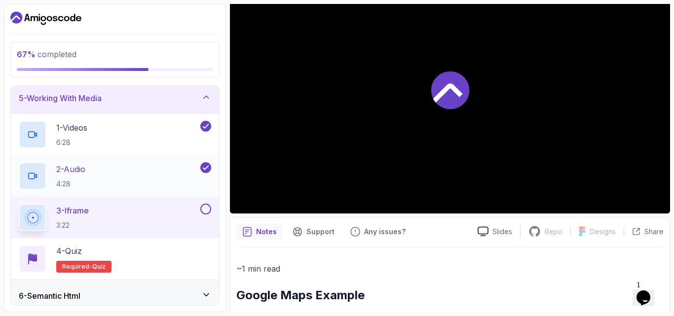
click at [167, 170] on div "2 - Audio 4:28" at bounding box center [109, 176] width 180 height 28
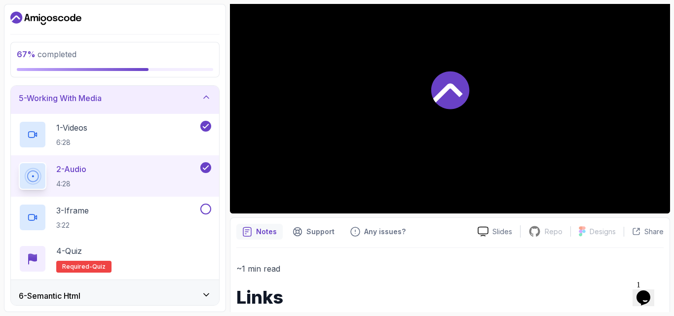
scroll to position [167, 0]
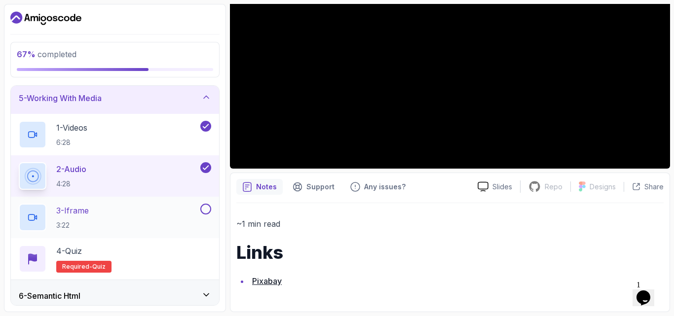
click at [85, 208] on p "3 - Iframe" at bounding box center [72, 211] width 33 height 12
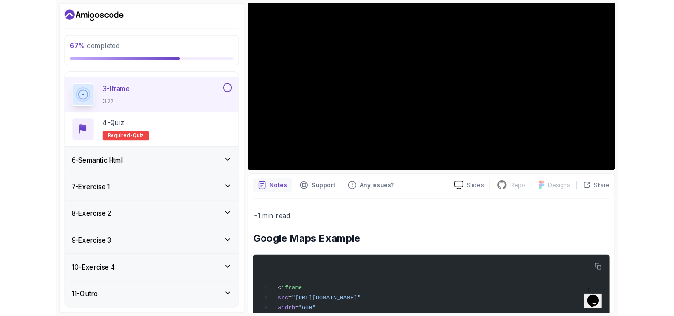
scroll to position [236, 0]
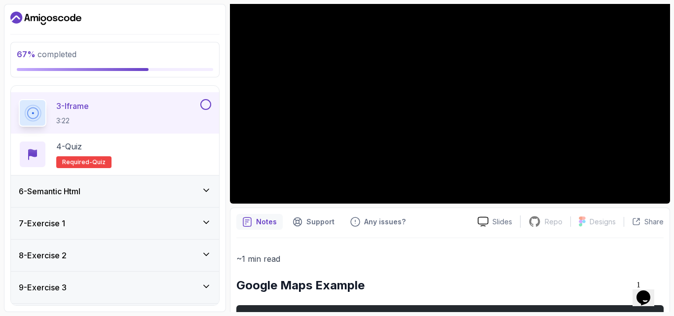
click at [206, 107] on button at bounding box center [205, 104] width 11 height 11
click at [72, 150] on p "4 - Quiz" at bounding box center [69, 147] width 26 height 12
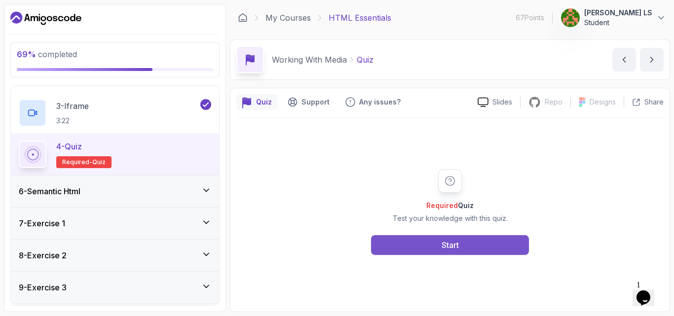
click at [426, 243] on button "Start" at bounding box center [450, 245] width 158 height 20
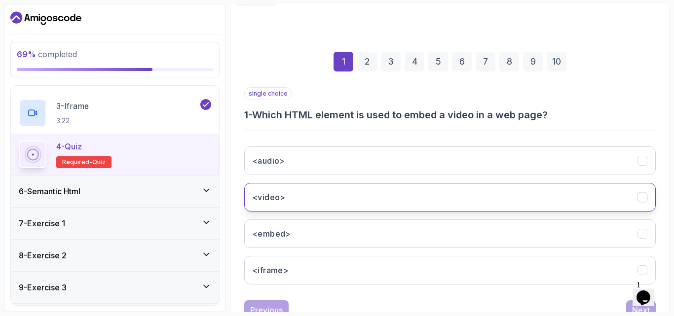
scroll to position [140, 0]
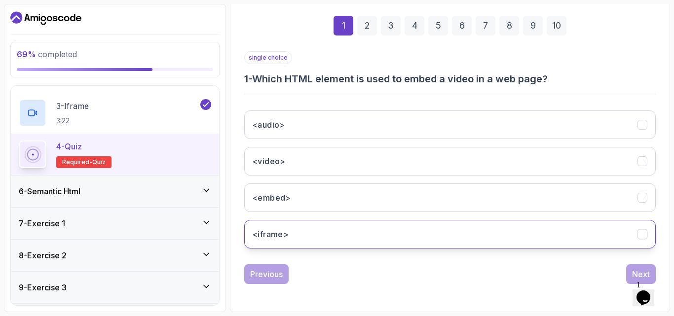
click at [339, 222] on button "<iframe>" at bounding box center [449, 234] width 411 height 29
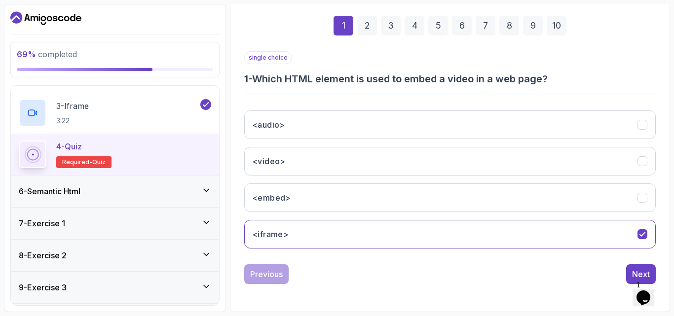
click at [368, 21] on div "2" at bounding box center [367, 26] width 20 height 20
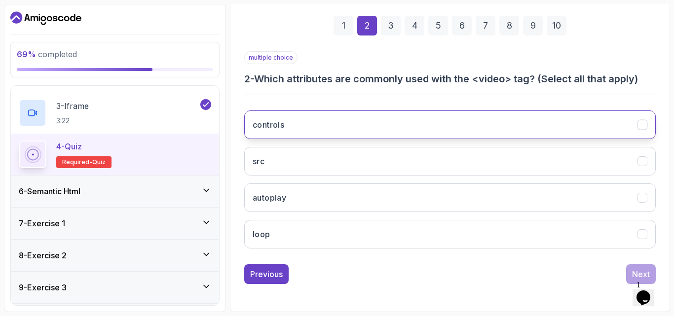
click at [378, 124] on button "controls" at bounding box center [449, 125] width 411 height 29
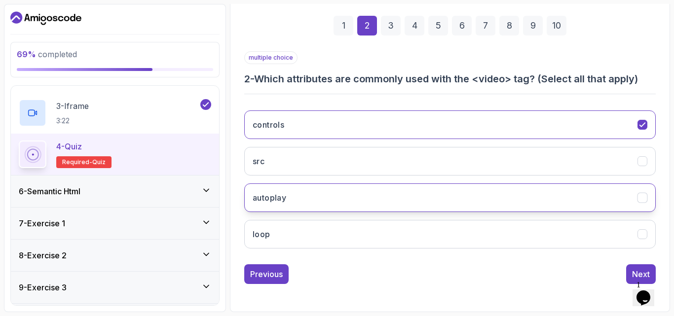
click at [358, 196] on button "autoplay" at bounding box center [449, 198] width 411 height 29
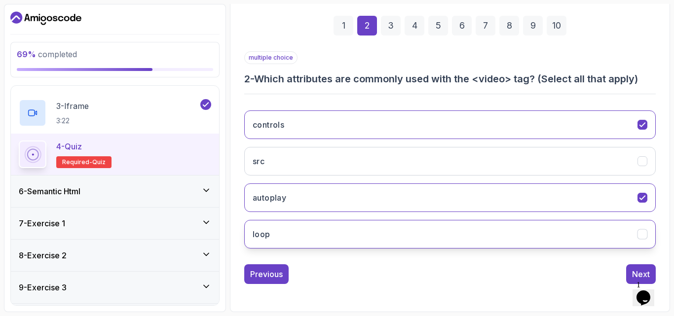
click at [368, 237] on button "loop" at bounding box center [449, 234] width 411 height 29
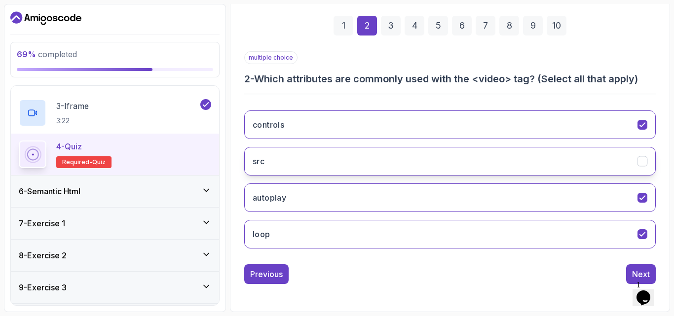
click at [334, 168] on button "src" at bounding box center [449, 161] width 411 height 29
click at [391, 33] on div "3" at bounding box center [391, 26] width 20 height 20
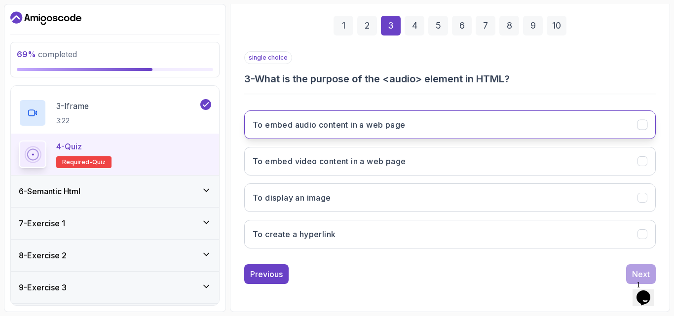
click at [334, 129] on h3 "To embed audio content in a web page" at bounding box center [329, 125] width 152 height 12
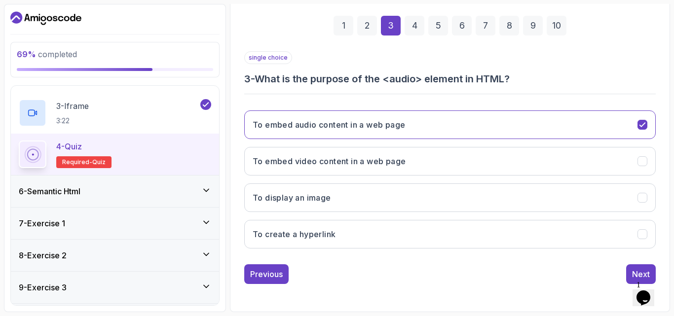
click at [416, 30] on div "4" at bounding box center [415, 26] width 20 height 20
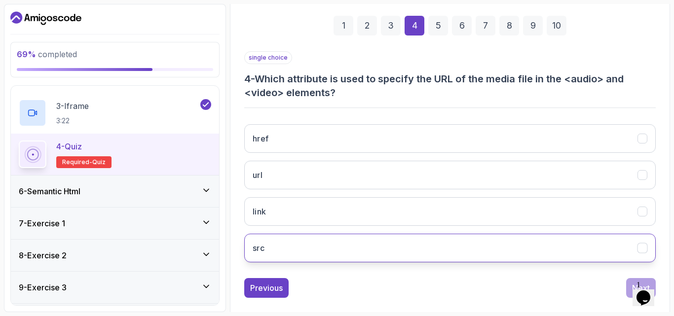
click at [320, 249] on button "src" at bounding box center [449, 248] width 411 height 29
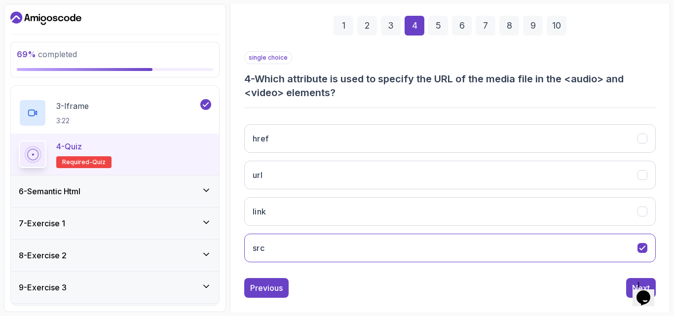
click at [436, 28] on div "5" at bounding box center [438, 26] width 20 height 20
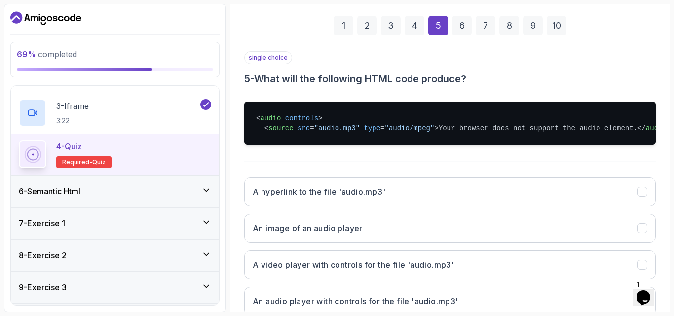
click at [412, 27] on div "4" at bounding box center [415, 26] width 20 height 20
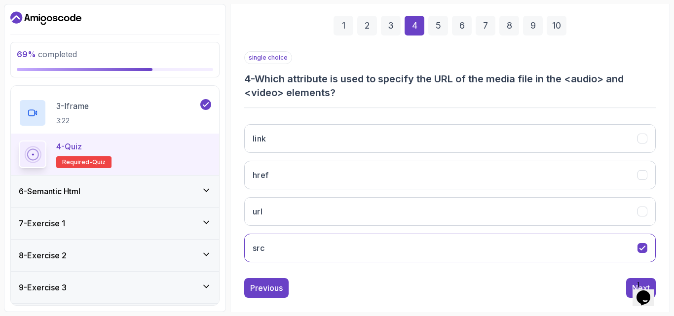
click at [442, 26] on div "5" at bounding box center [438, 26] width 20 height 20
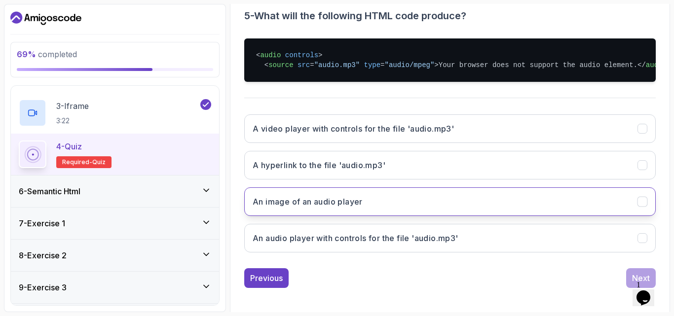
scroll to position [227, 0]
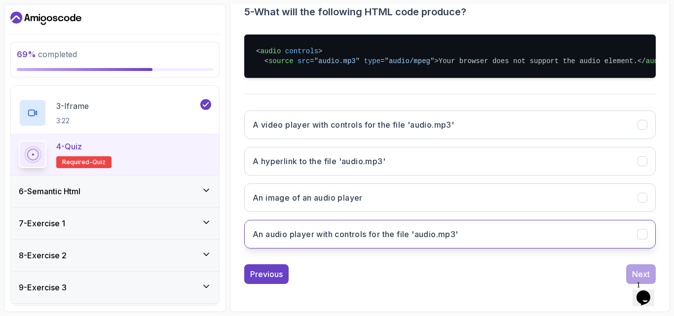
click at [336, 240] on button "An audio player with controls for the file 'audio.mp3'" at bounding box center [449, 234] width 411 height 29
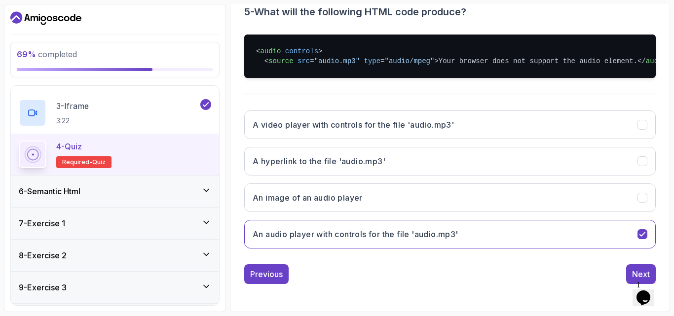
scroll to position [95, 0]
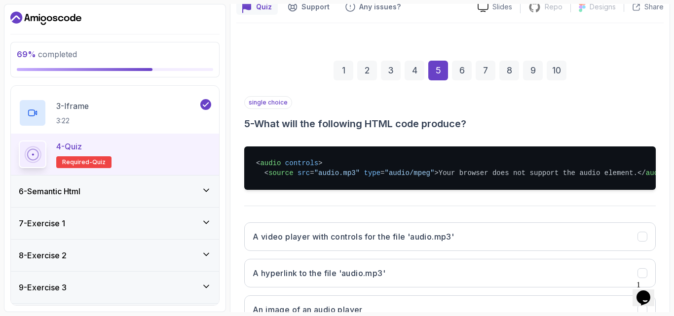
click at [465, 69] on div "6" at bounding box center [462, 71] width 20 height 20
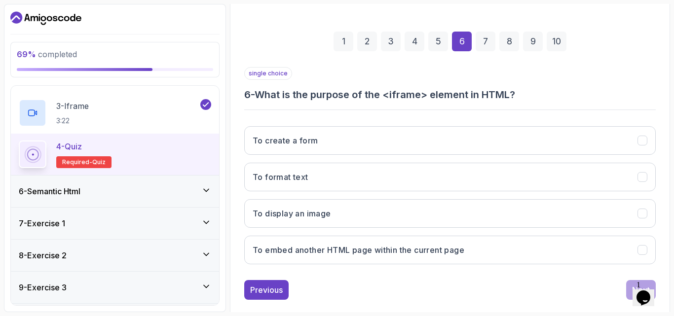
scroll to position [140, 0]
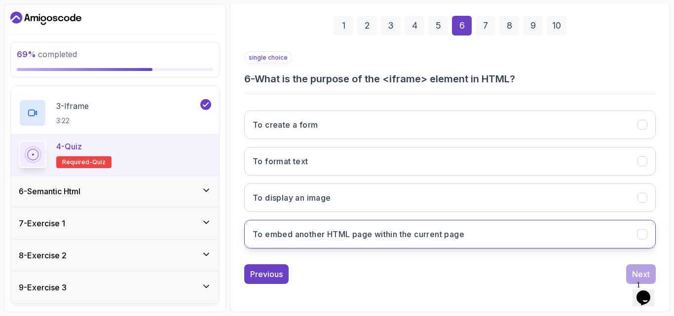
click at [359, 238] on h3 "To embed another HTML page within the current page" at bounding box center [359, 234] width 212 height 12
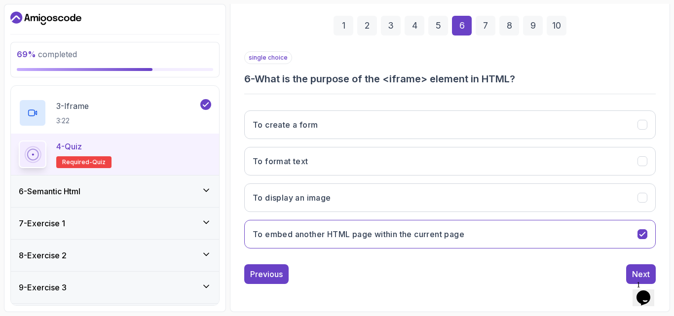
click at [482, 28] on div "7" at bounding box center [486, 26] width 20 height 20
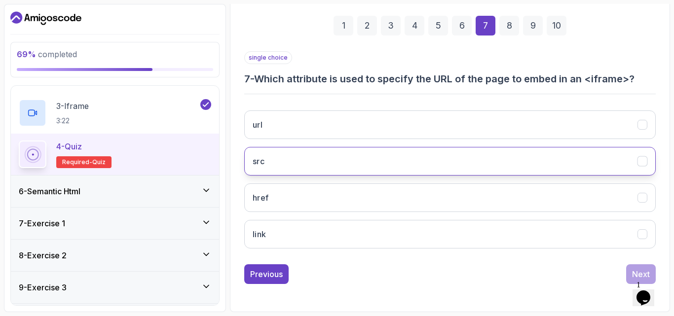
click at [295, 161] on button "src" at bounding box center [449, 161] width 411 height 29
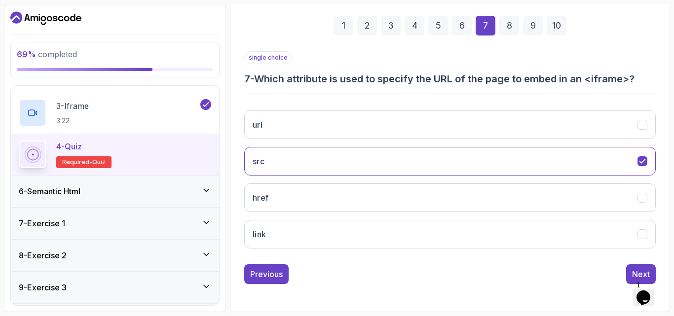
click at [506, 25] on div "8" at bounding box center [509, 26] width 20 height 20
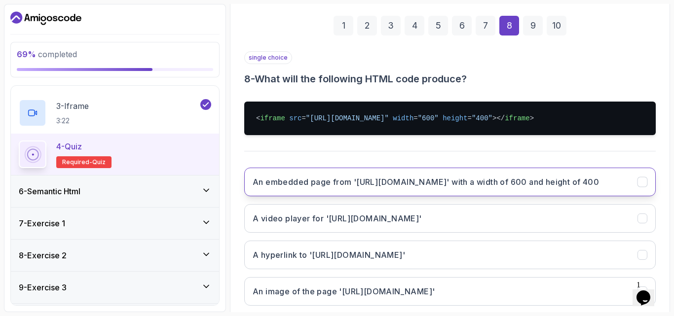
click at [307, 184] on h3 "An embedded page from '[URL][DOMAIN_NAME]' with a width of 600 and height of 400" at bounding box center [426, 182] width 346 height 12
click at [529, 26] on div "9" at bounding box center [533, 26] width 20 height 20
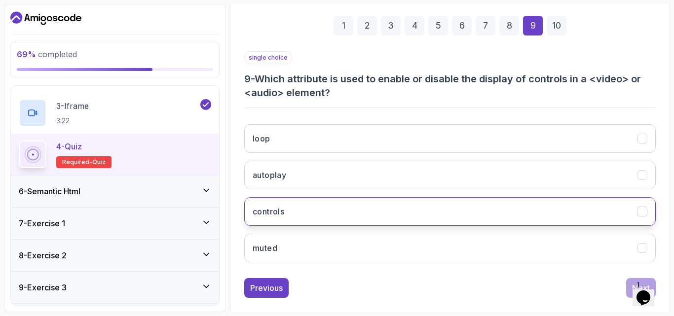
click at [302, 219] on button "controls" at bounding box center [449, 211] width 411 height 29
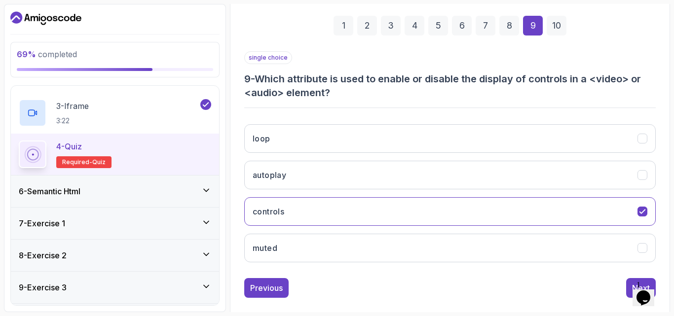
click at [555, 28] on div "10" at bounding box center [557, 26] width 20 height 20
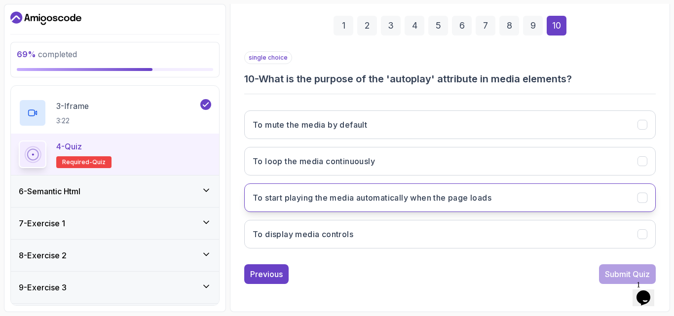
click at [354, 203] on h3 "To start playing the media automatically when the page loads" at bounding box center [372, 198] width 239 height 12
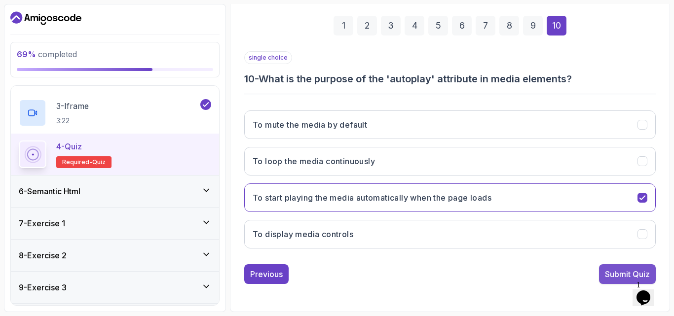
click at [612, 271] on div "Submit Quiz" at bounding box center [627, 274] width 45 height 12
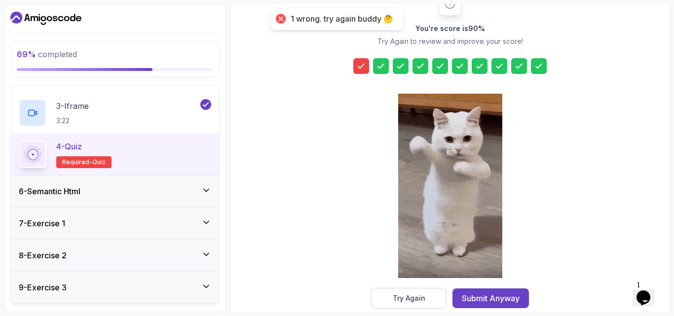
click at [363, 66] on icon at bounding box center [361, 66] width 6 height 4
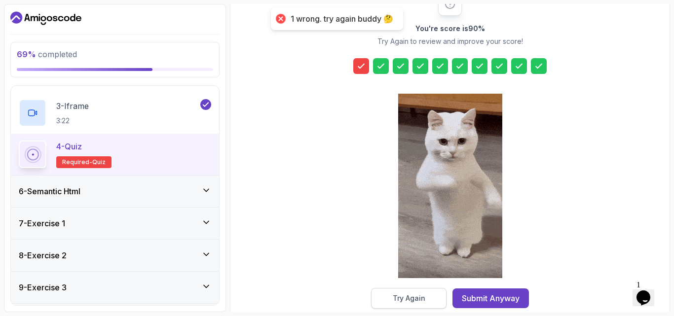
click at [418, 298] on div "Try Again" at bounding box center [409, 299] width 33 height 10
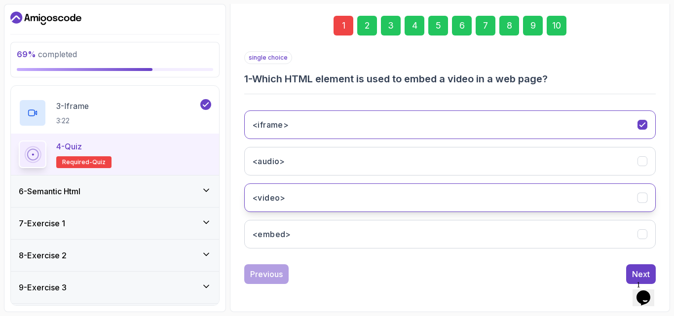
click at [281, 201] on h3 "<video>" at bounding box center [269, 198] width 33 height 12
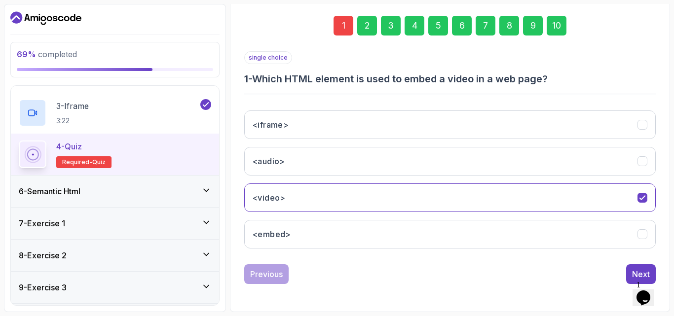
click at [555, 24] on div "10" at bounding box center [557, 26] width 20 height 20
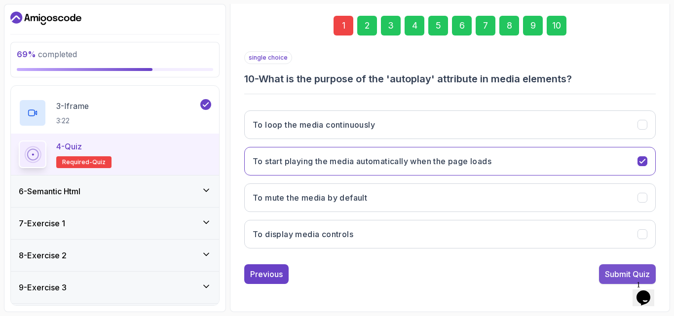
click at [621, 273] on div "Submit Quiz" at bounding box center [627, 274] width 45 height 12
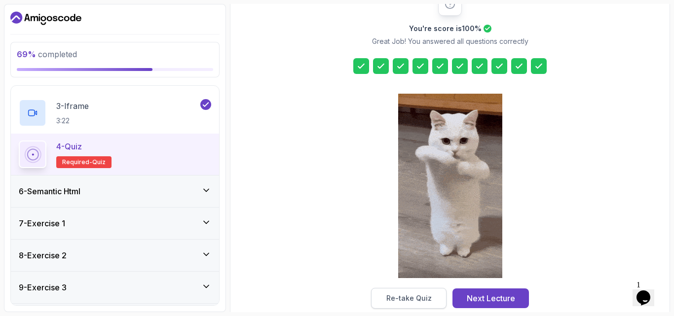
click at [438, 298] on button "Re-take Quiz" at bounding box center [408, 298] width 75 height 21
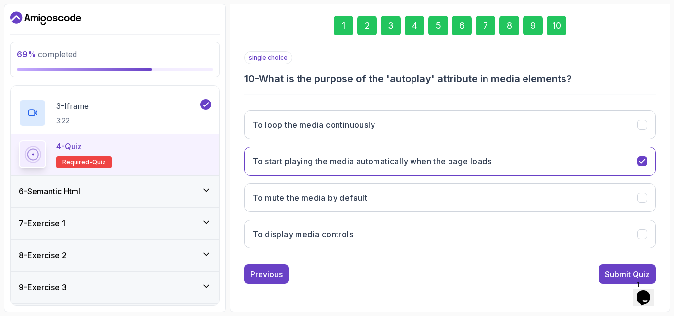
click at [558, 27] on div "10" at bounding box center [557, 26] width 20 height 20
click at [617, 274] on div "Submit Quiz" at bounding box center [627, 274] width 45 height 12
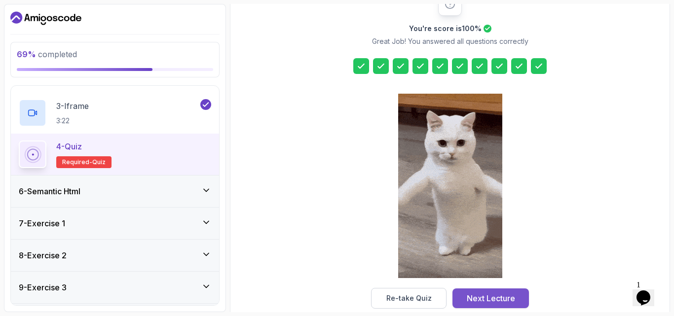
click at [495, 298] on div "Next Lecture" at bounding box center [491, 299] width 48 height 12
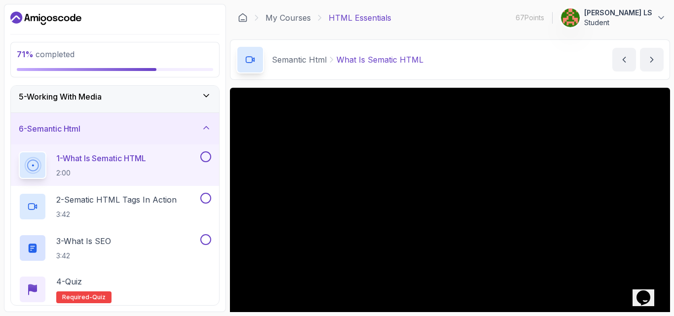
click at [210, 131] on icon at bounding box center [206, 128] width 10 height 10
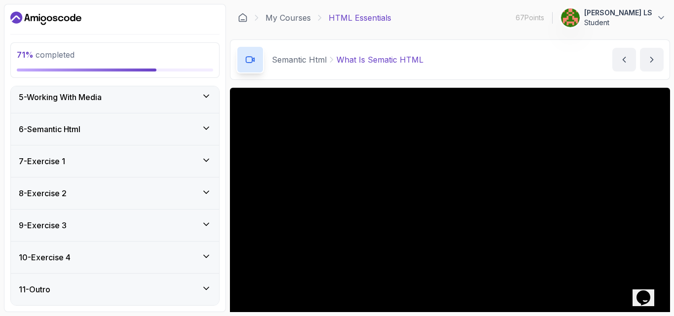
click at [210, 131] on icon at bounding box center [206, 128] width 10 height 10
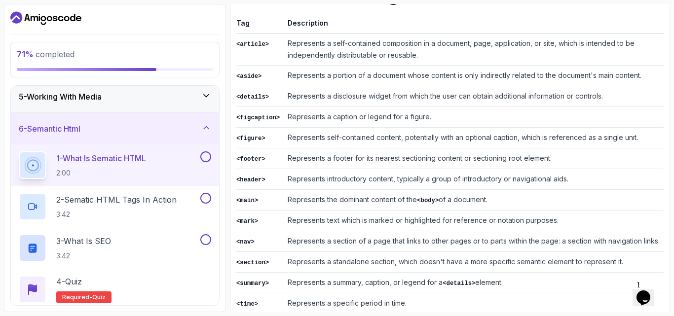
scroll to position [440, 0]
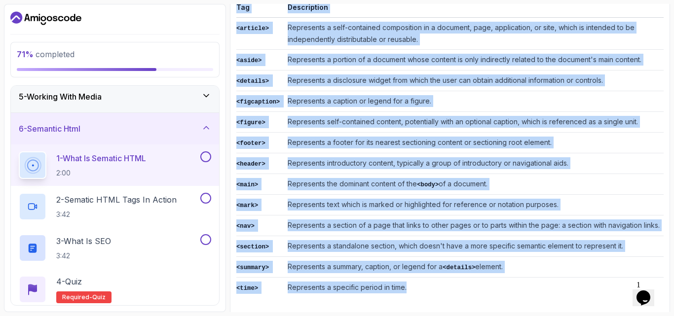
drag, startPoint x: 406, startPoint y: 280, endPoint x: 235, endPoint y: 21, distance: 310.9
click at [235, 21] on div "Notes Support Any issues? Slides Repo Repository not available Designs Design n…" at bounding box center [450, 108] width 440 height 419
copy div "Tag Description <article> Represents a self-contained composition in a document…"
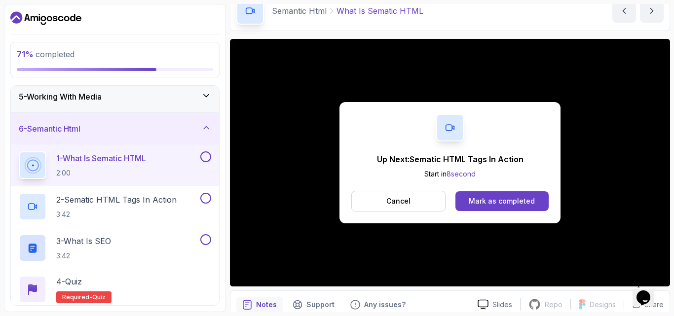
scroll to position [0, 0]
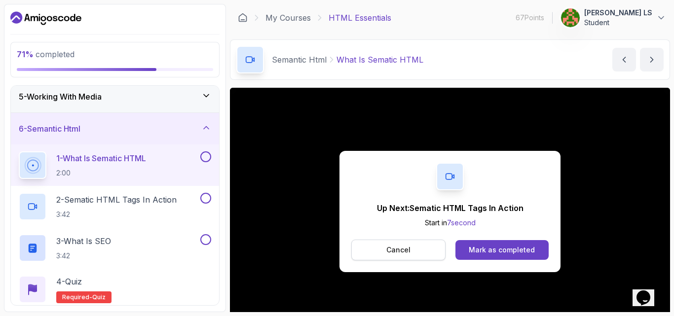
click at [381, 247] on button "Cancel" at bounding box center [398, 250] width 94 height 21
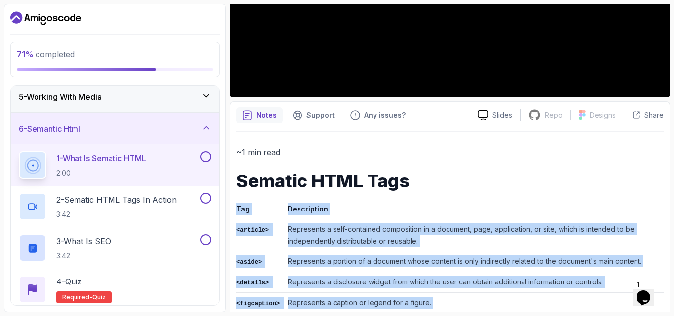
scroll to position [263, 0]
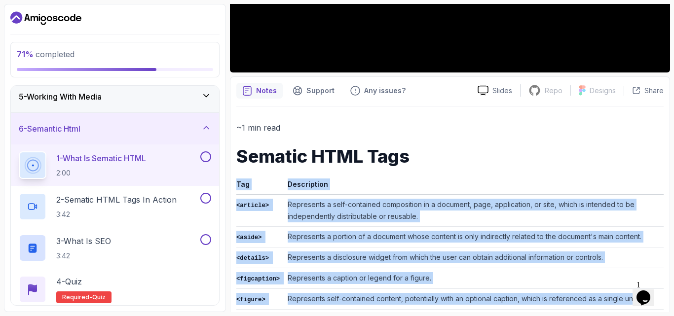
click at [203, 160] on button at bounding box center [205, 156] width 11 height 11
click at [422, 175] on div "~1 min read Sematic HTML Tags Tag Description <article> Represents a self-conta…" at bounding box center [449, 298] width 427 height 354
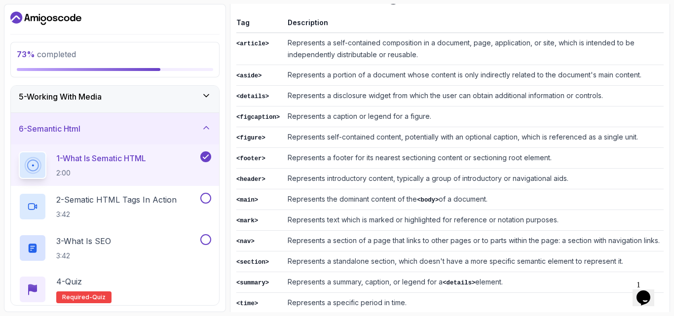
scroll to position [440, 0]
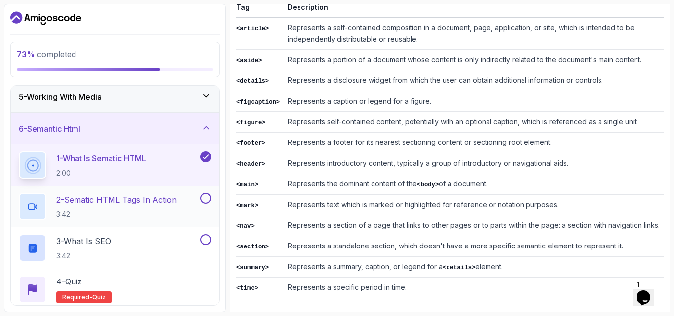
click at [123, 209] on h2 "2 - Sematic HTML Tags In Action 3:42" at bounding box center [116, 207] width 120 height 26
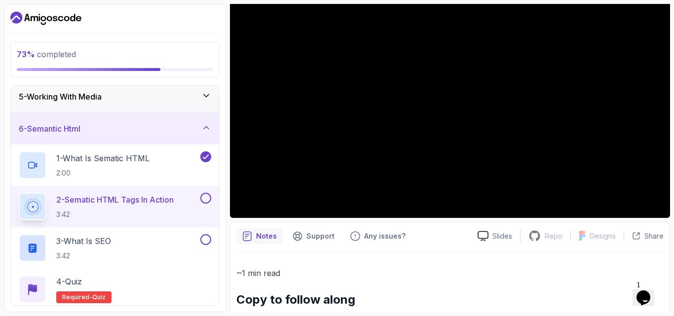
scroll to position [132, 0]
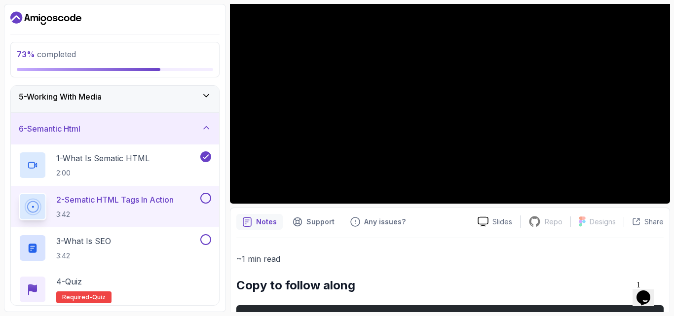
click at [207, 200] on button at bounding box center [205, 198] width 11 height 11
click at [137, 239] on div "3 - What is SEO 3:42" at bounding box center [109, 248] width 180 height 28
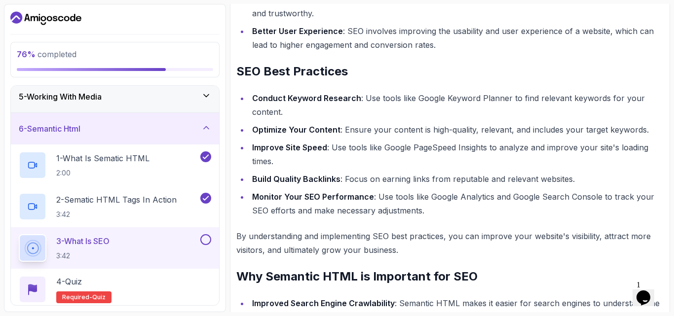
scroll to position [598, 0]
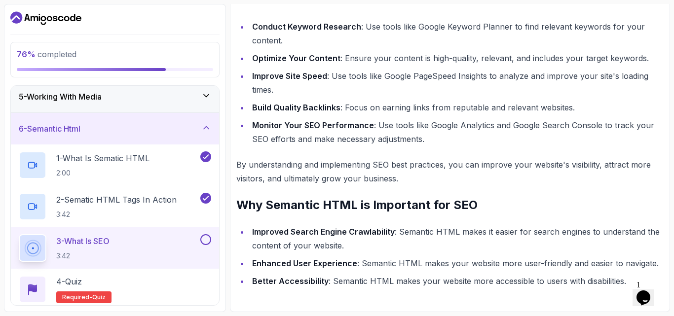
click at [210, 241] on button at bounding box center [205, 239] width 11 height 11
click at [135, 280] on div "4 - Quiz Required- quiz" at bounding box center [115, 290] width 192 height 28
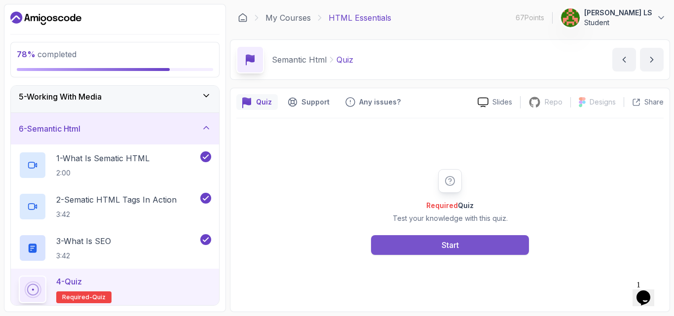
click at [417, 251] on button "Start" at bounding box center [450, 245] width 158 height 20
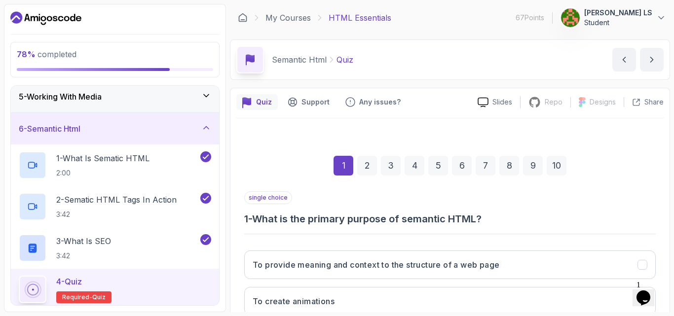
scroll to position [132, 0]
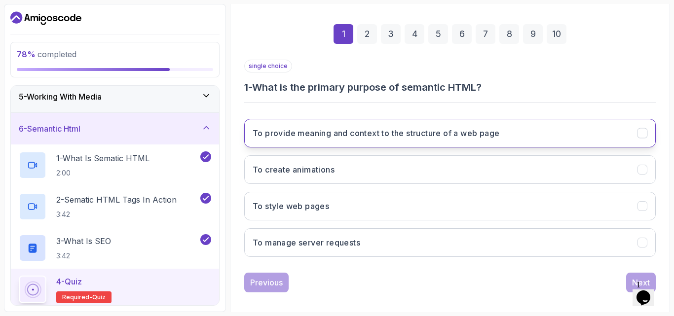
click at [350, 140] on button "To provide meaning and context to the structure of a web page" at bounding box center [449, 133] width 411 height 29
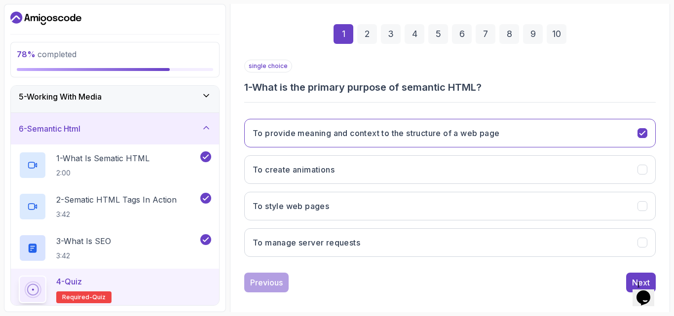
click at [362, 36] on div "2" at bounding box center [367, 34] width 20 height 20
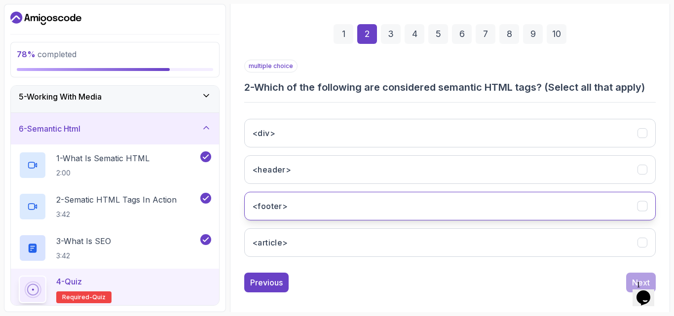
click at [317, 203] on button "<footer>" at bounding box center [449, 206] width 411 height 29
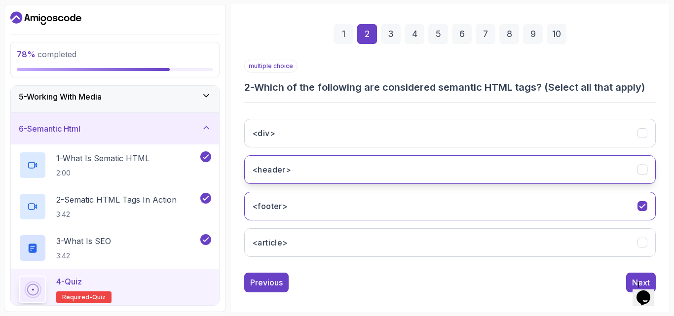
click at [306, 172] on button "<header>" at bounding box center [449, 169] width 411 height 29
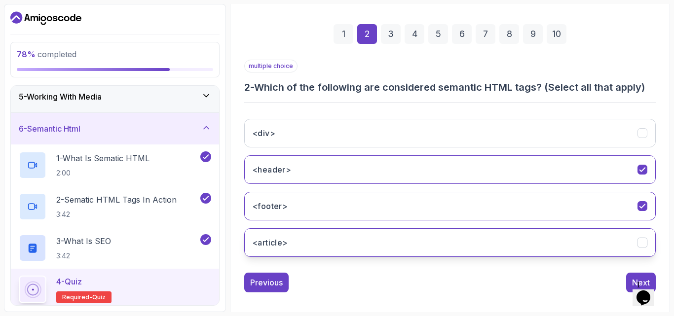
click at [309, 242] on button "<article>" at bounding box center [449, 242] width 411 height 29
click at [394, 39] on div "3" at bounding box center [391, 34] width 20 height 20
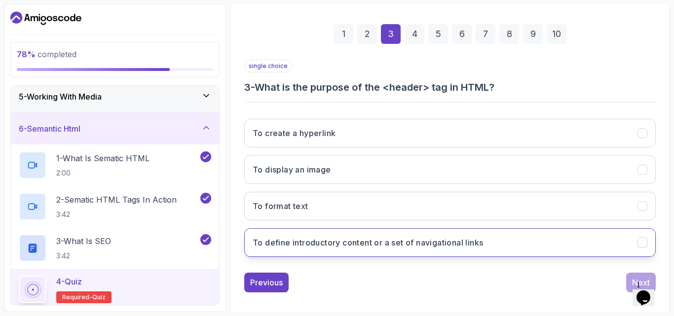
click at [323, 244] on h3 "To define introductory content or a set of navigational links" at bounding box center [368, 243] width 230 height 12
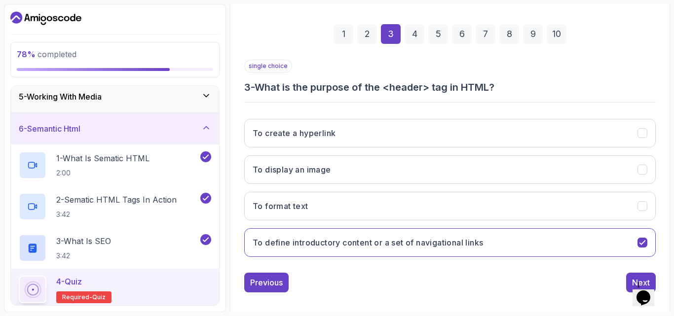
click at [413, 34] on div "4" at bounding box center [415, 34] width 20 height 20
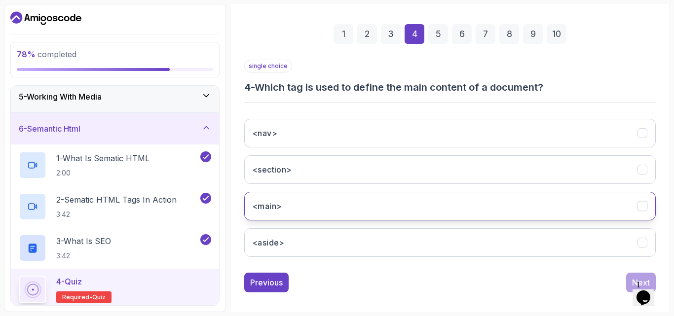
click at [313, 211] on button "<main>" at bounding box center [449, 206] width 411 height 29
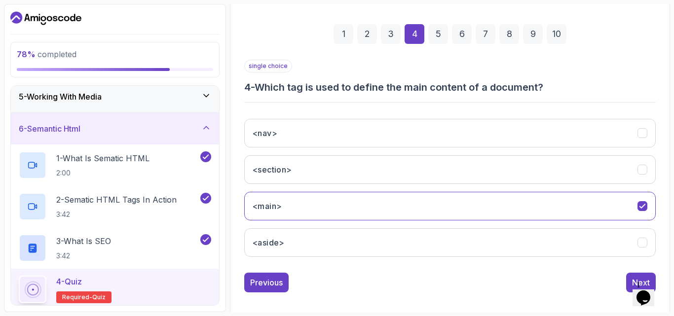
click at [440, 40] on div "5" at bounding box center [438, 34] width 20 height 20
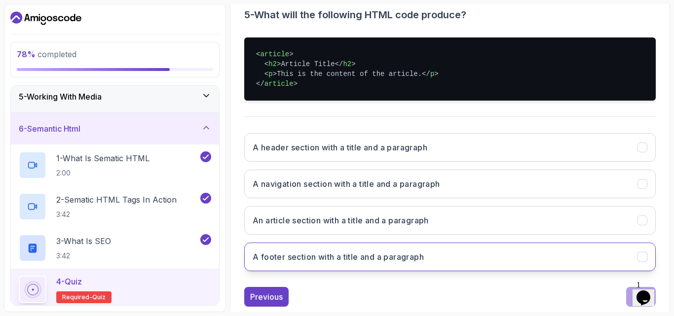
scroll to position [227, 0]
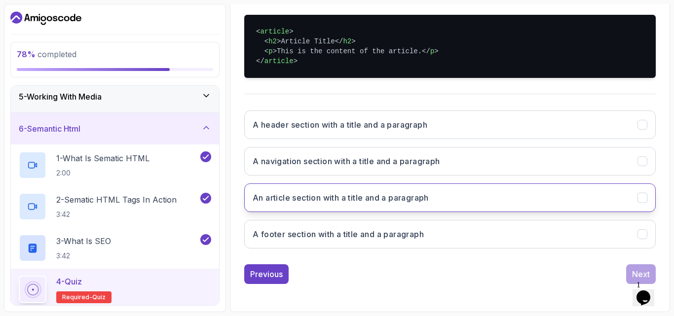
click at [297, 206] on button "An article section with a title and a paragraph" at bounding box center [449, 198] width 411 height 29
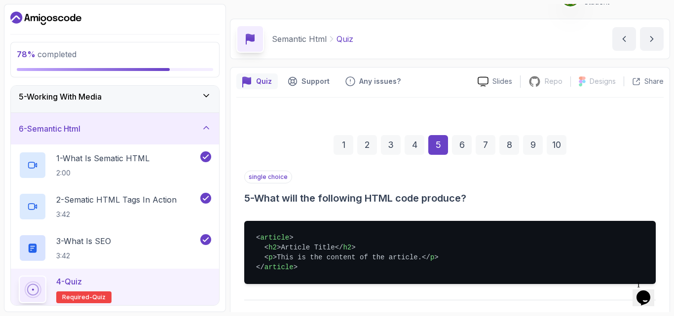
scroll to position [0, 0]
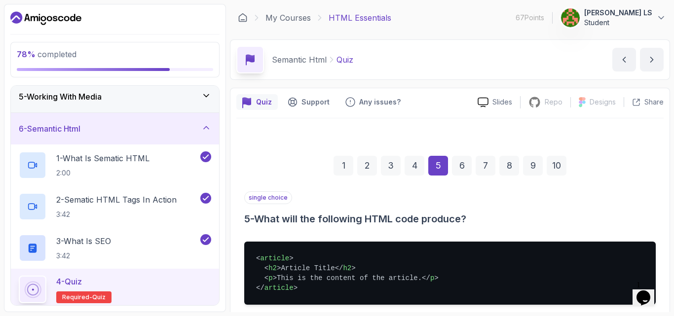
click at [457, 168] on div "6" at bounding box center [462, 166] width 20 height 20
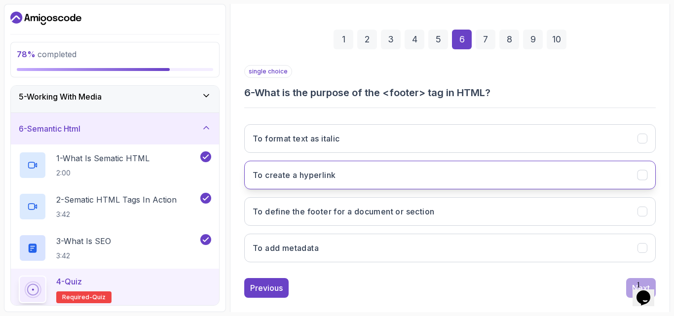
scroll to position [132, 0]
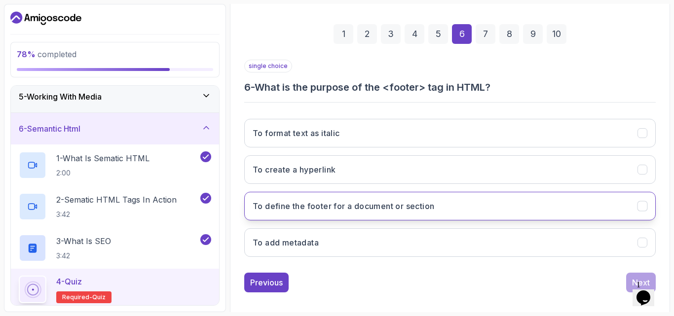
click at [314, 209] on h3 "To define the footer for a document or section" at bounding box center [344, 206] width 182 height 12
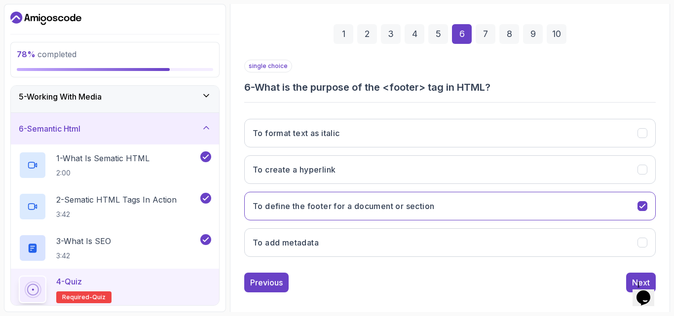
click at [485, 32] on div "7" at bounding box center [486, 34] width 20 height 20
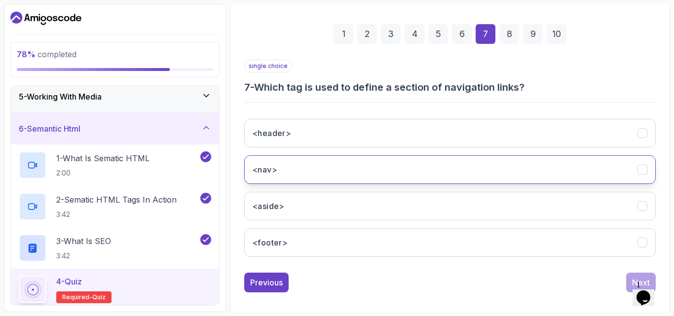
click at [289, 174] on button "<nav>" at bounding box center [449, 169] width 411 height 29
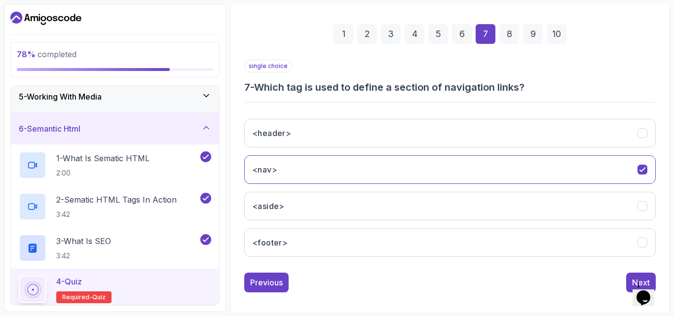
click at [511, 34] on div "8" at bounding box center [509, 34] width 20 height 20
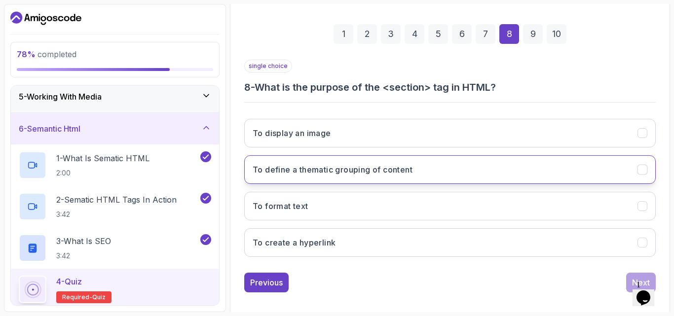
click at [329, 171] on h3 "To define a thematic grouping of content" at bounding box center [333, 170] width 160 height 12
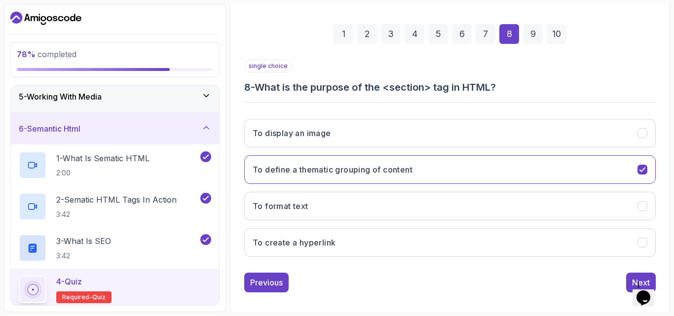
click at [543, 34] on div "1 2 3 4 5 6 7 8 9 10" at bounding box center [449, 33] width 411 height 51
click at [538, 36] on div "9" at bounding box center [533, 34] width 20 height 20
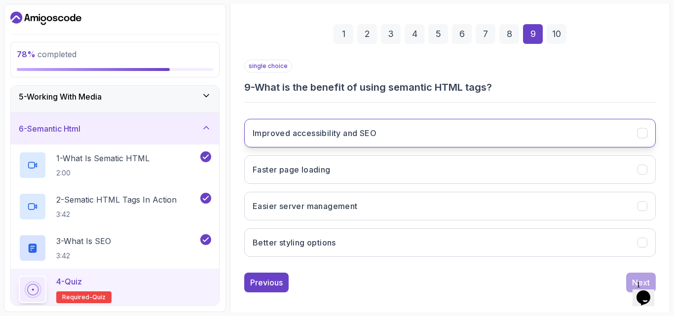
click at [332, 136] on h3 "Improved accessibility and SEO" at bounding box center [315, 133] width 124 height 12
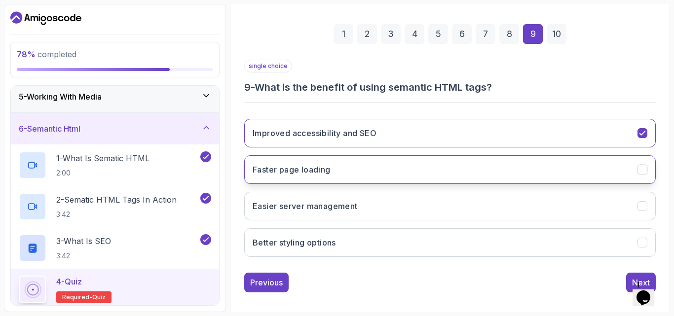
click at [338, 169] on button "Faster page loading" at bounding box center [449, 169] width 411 height 29
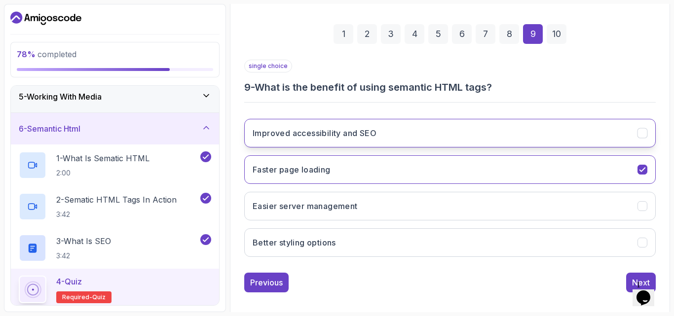
click at [333, 139] on button "Improved accessibility and SEO" at bounding box center [449, 133] width 411 height 29
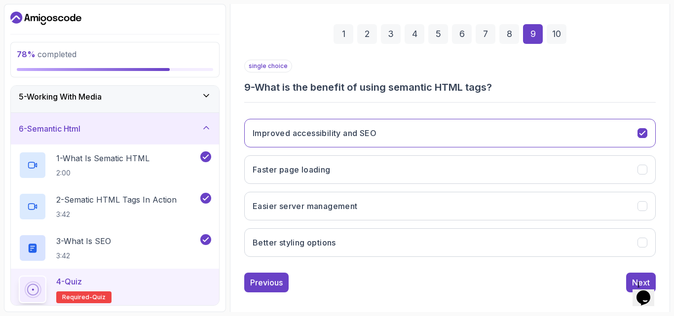
click at [550, 39] on div "10" at bounding box center [557, 34] width 20 height 20
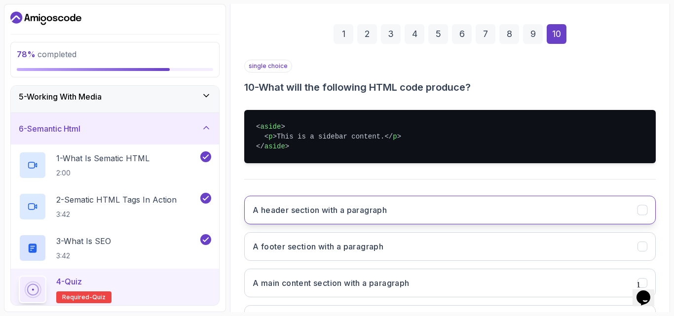
scroll to position [217, 0]
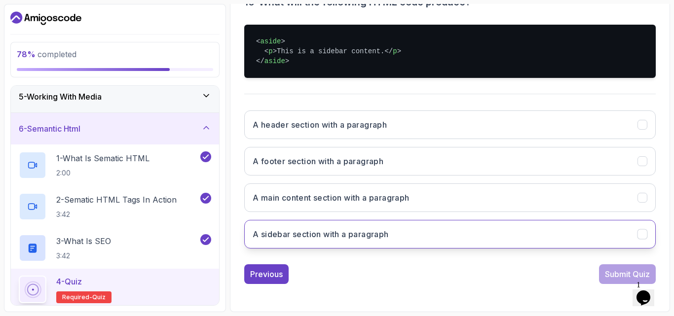
click at [325, 235] on h3 "A sidebar section with a paragraph" at bounding box center [321, 234] width 136 height 12
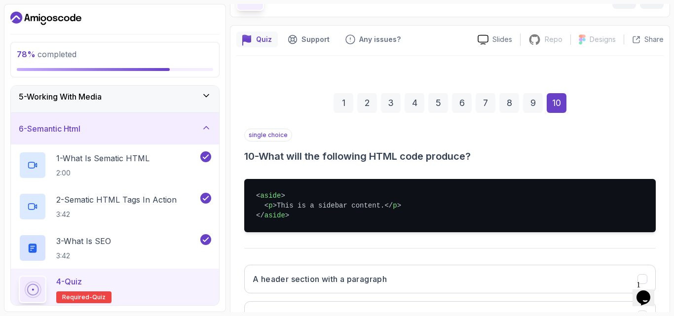
scroll to position [0, 0]
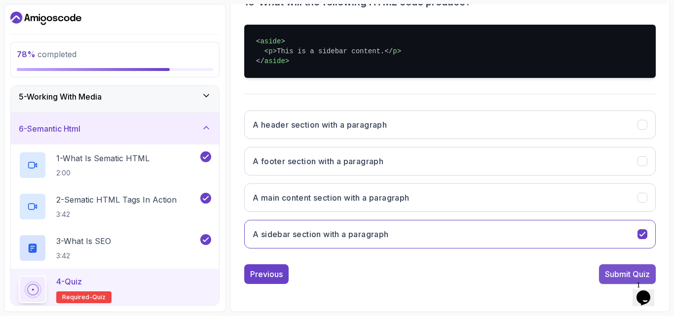
click at [634, 272] on div "Submit Quiz" at bounding box center [627, 274] width 45 height 12
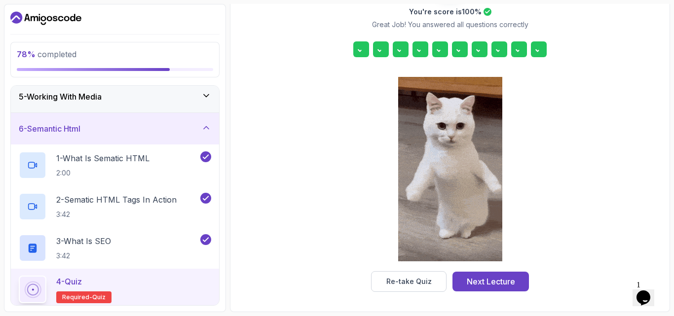
scroll to position [157, 0]
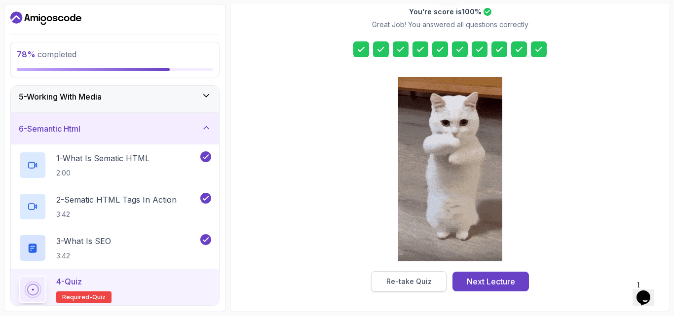
click at [397, 277] on div "Re-take Quiz" at bounding box center [408, 282] width 45 height 10
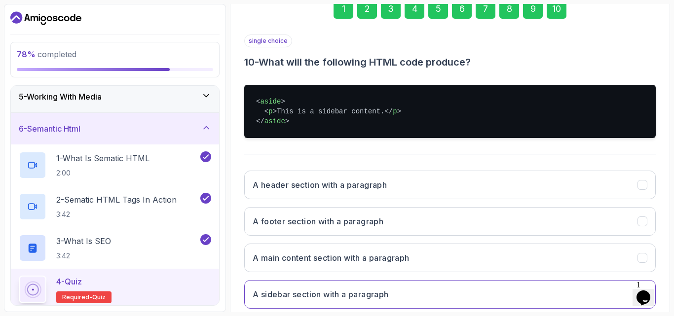
click at [350, 6] on div "1" at bounding box center [344, 9] width 20 height 20
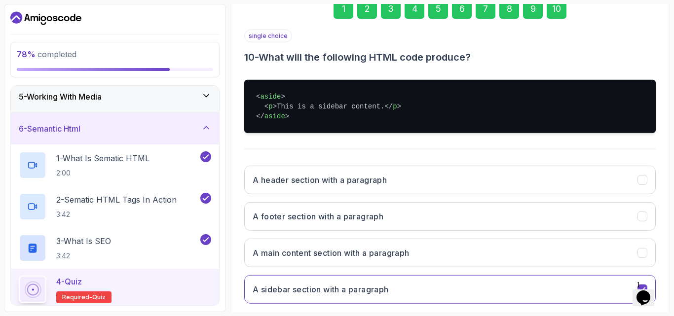
scroll to position [140, 0]
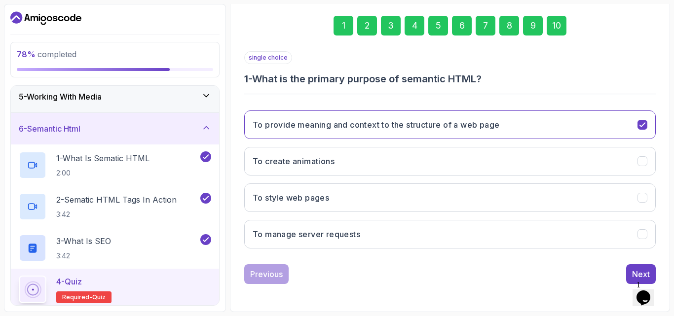
click at [368, 29] on div "2" at bounding box center [367, 26] width 20 height 20
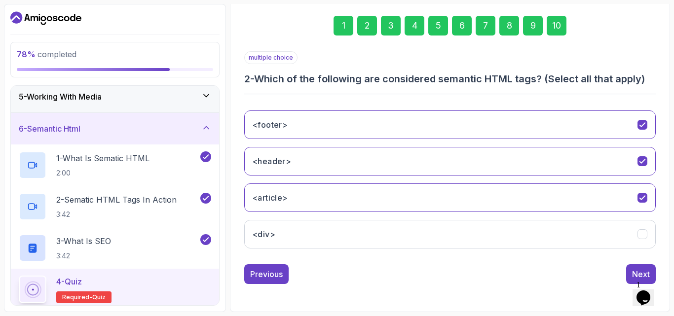
click at [341, 26] on div "1" at bounding box center [344, 26] width 20 height 20
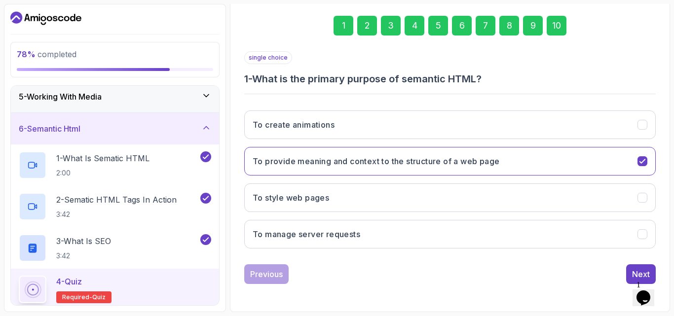
click at [366, 27] on div "2" at bounding box center [367, 26] width 20 height 20
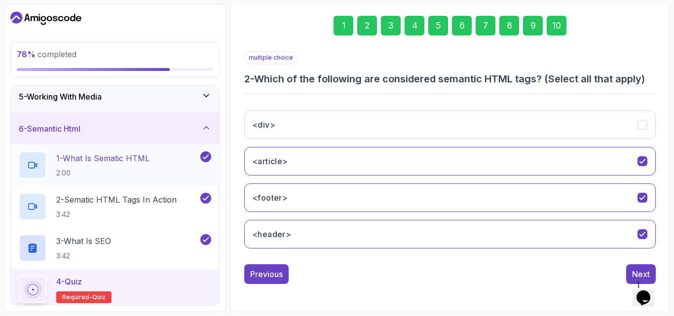
click at [118, 168] on h2 "1 - What Is Sematic HTML 2:00" at bounding box center [102, 165] width 93 height 26
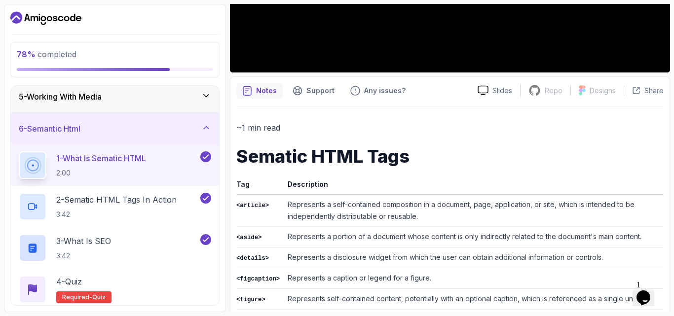
scroll to position [440, 0]
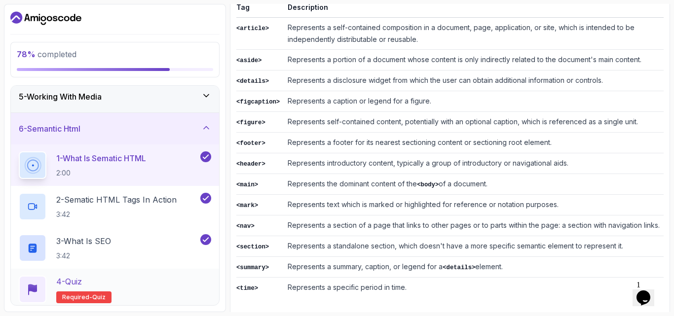
click at [130, 296] on div "4 - Quiz Required- quiz" at bounding box center [115, 290] width 192 height 28
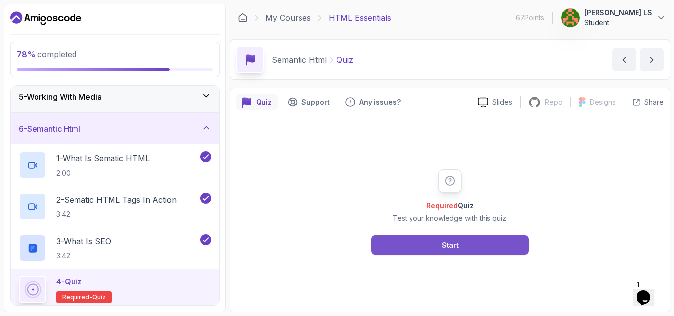
click at [447, 239] on div "Start" at bounding box center [450, 245] width 17 height 12
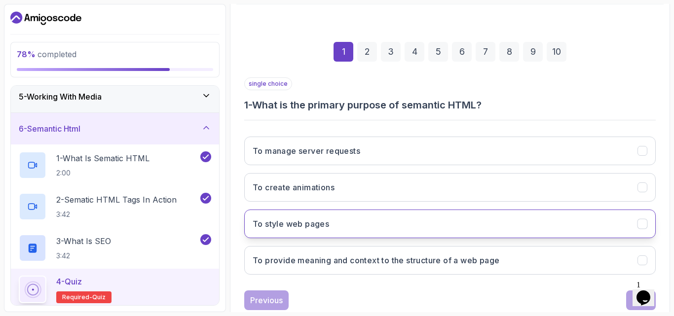
scroll to position [132, 0]
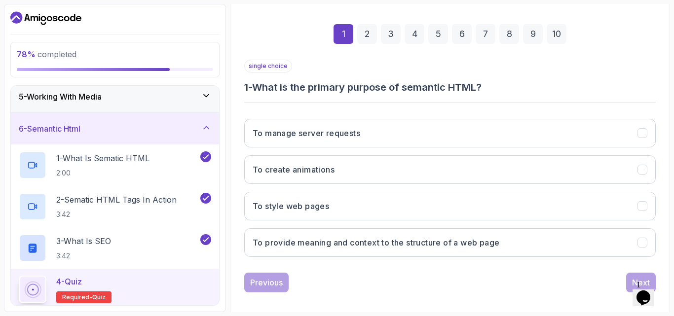
click at [300, 240] on h3 "To provide meaning and context to the structure of a web page" at bounding box center [376, 243] width 247 height 12
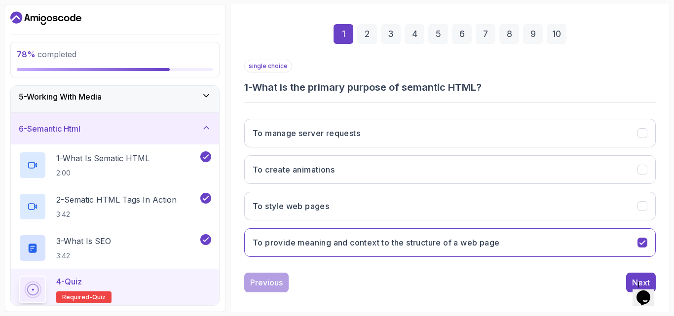
click at [365, 37] on div "2" at bounding box center [367, 34] width 20 height 20
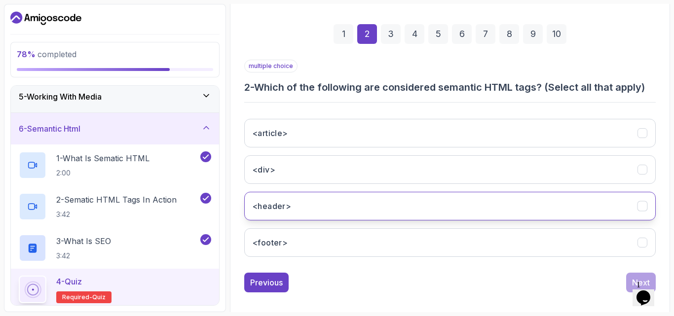
click at [293, 209] on button "<header>" at bounding box center [449, 206] width 411 height 29
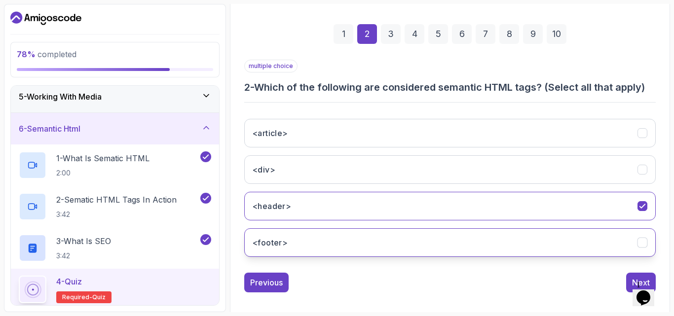
click at [298, 247] on button "<footer>" at bounding box center [449, 242] width 411 height 29
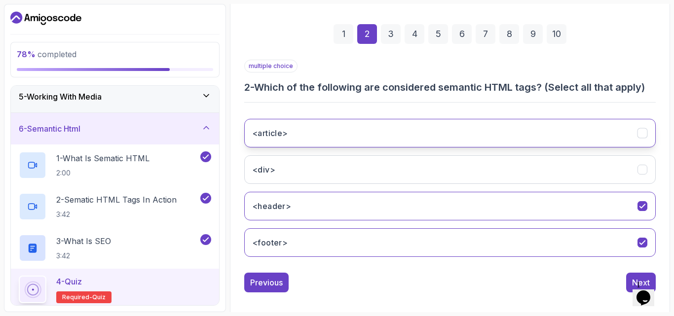
click at [292, 136] on button "<article>" at bounding box center [449, 133] width 411 height 29
click at [396, 37] on div "3" at bounding box center [391, 34] width 20 height 20
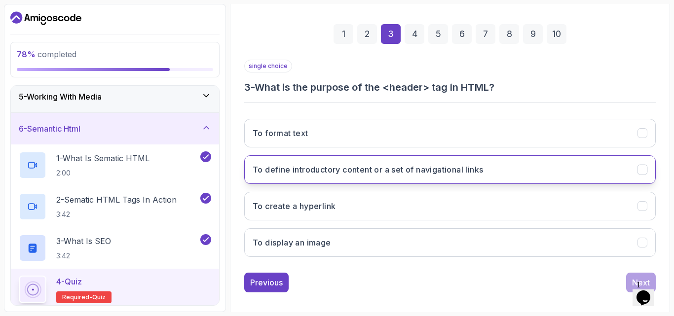
click at [349, 175] on h3 "To define introductory content or a set of navigational links" at bounding box center [368, 170] width 230 height 12
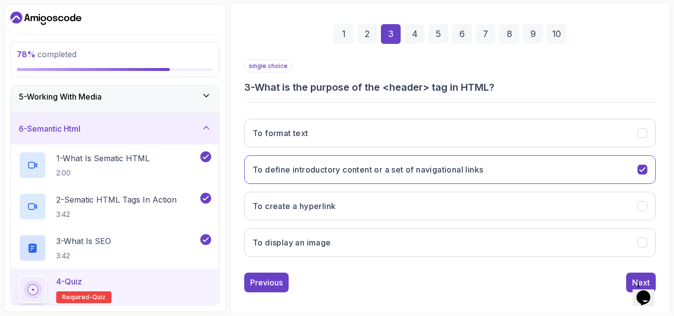
click at [412, 39] on div "4" at bounding box center [415, 34] width 20 height 20
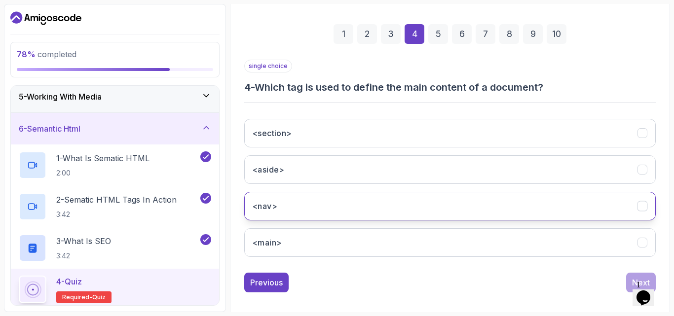
drag, startPoint x: 291, startPoint y: 244, endPoint x: 298, endPoint y: 205, distance: 39.6
click at [290, 244] on button "<main>" at bounding box center [449, 242] width 411 height 29
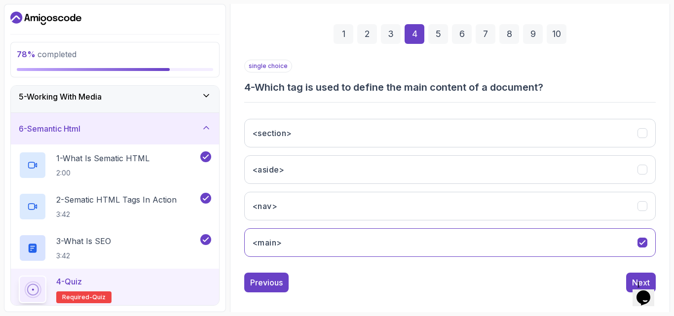
click at [433, 37] on div "5" at bounding box center [438, 34] width 20 height 20
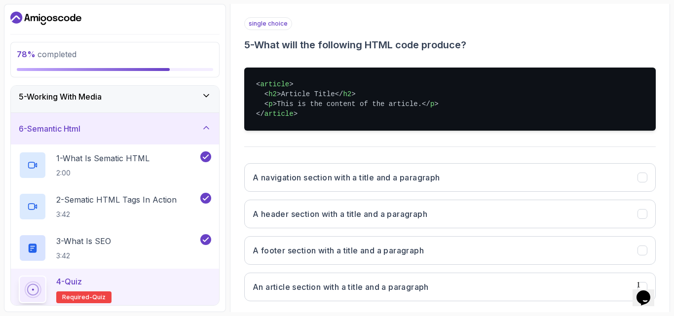
scroll to position [227, 0]
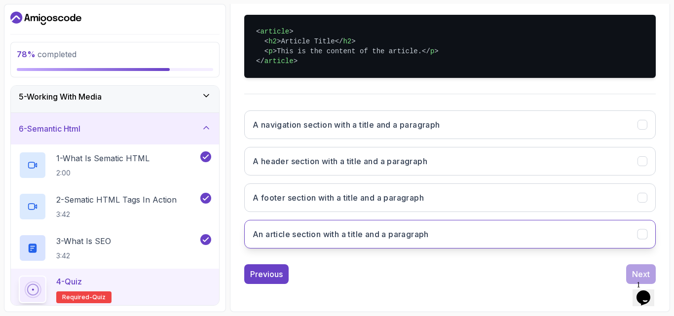
click at [315, 231] on h3 "An article section with a title and a paragraph" at bounding box center [341, 234] width 176 height 12
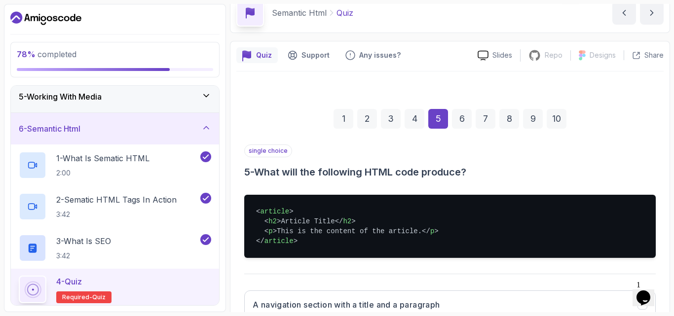
scroll to position [0, 0]
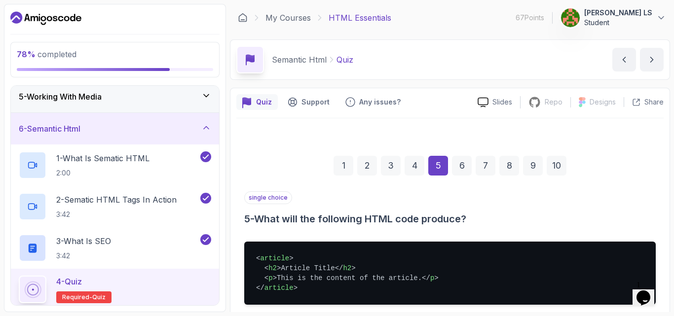
click at [462, 173] on div "6" at bounding box center [462, 166] width 20 height 20
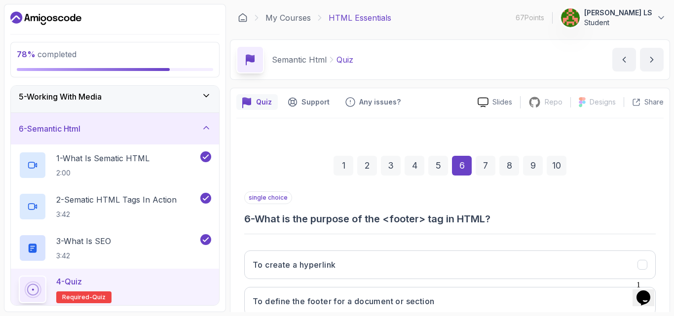
scroll to position [132, 0]
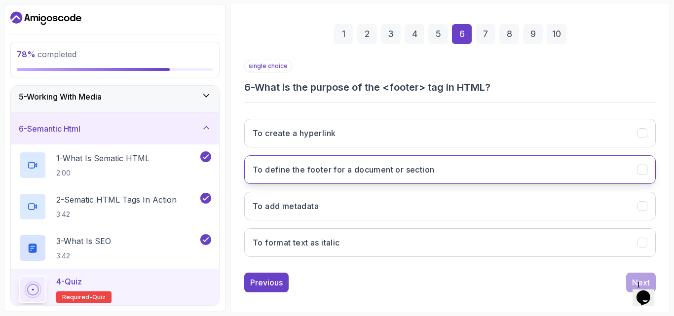
click at [315, 173] on h3 "To define the footer for a document or section" at bounding box center [344, 170] width 182 height 12
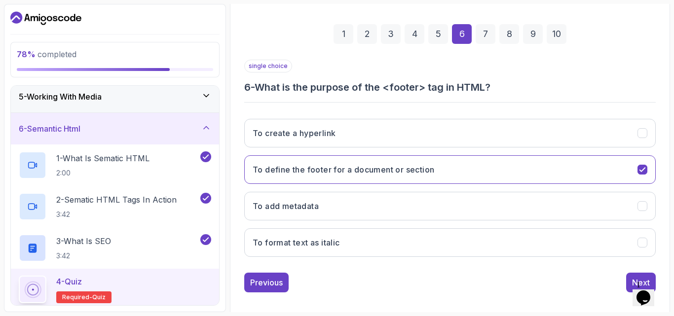
click at [478, 35] on div "7" at bounding box center [486, 34] width 20 height 20
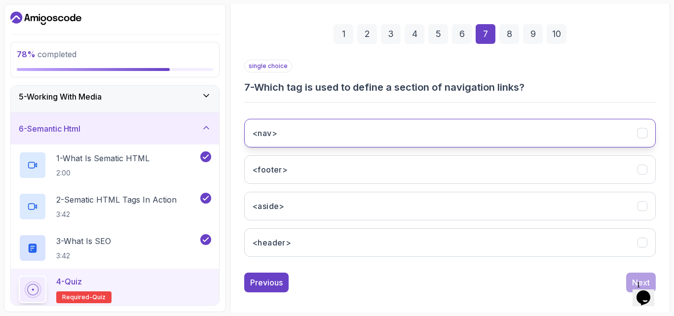
click at [313, 139] on button "<nav>" at bounding box center [449, 133] width 411 height 29
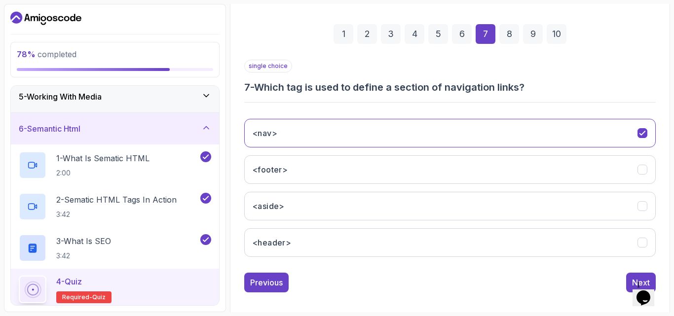
click at [512, 34] on div "8" at bounding box center [509, 34] width 20 height 20
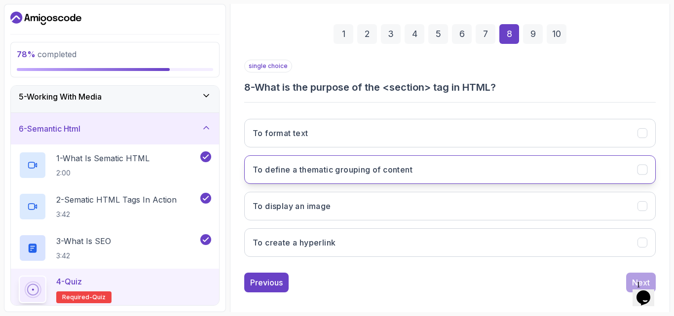
click at [361, 175] on h3 "To define a thematic grouping of content" at bounding box center [333, 170] width 160 height 12
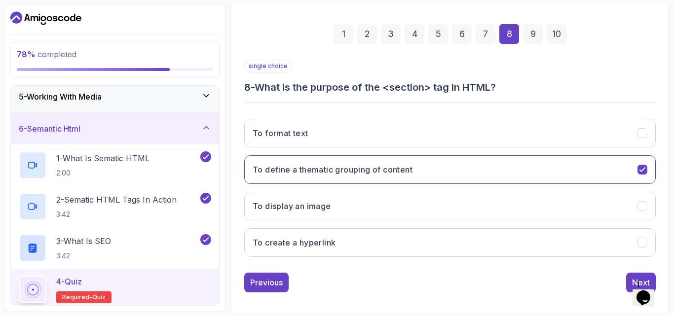
click at [529, 33] on div "9" at bounding box center [533, 34] width 20 height 20
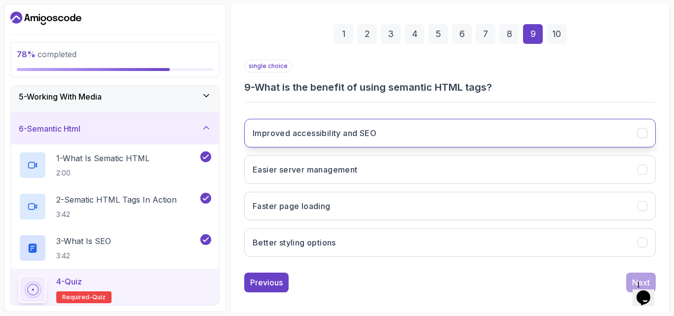
drag, startPoint x: 418, startPoint y: 141, endPoint x: 415, endPoint y: 147, distance: 6.2
click at [416, 143] on button "Improved accessibility and SEO" at bounding box center [449, 133] width 411 height 29
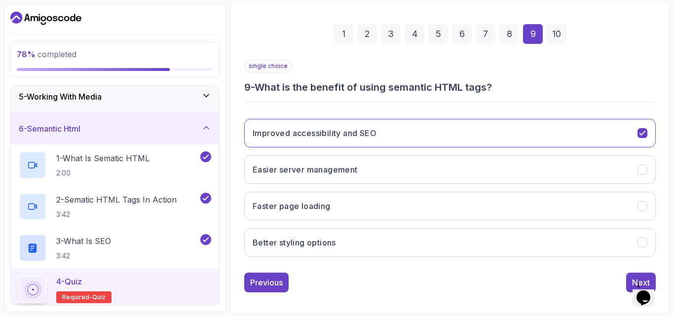
click at [560, 37] on div "10" at bounding box center [557, 34] width 20 height 20
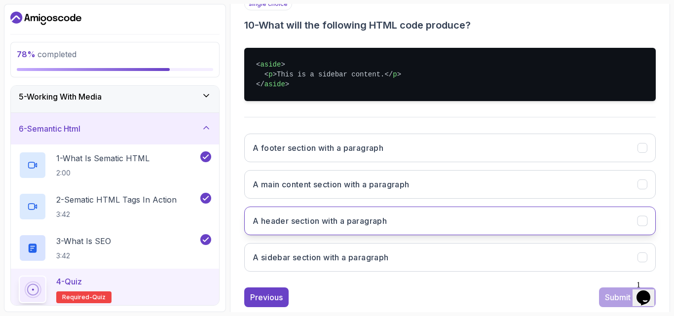
scroll to position [217, 0]
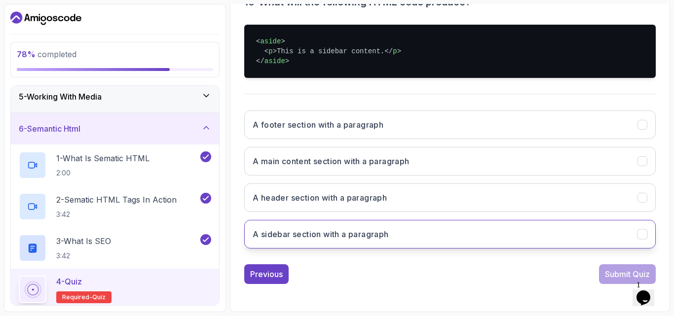
click at [282, 232] on h3 "A sidebar section with a paragraph" at bounding box center [321, 234] width 136 height 12
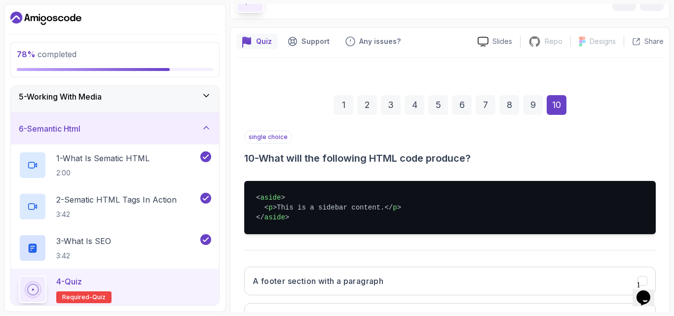
scroll to position [0, 0]
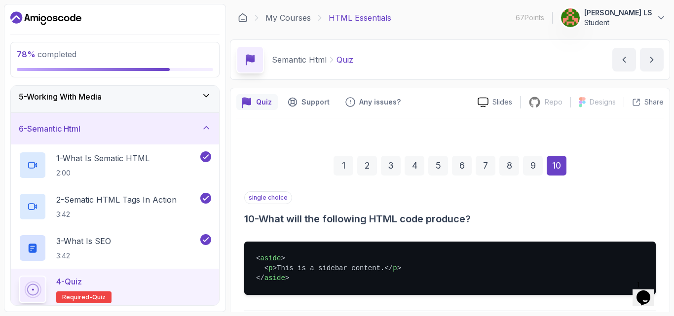
click at [532, 163] on div "9" at bounding box center [533, 166] width 20 height 20
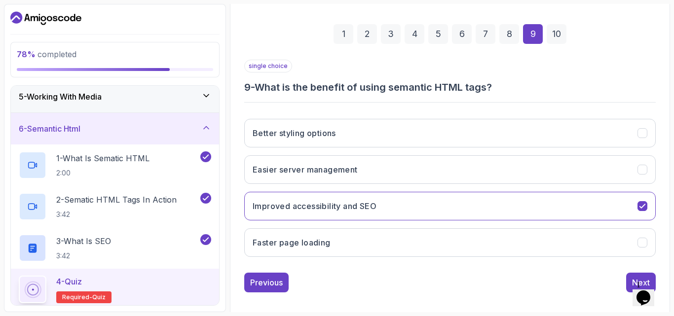
scroll to position [140, 0]
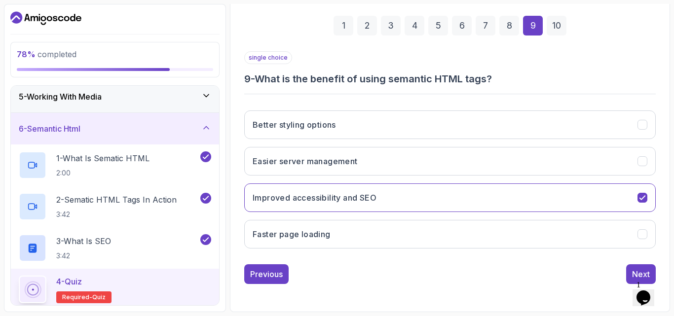
click at [563, 32] on div "10" at bounding box center [557, 26] width 20 height 20
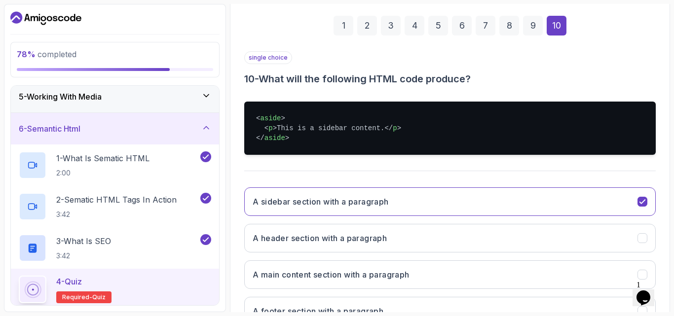
scroll to position [217, 0]
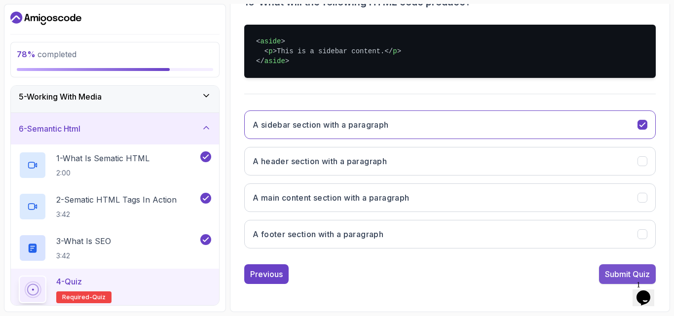
click at [612, 277] on div "Submit Quiz" at bounding box center [627, 274] width 45 height 12
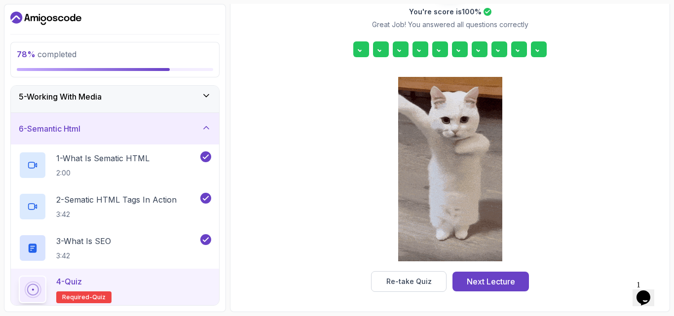
scroll to position [157, 0]
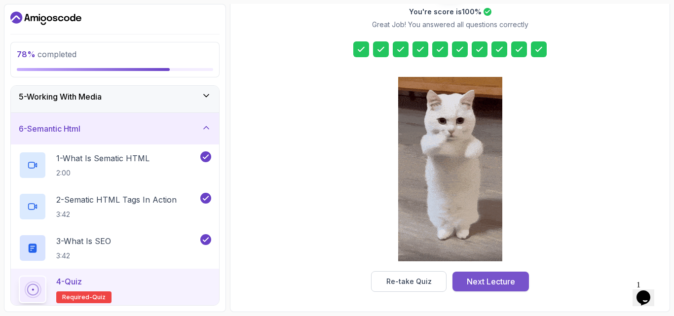
click at [494, 286] on div "Next Lecture" at bounding box center [491, 282] width 48 height 12
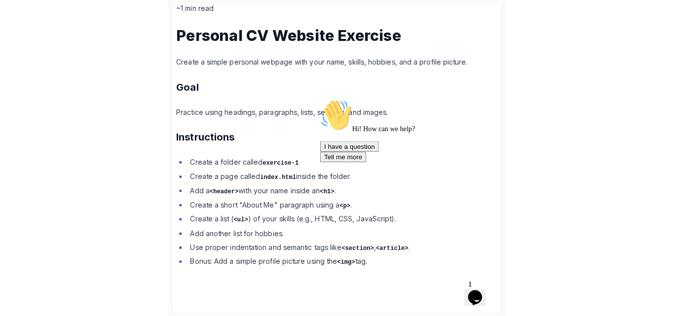
scroll to position [148, 0]
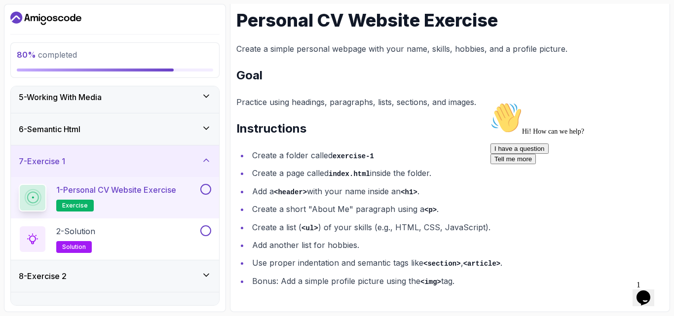
click at [205, 192] on button at bounding box center [205, 189] width 11 height 11
click at [141, 239] on div "2 - Solution solution" at bounding box center [109, 239] width 180 height 28
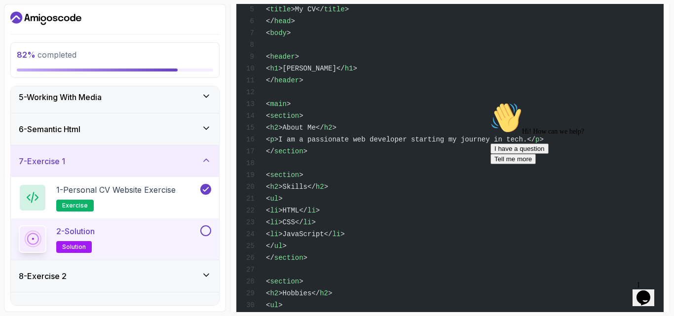
scroll to position [478, 0]
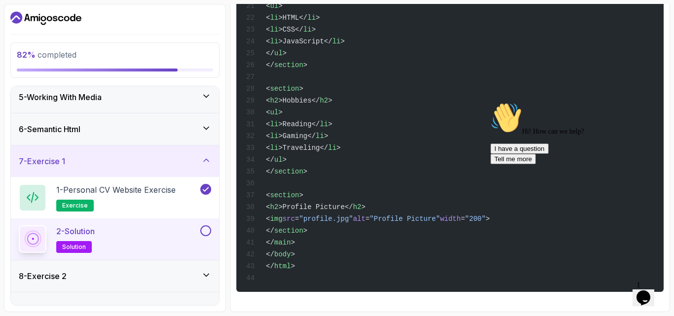
click at [382, 260] on div "<! DOCTYPE html > < html lang = "en" > < head > < meta charset = "UTF-8" > < ti…" at bounding box center [449, 11] width 411 height 551
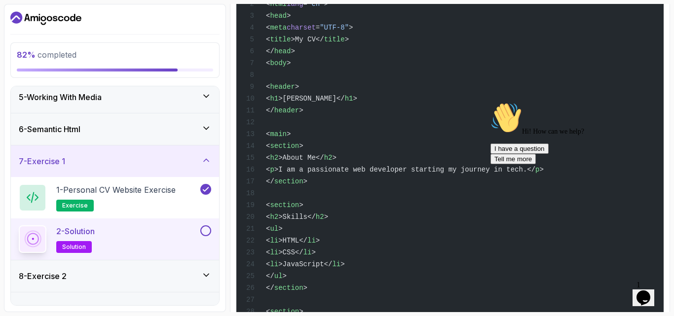
scroll to position [149, 0]
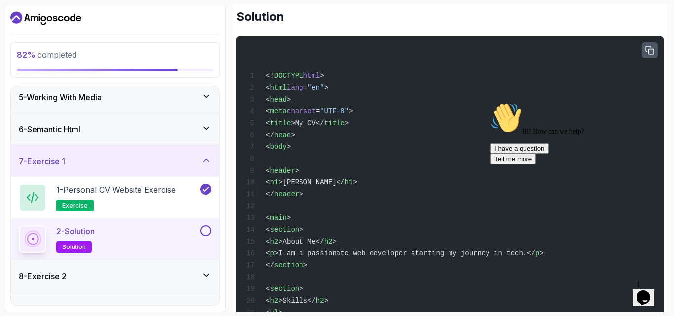
click at [652, 50] on icon "button" at bounding box center [649, 50] width 9 height 9
click at [206, 233] on button at bounding box center [205, 230] width 11 height 11
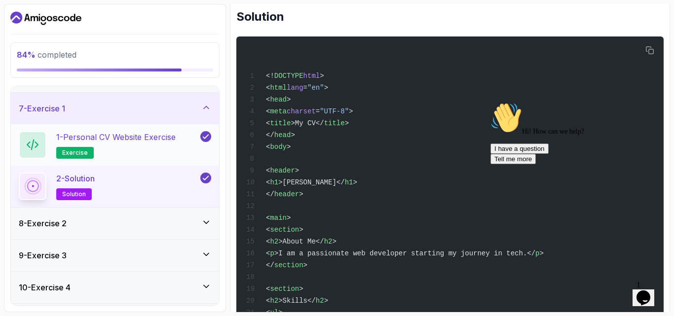
scroll to position [216, 0]
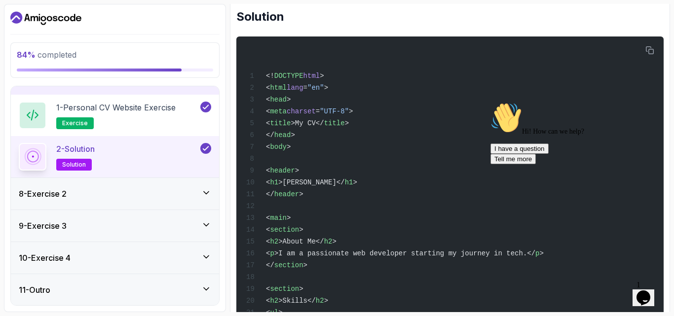
click at [205, 195] on icon at bounding box center [206, 193] width 10 height 10
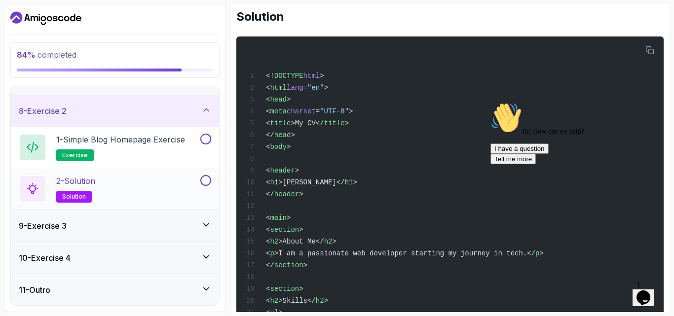
click at [149, 191] on div "2 - Solution solution" at bounding box center [109, 189] width 180 height 28
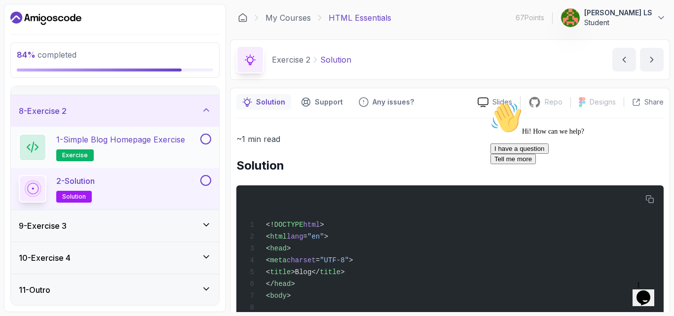
click at [131, 148] on h2 "1 - Simple Blog Homepage Exercise exercise" at bounding box center [120, 148] width 129 height 28
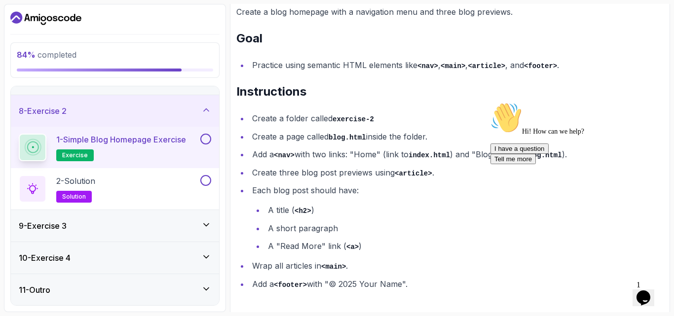
scroll to position [187, 0]
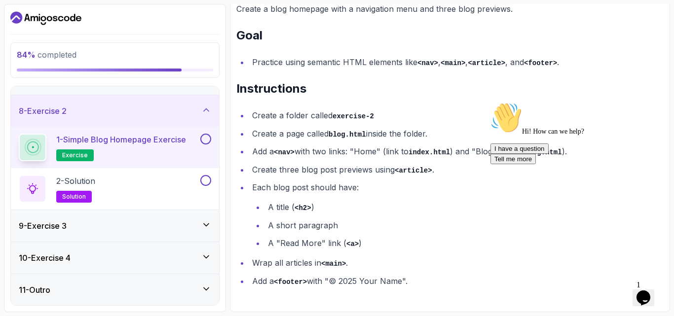
click at [206, 138] on button at bounding box center [205, 139] width 11 height 11
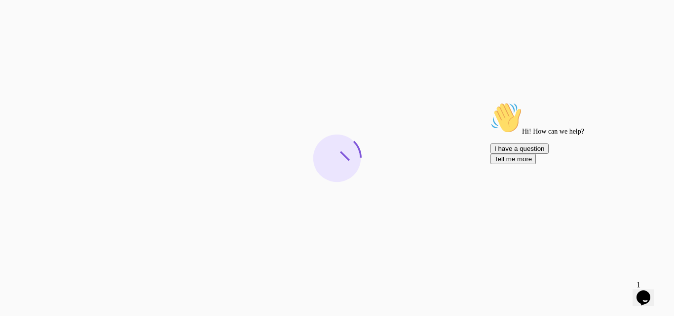
click at [490, 102] on icon "Chat attention grabber" at bounding box center [490, 102] width 0 height 0
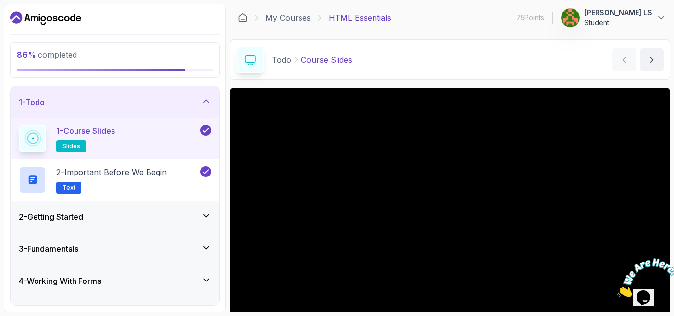
scroll to position [216, 0]
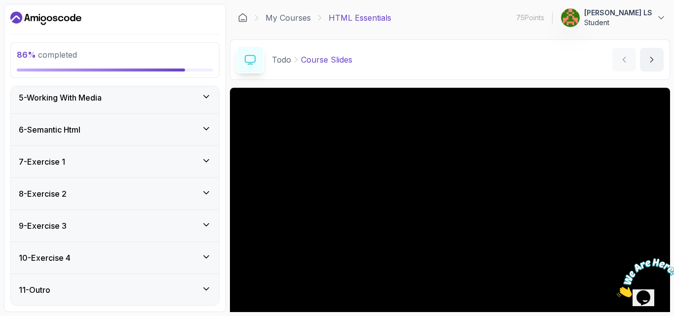
click at [207, 190] on icon at bounding box center [206, 193] width 10 height 10
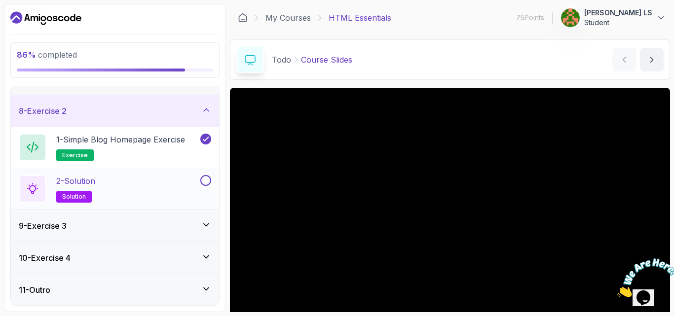
click at [204, 181] on button at bounding box center [205, 180] width 11 height 11
click at [207, 225] on icon at bounding box center [206, 225] width 10 height 10
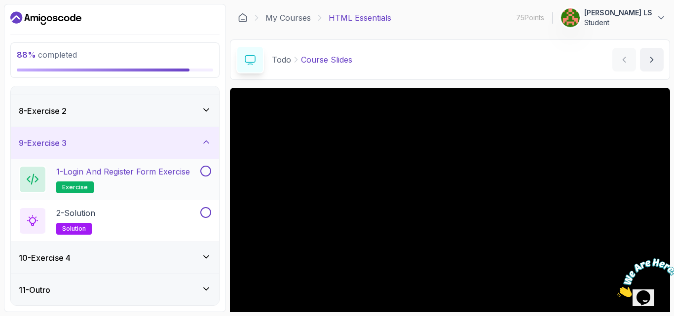
click at [211, 173] on button at bounding box center [205, 171] width 11 height 11
click at [206, 210] on button at bounding box center [205, 212] width 11 height 11
click at [200, 258] on div "10 - Exercise 4" at bounding box center [115, 258] width 192 height 12
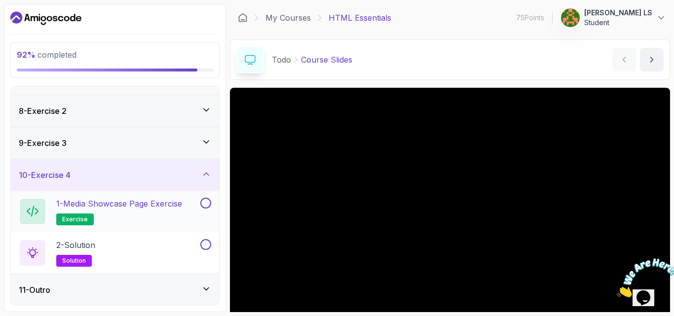
click at [206, 207] on button at bounding box center [205, 203] width 11 height 11
click at [207, 245] on button at bounding box center [205, 244] width 11 height 11
click at [209, 286] on icon at bounding box center [206, 289] width 10 height 10
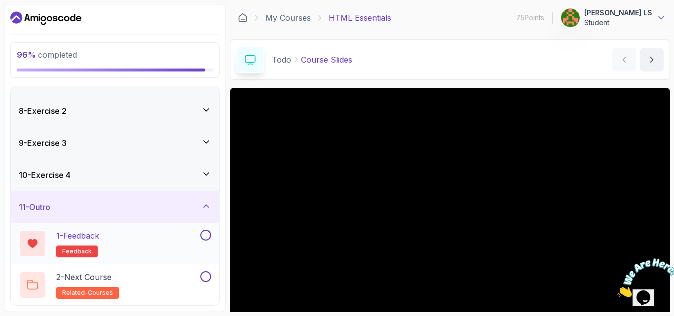
click at [207, 236] on button at bounding box center [205, 235] width 11 height 11
click at [143, 247] on div "1 - Feedback feedback" at bounding box center [109, 244] width 180 height 28
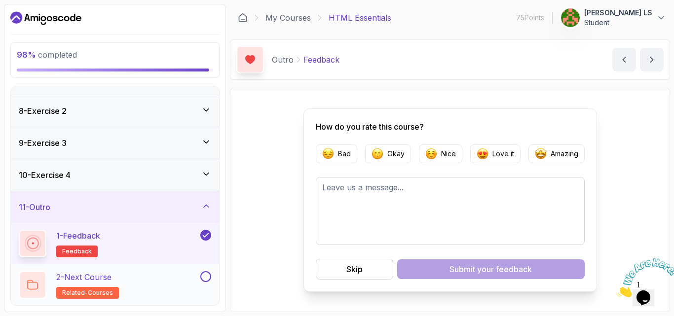
click at [173, 278] on div "2 - Next Course related-courses" at bounding box center [109, 285] width 180 height 28
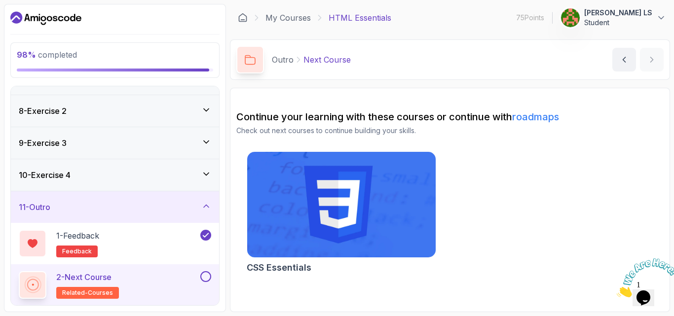
click at [202, 276] on button at bounding box center [205, 276] width 11 height 11
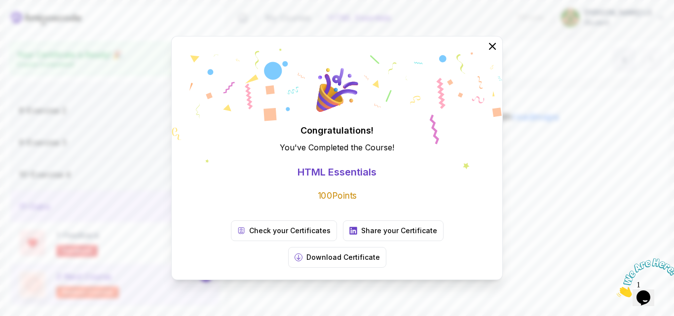
scroll to position [213, 0]
click at [380, 253] on p "Download Certificate" at bounding box center [343, 258] width 74 height 10
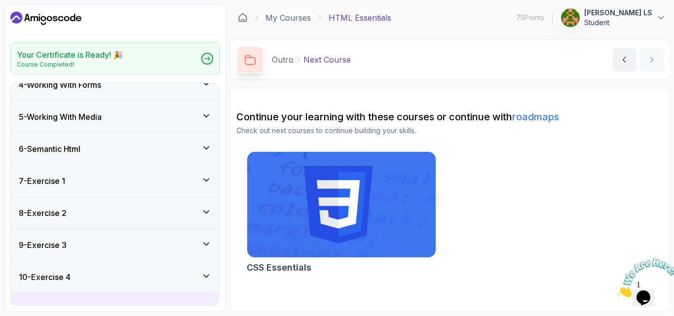
scroll to position [81, 0]
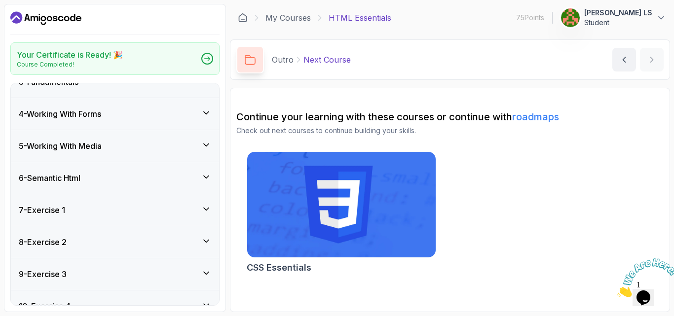
click at [208, 246] on icon at bounding box center [206, 241] width 10 height 10
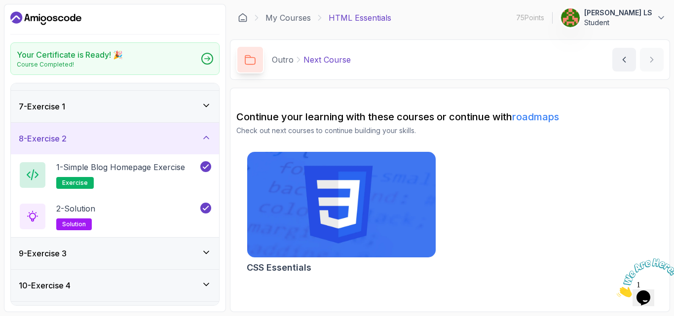
scroll to position [213, 0]
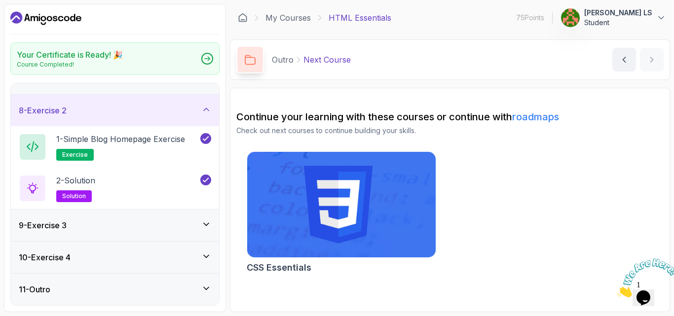
click at [206, 228] on icon at bounding box center [206, 225] width 10 height 10
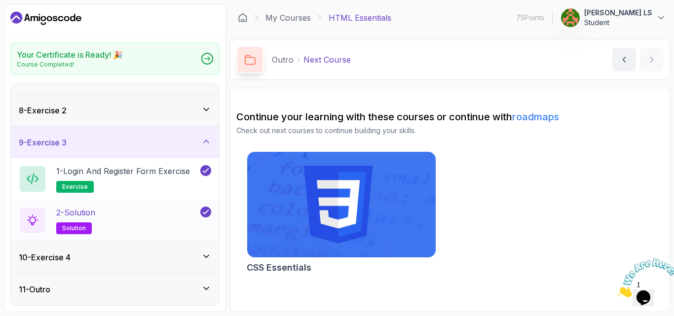
click at [69, 228] on span "solution" at bounding box center [74, 228] width 24 height 8
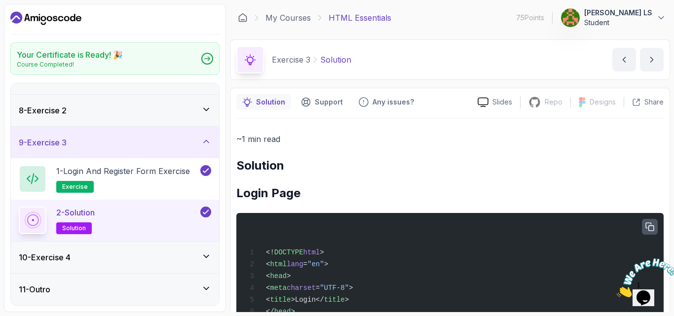
click at [649, 223] on icon "button" at bounding box center [649, 227] width 9 height 9
